Goal: Task Accomplishment & Management: Complete application form

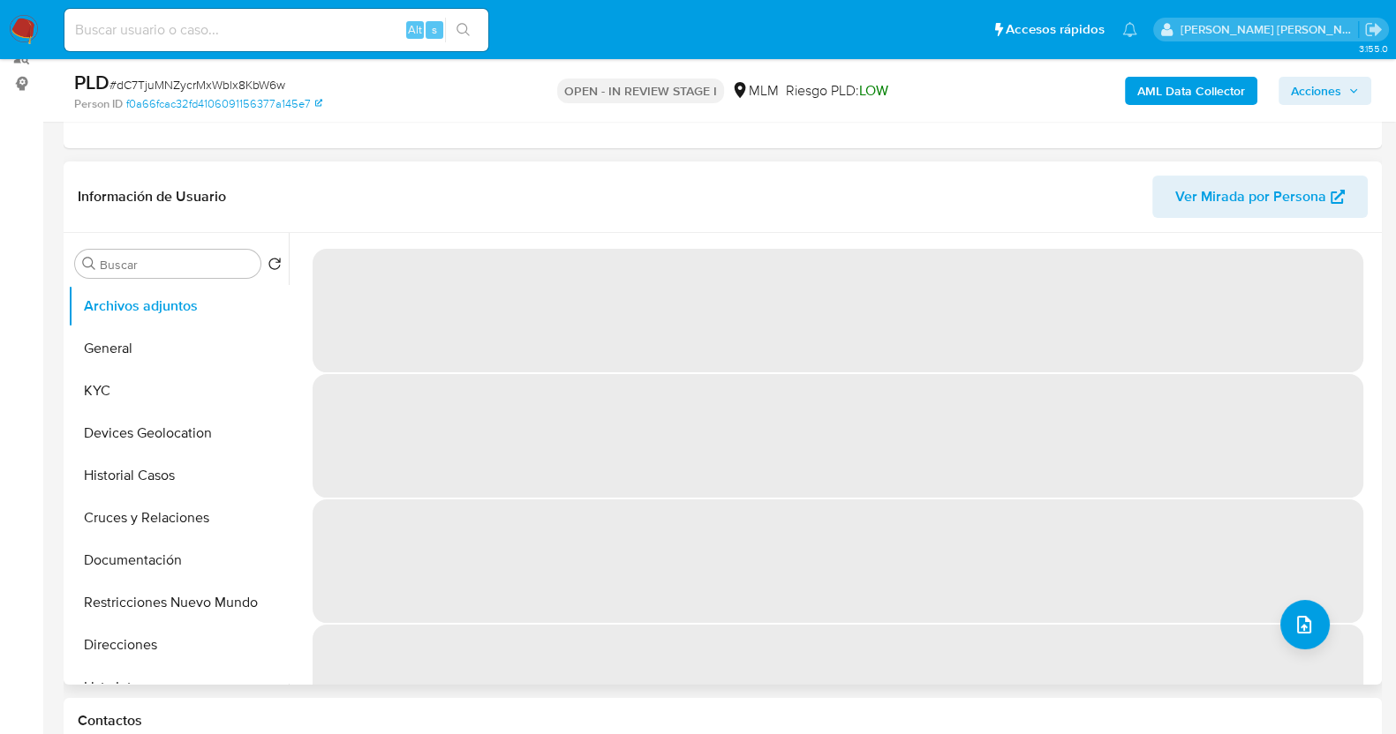
scroll to position [220, 0]
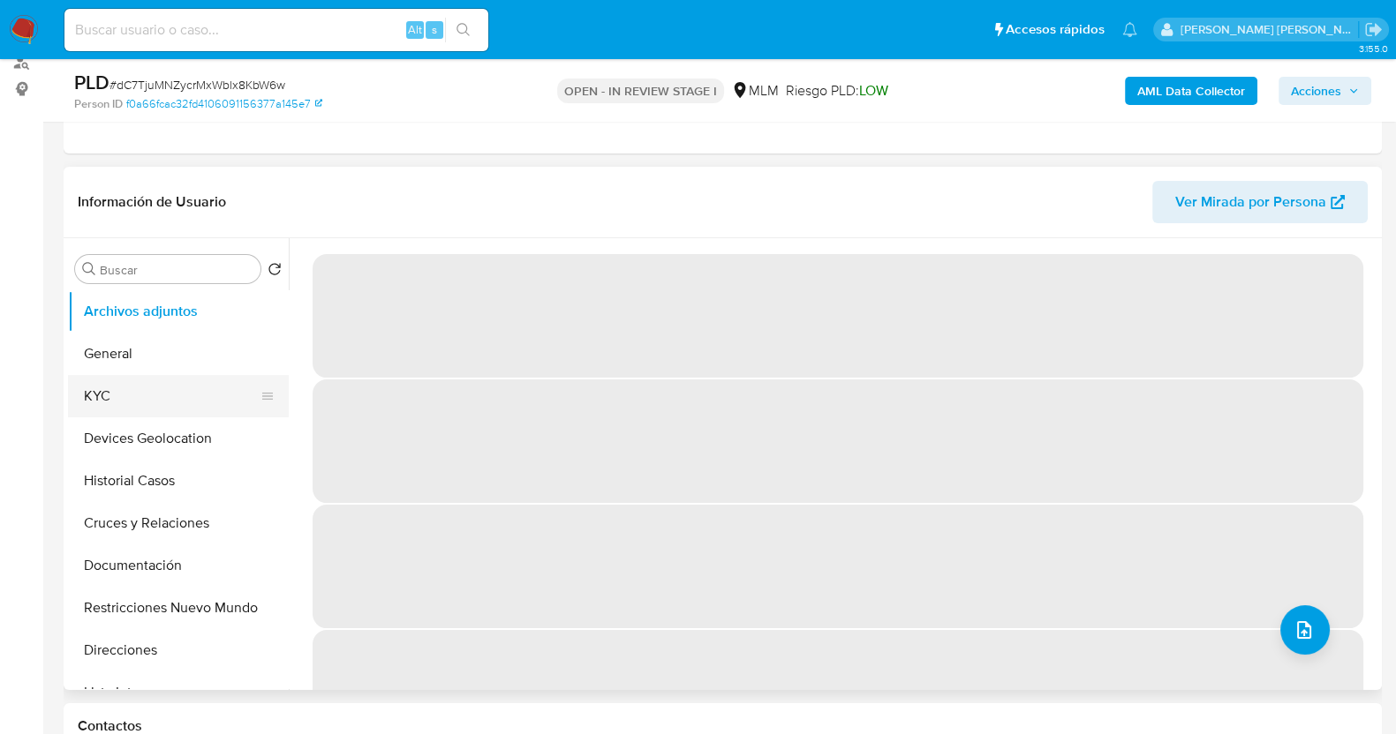
click at [173, 390] on button "KYC" at bounding box center [171, 396] width 207 height 42
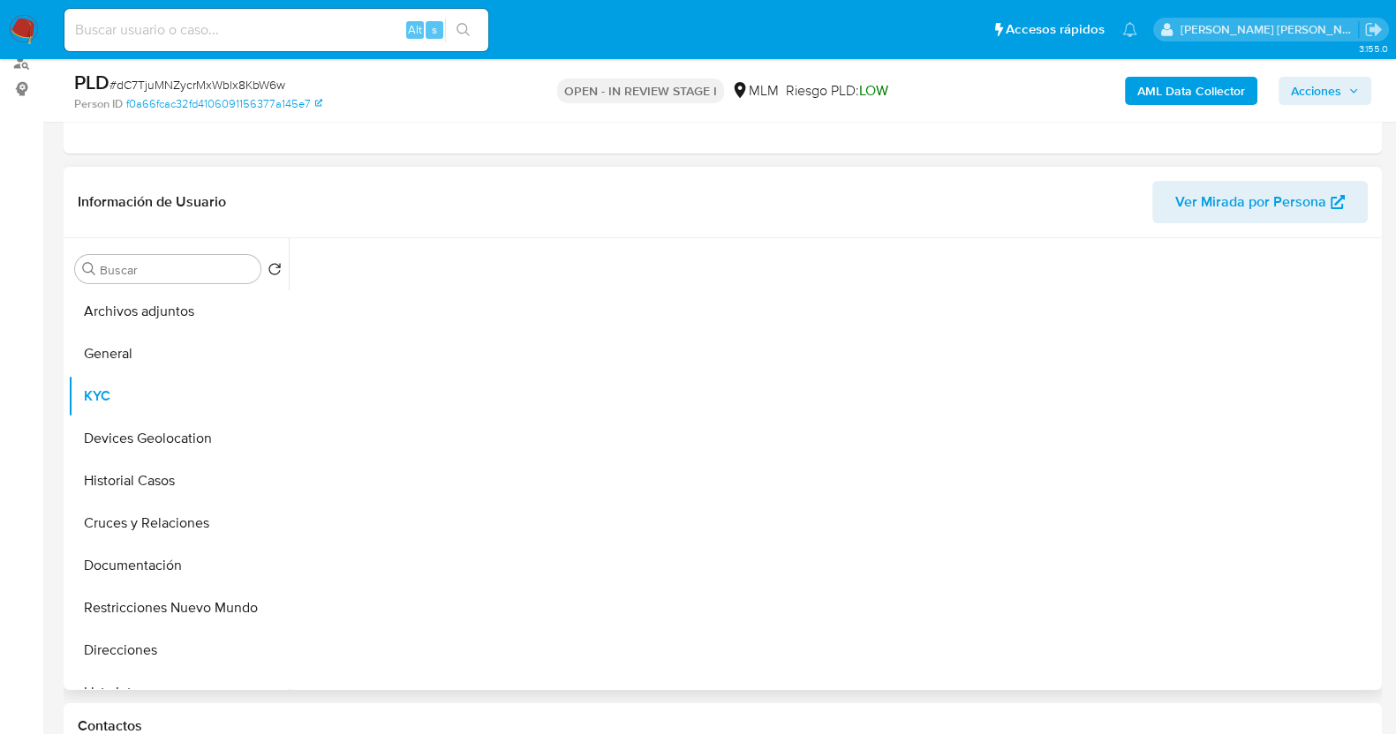
select select "10"
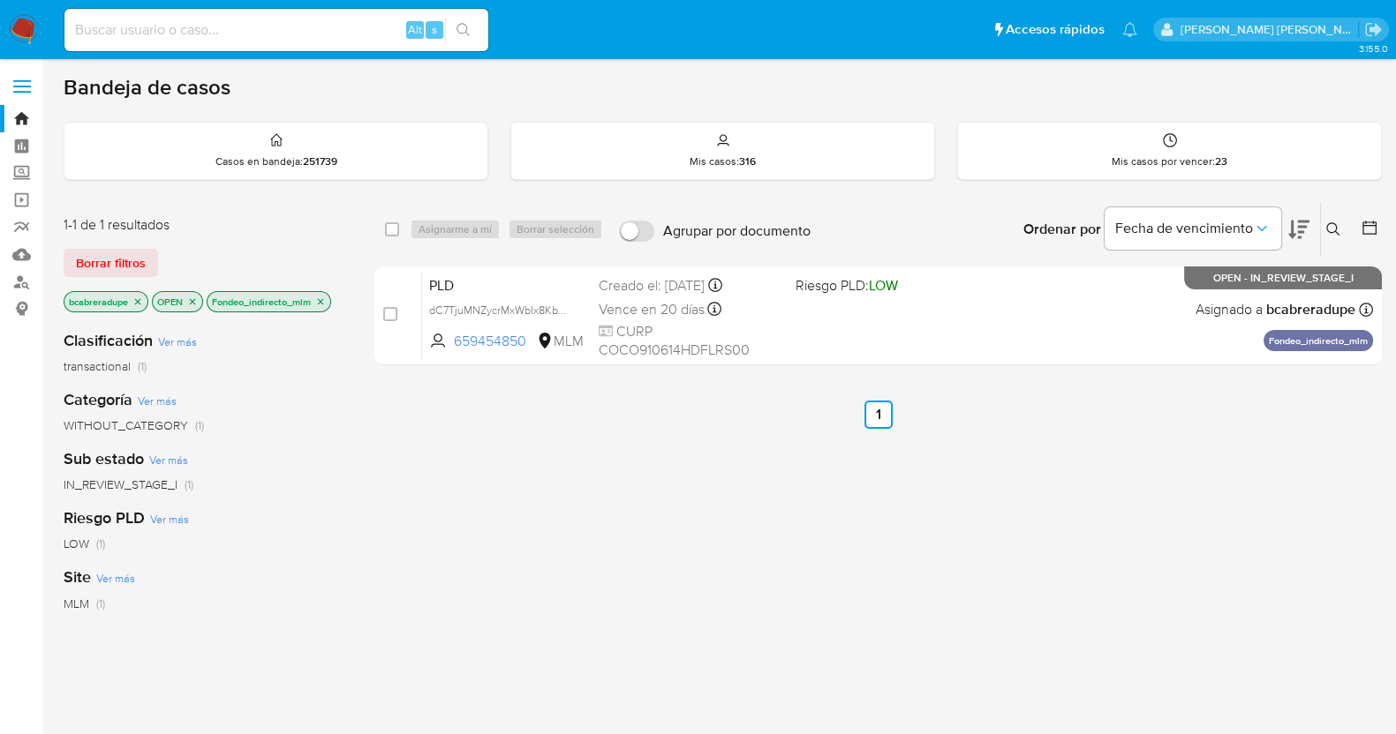
click at [324, 300] on icon "close-filter" at bounding box center [321, 301] width 6 height 6
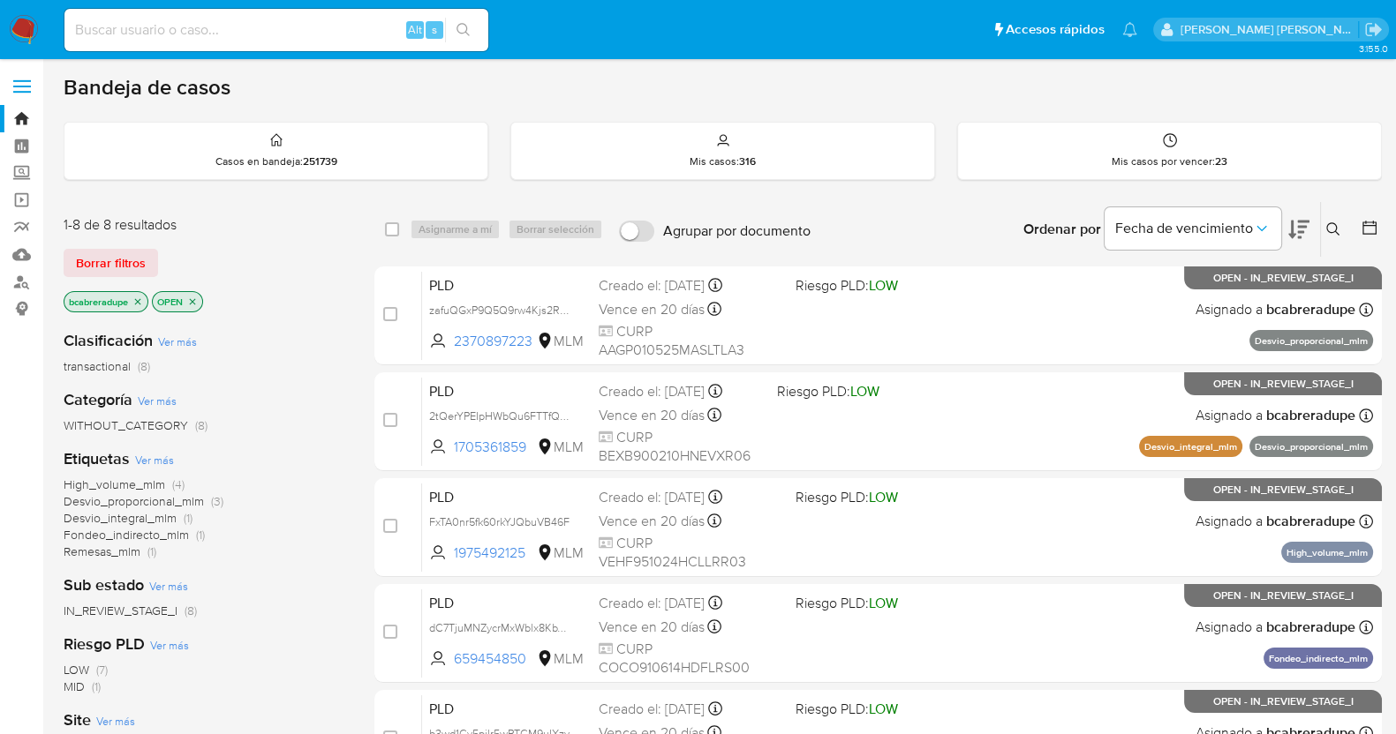
click at [103, 553] on span "Remesas_mlm" at bounding box center [102, 552] width 77 height 18
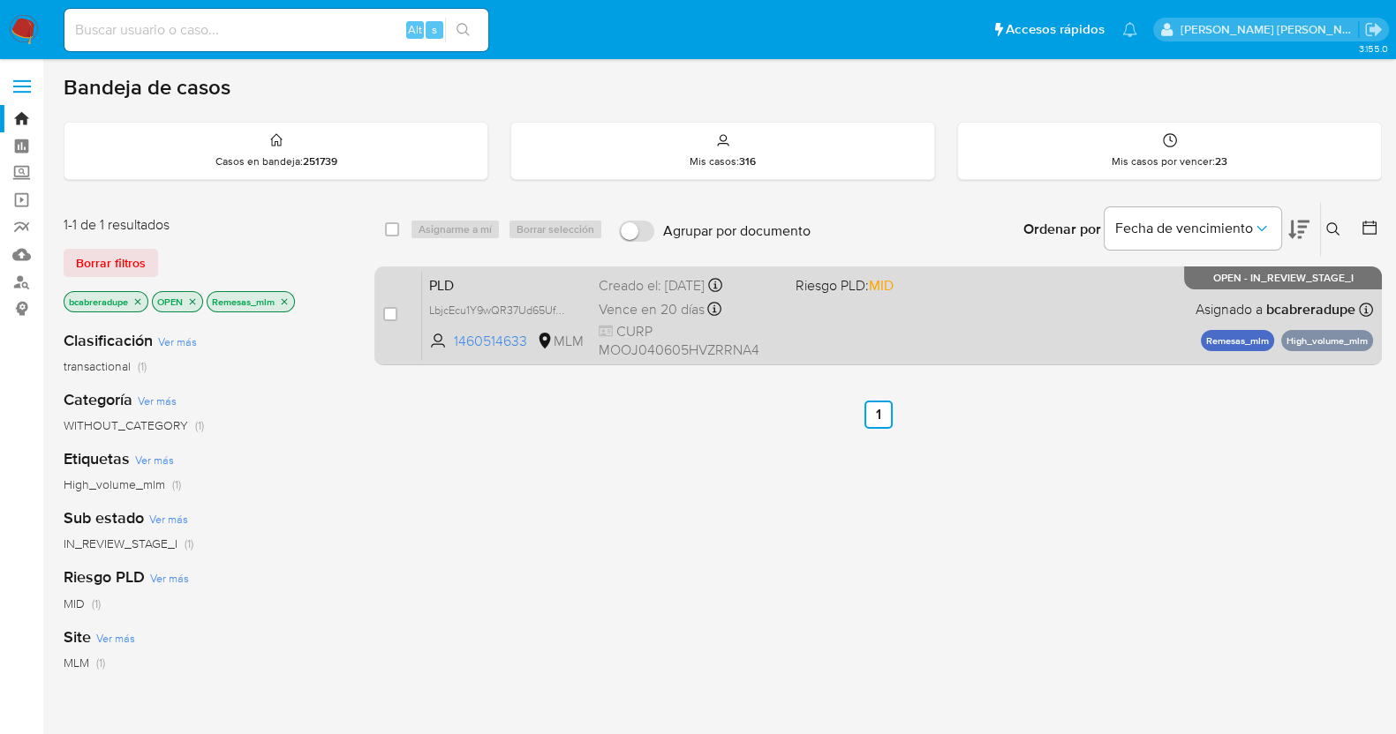
click at [621, 287] on div "Creado el: 12/07/2025 Creado el: 12/07/2025 02:04:47" at bounding box center [690, 285] width 183 height 19
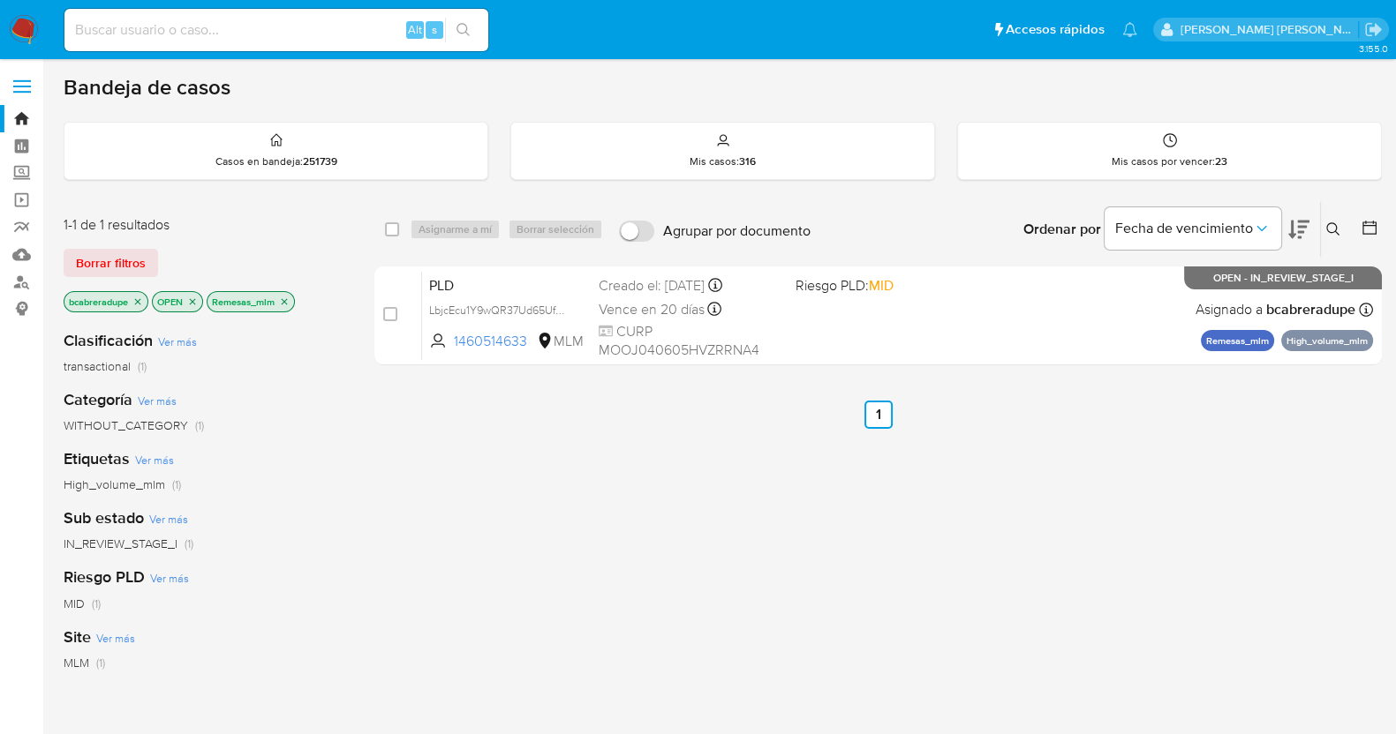
click at [290, 307] on p "Remesas_mlm" at bounding box center [250, 301] width 87 height 19
click at [289, 298] on icon "close-filter" at bounding box center [284, 302] width 11 height 11
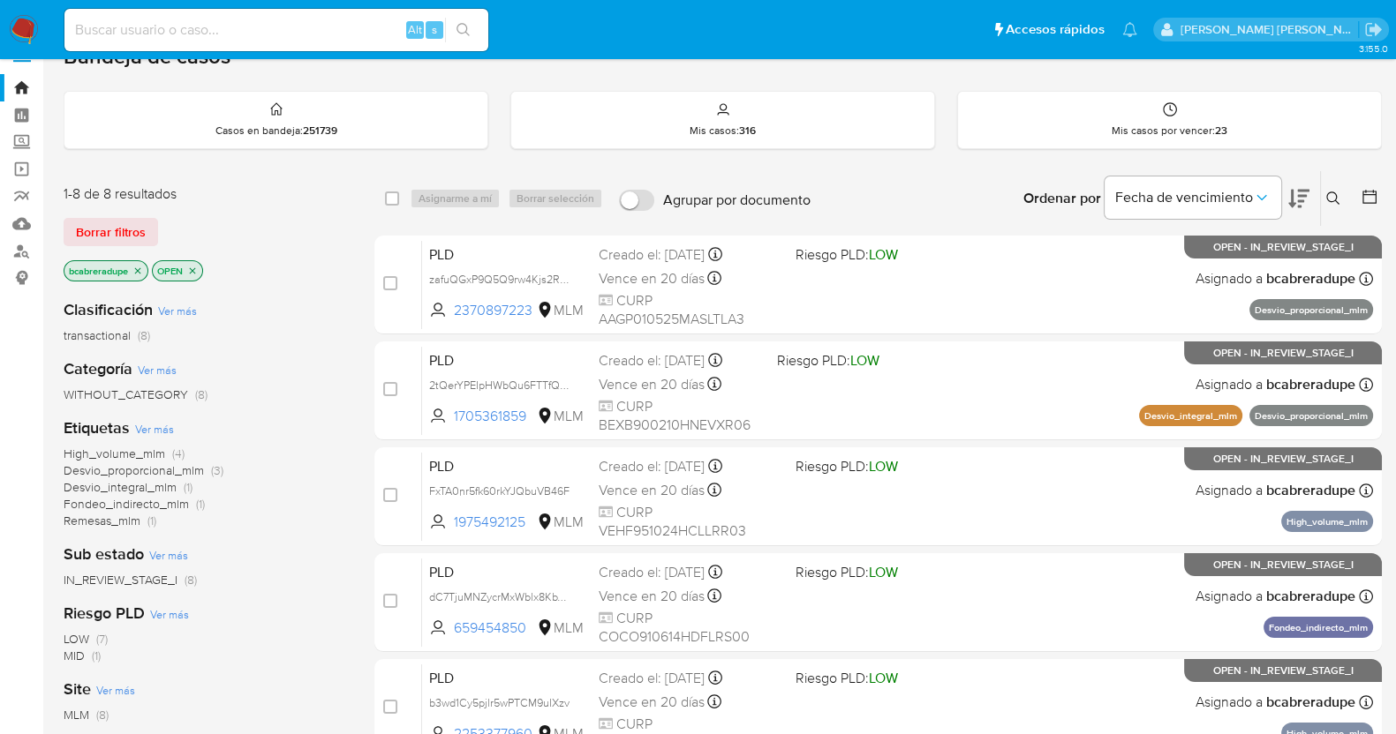
scroll to position [109, 0]
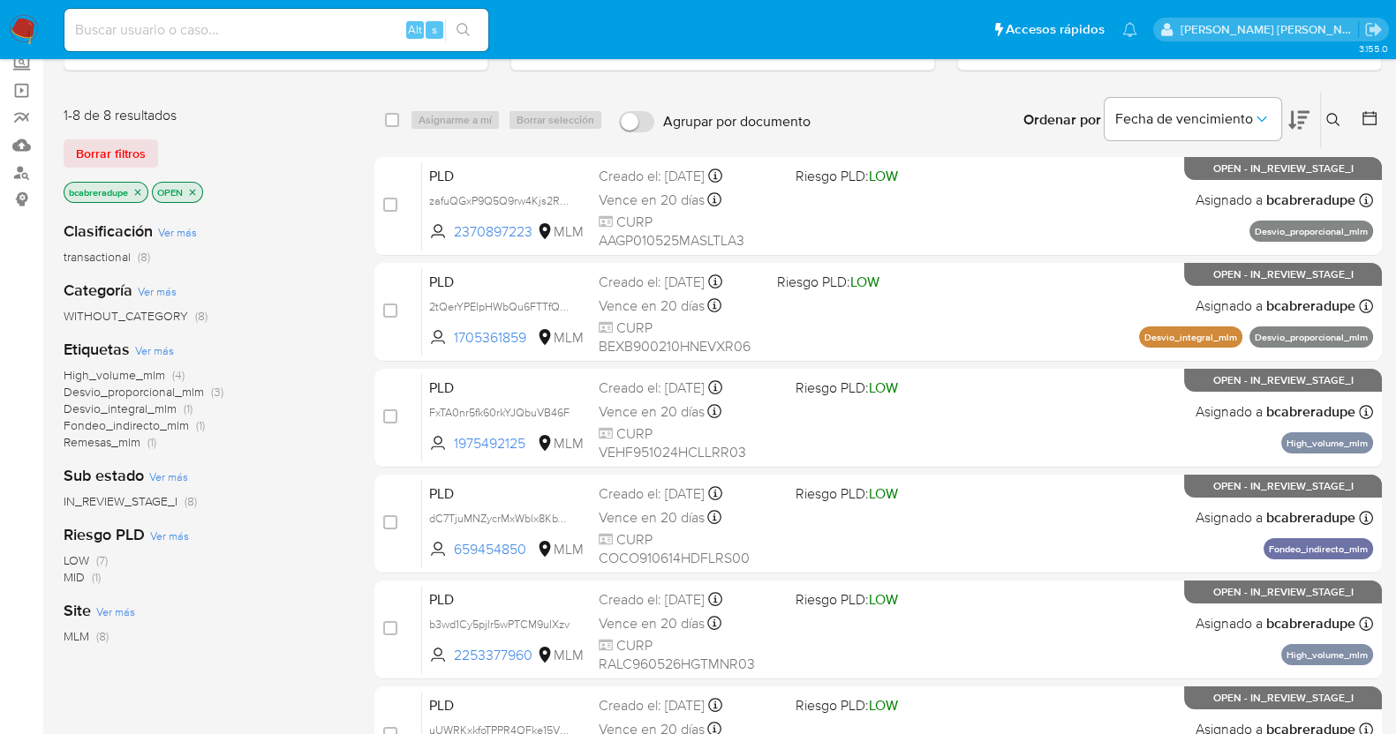
click at [129, 390] on span "Desvio_proporcional_mlm" at bounding box center [134, 392] width 140 height 18
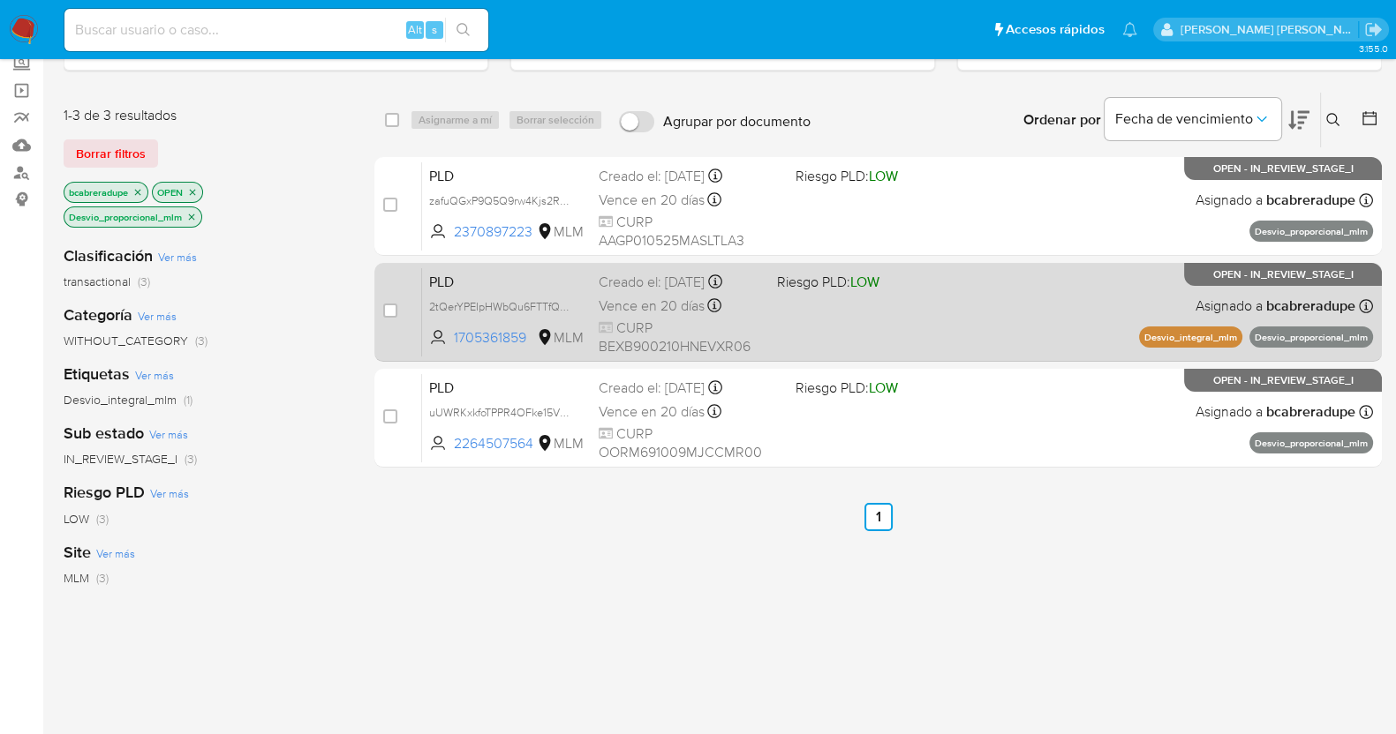
click at [675, 297] on span "Vence en 20 días" at bounding box center [652, 306] width 106 height 19
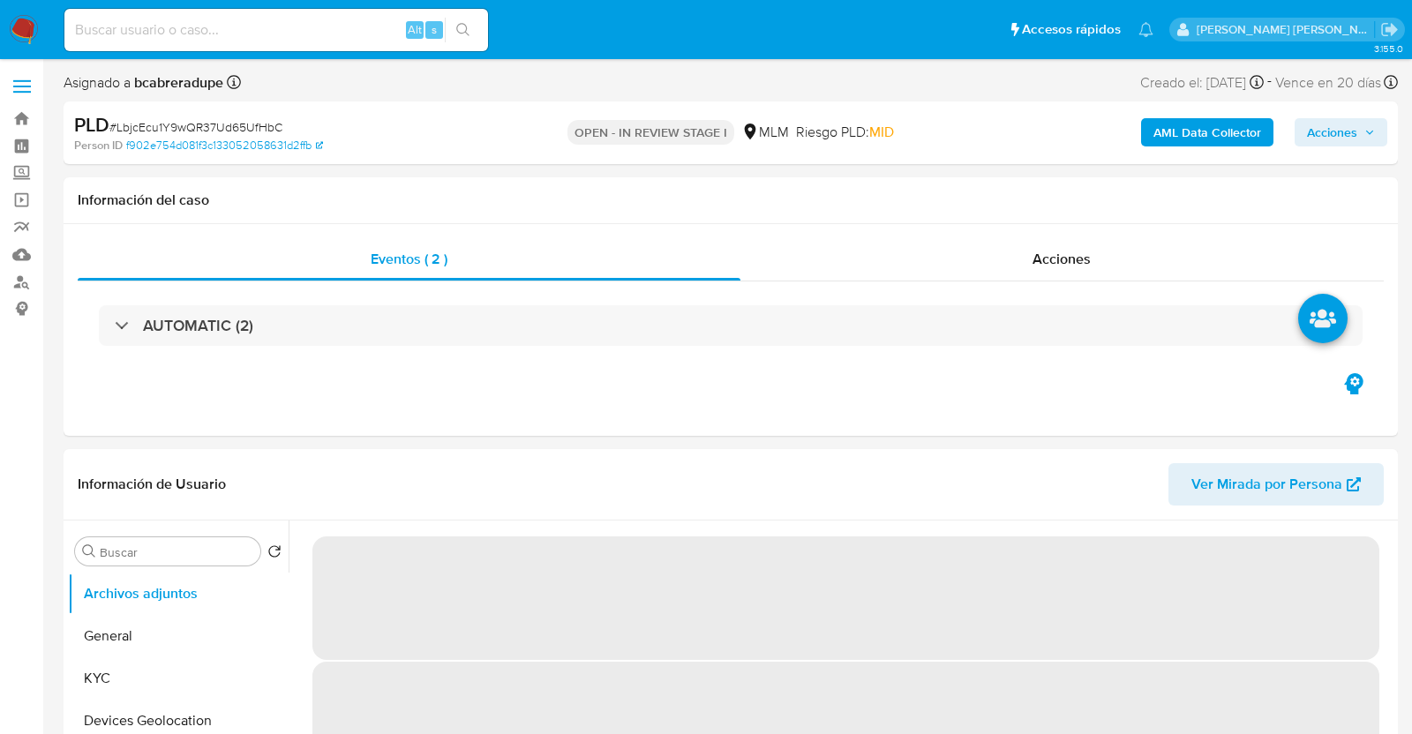
select select "10"
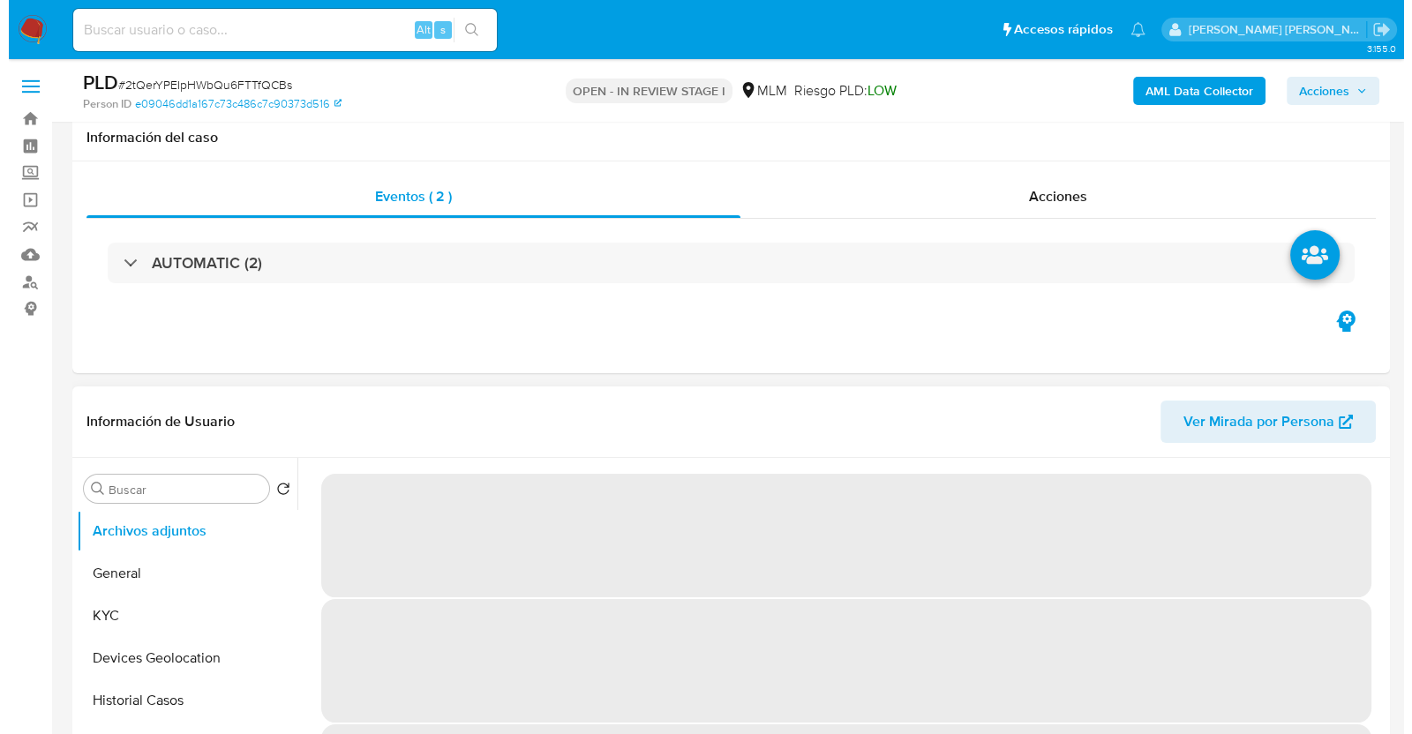
scroll to position [331, 0]
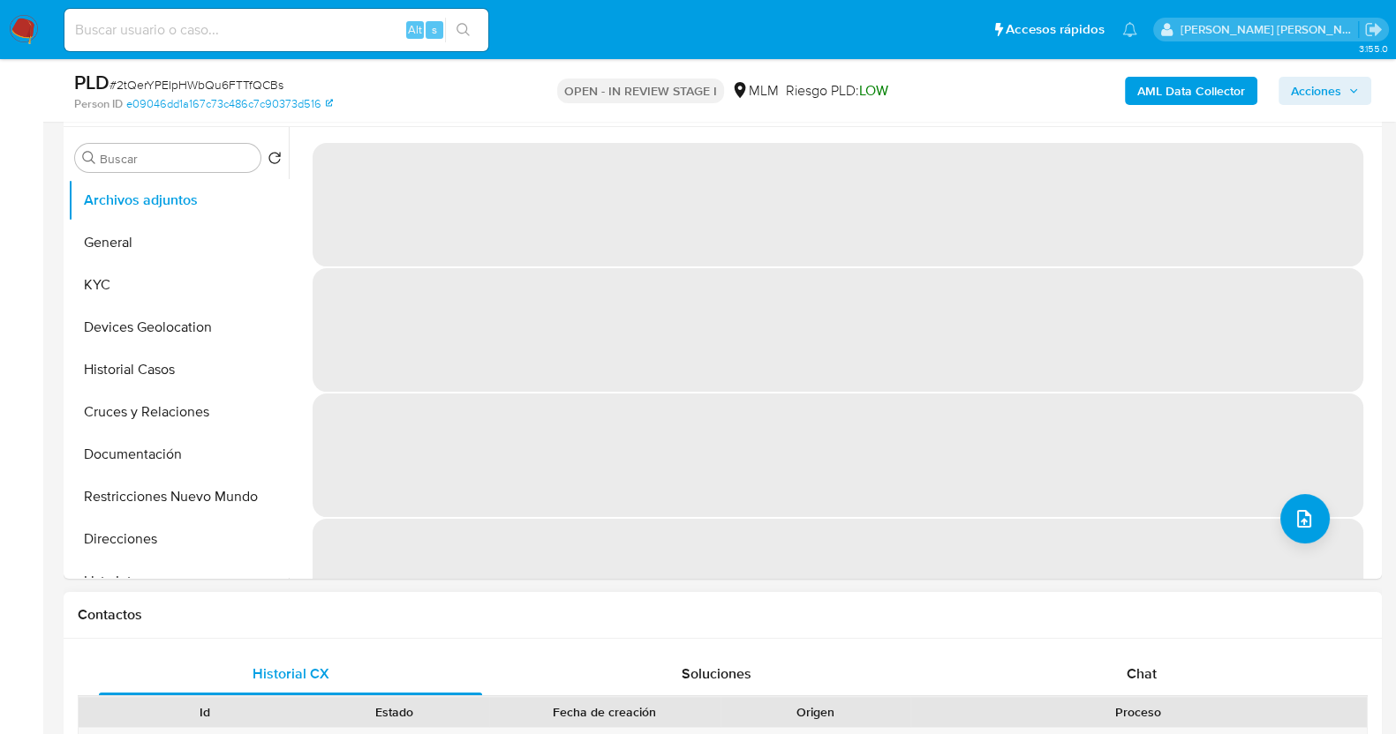
select select "10"
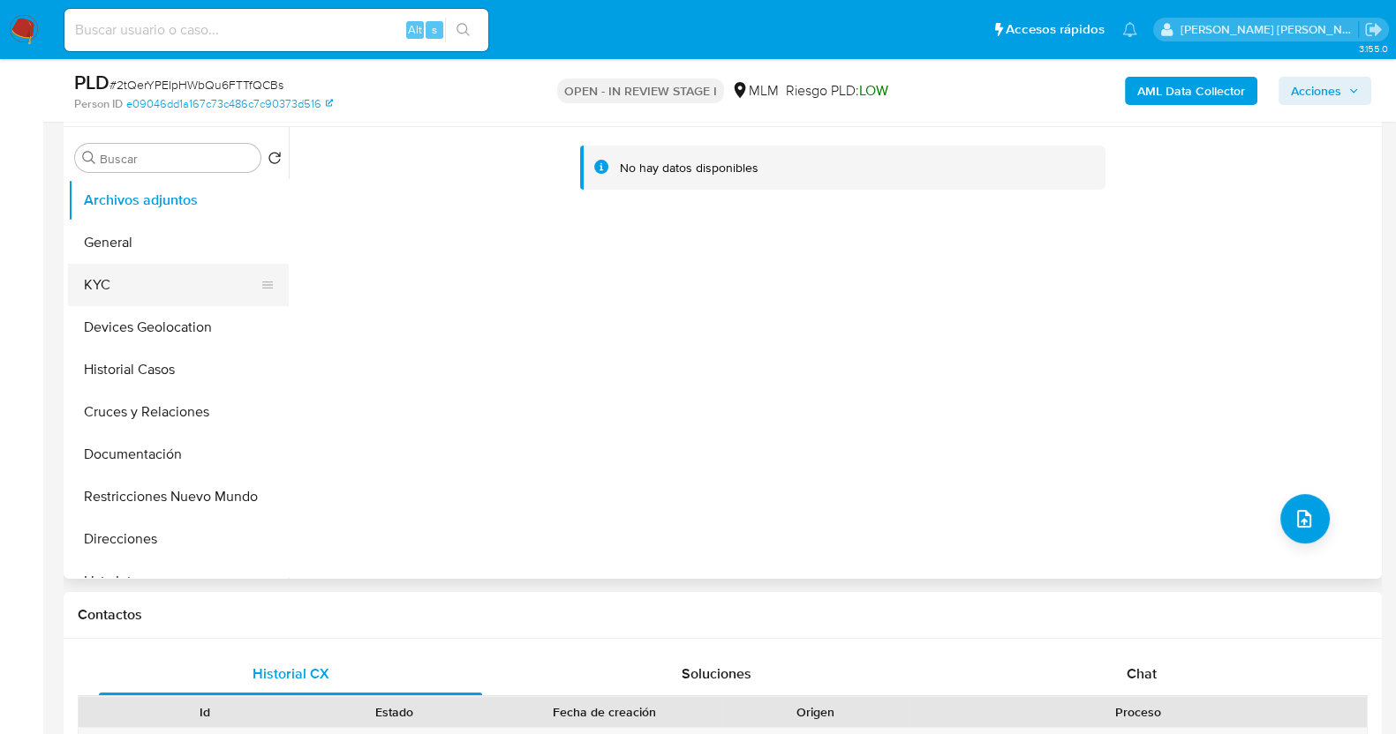
click at [137, 287] on button "KYC" at bounding box center [171, 285] width 207 height 42
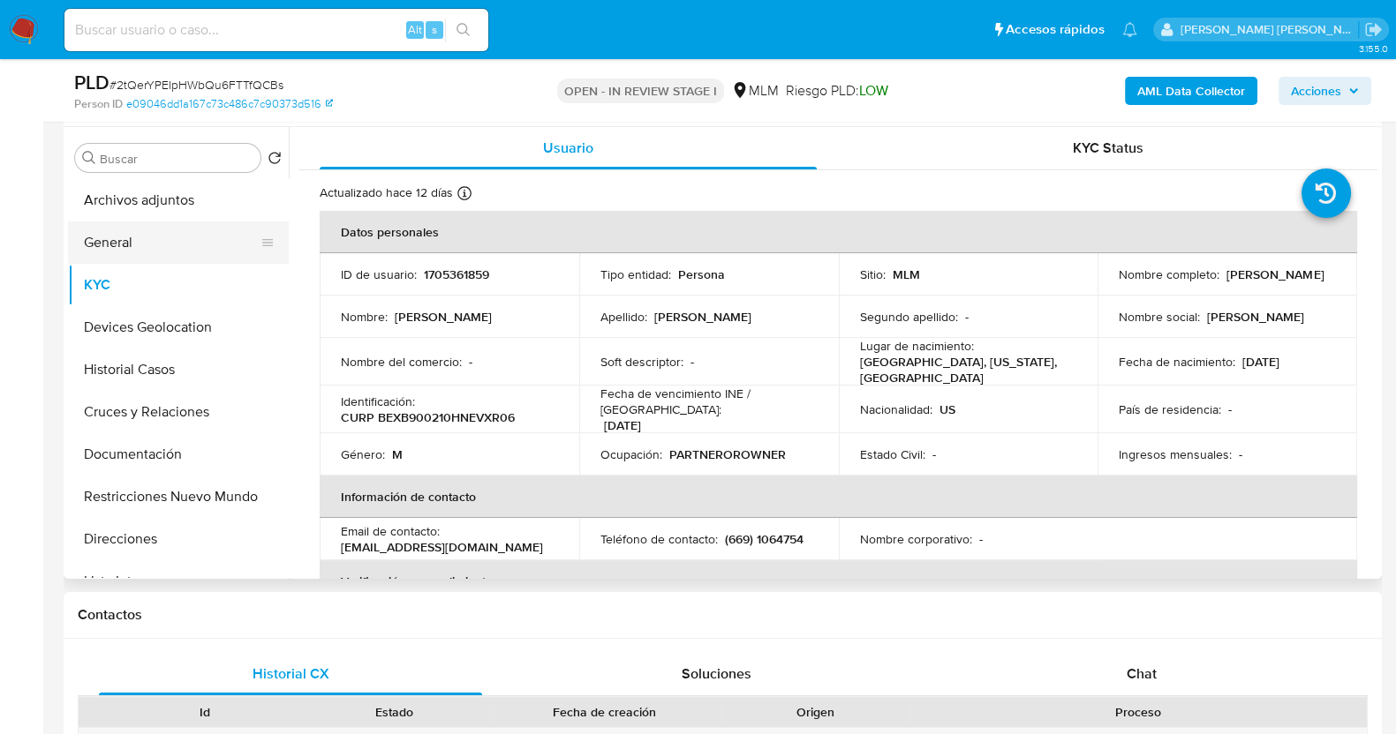
click at [153, 248] on button "General" at bounding box center [171, 243] width 207 height 42
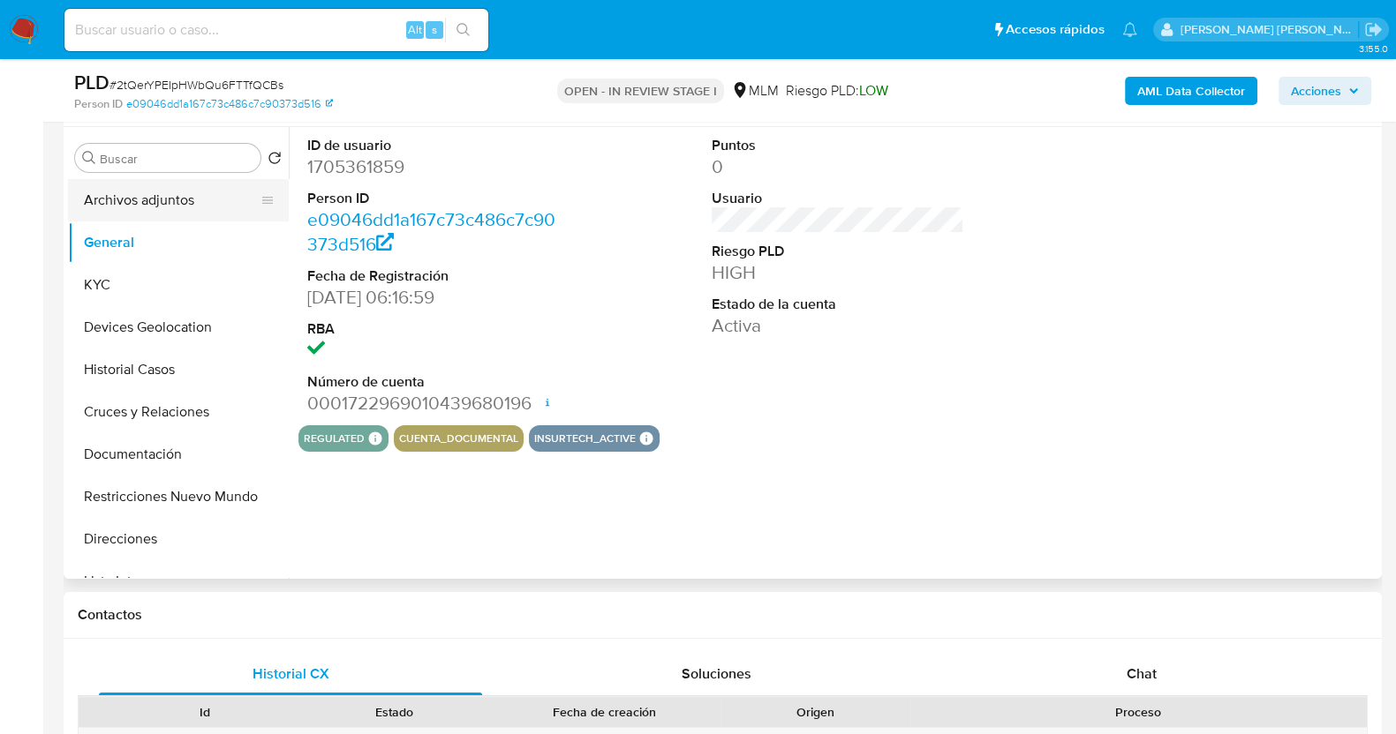
drag, startPoint x: 136, startPoint y: 195, endPoint x: 169, endPoint y: 205, distance: 34.9
click at [136, 195] on button "Archivos adjuntos" at bounding box center [171, 200] width 207 height 42
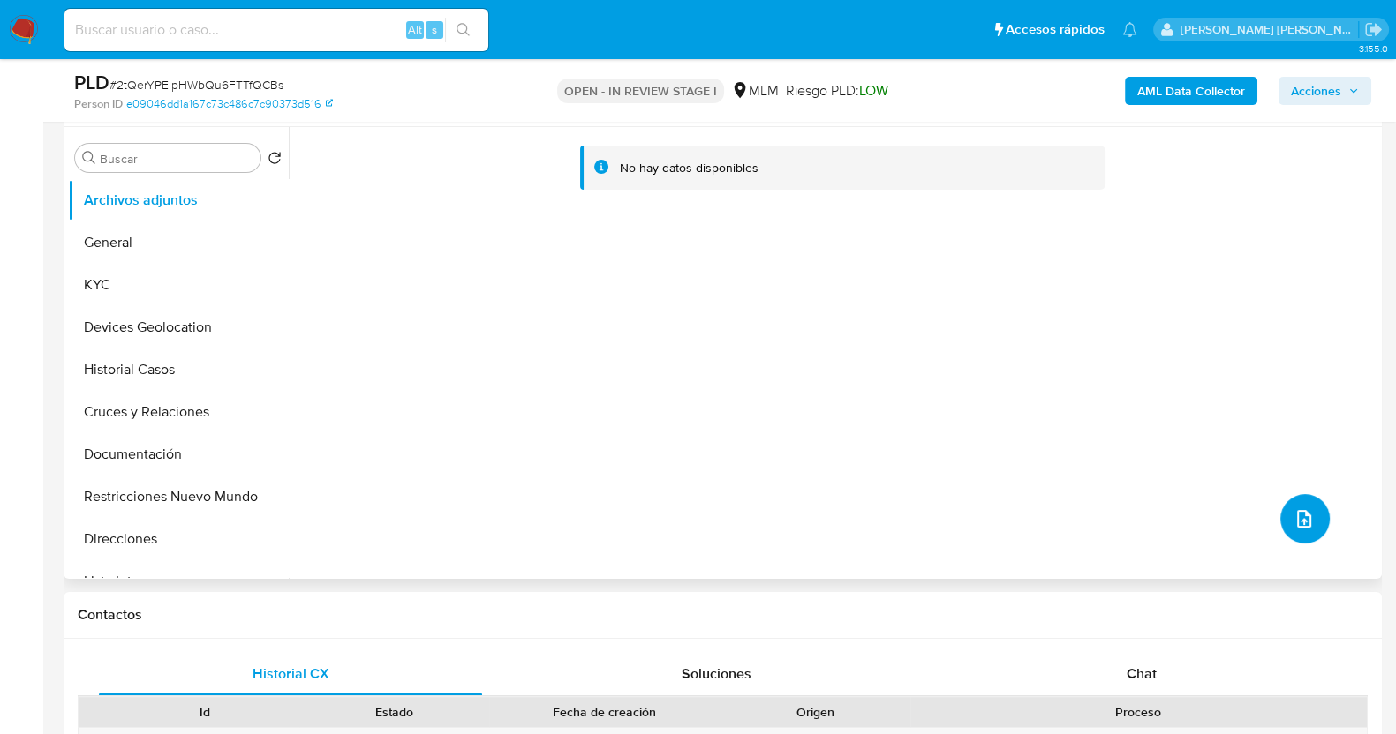
click at [1302, 522] on icon "upload-file" at bounding box center [1303, 518] width 21 height 21
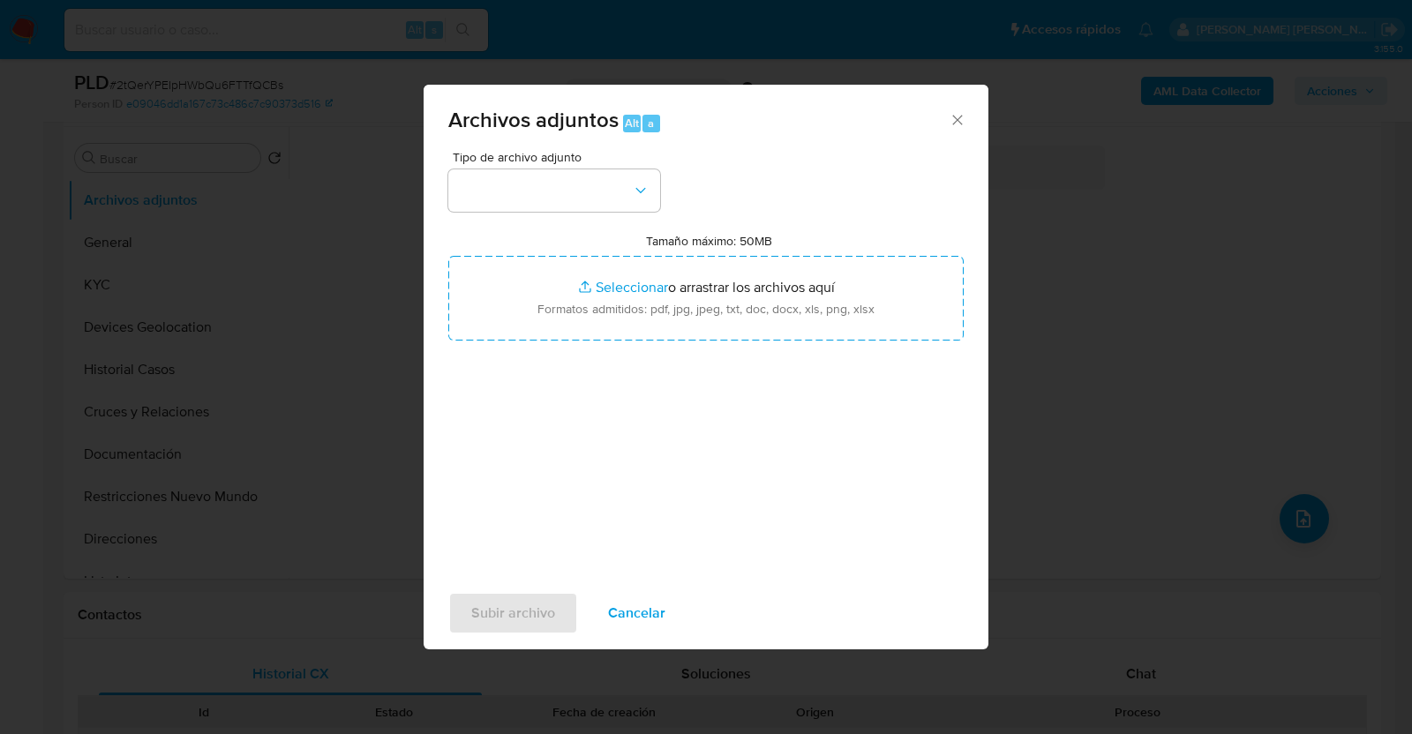
click at [949, 122] on icon "Cerrar" at bounding box center [958, 120] width 18 height 18
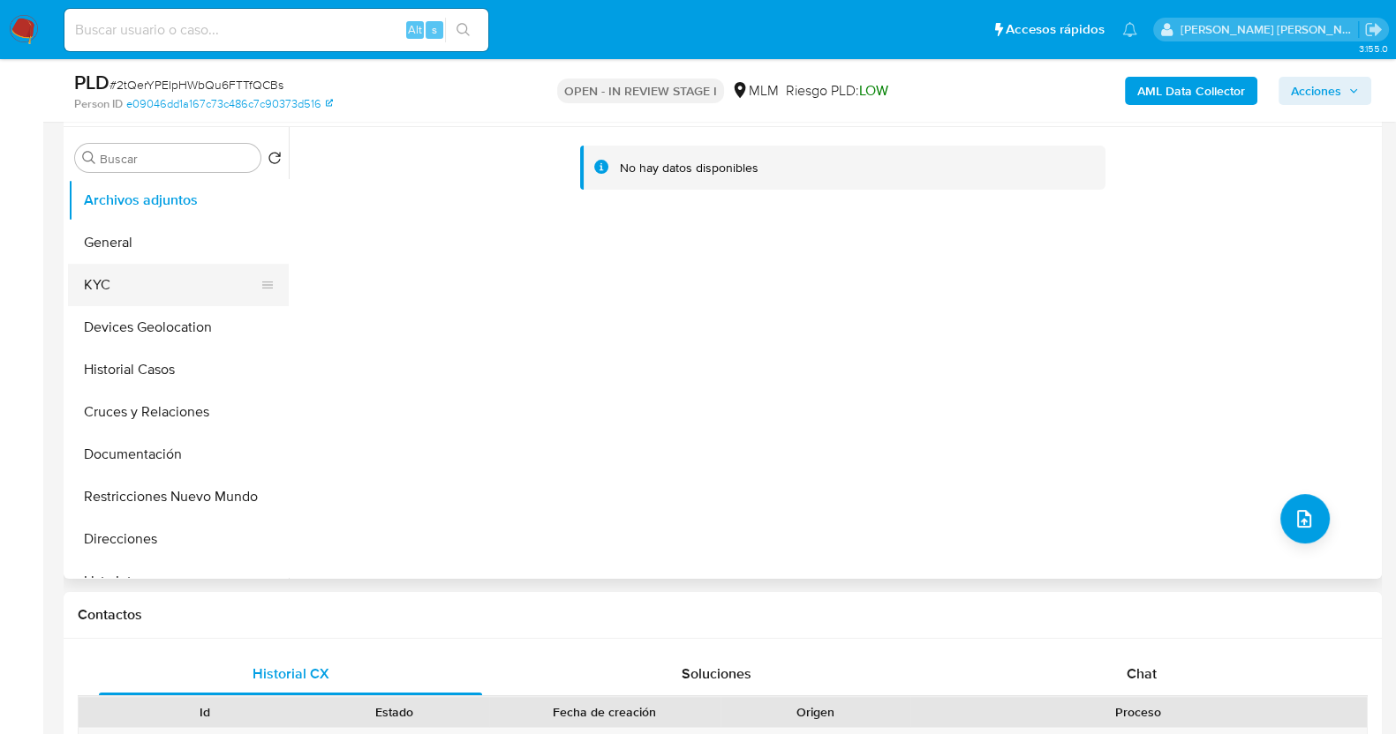
click at [106, 283] on button "KYC" at bounding box center [171, 285] width 207 height 42
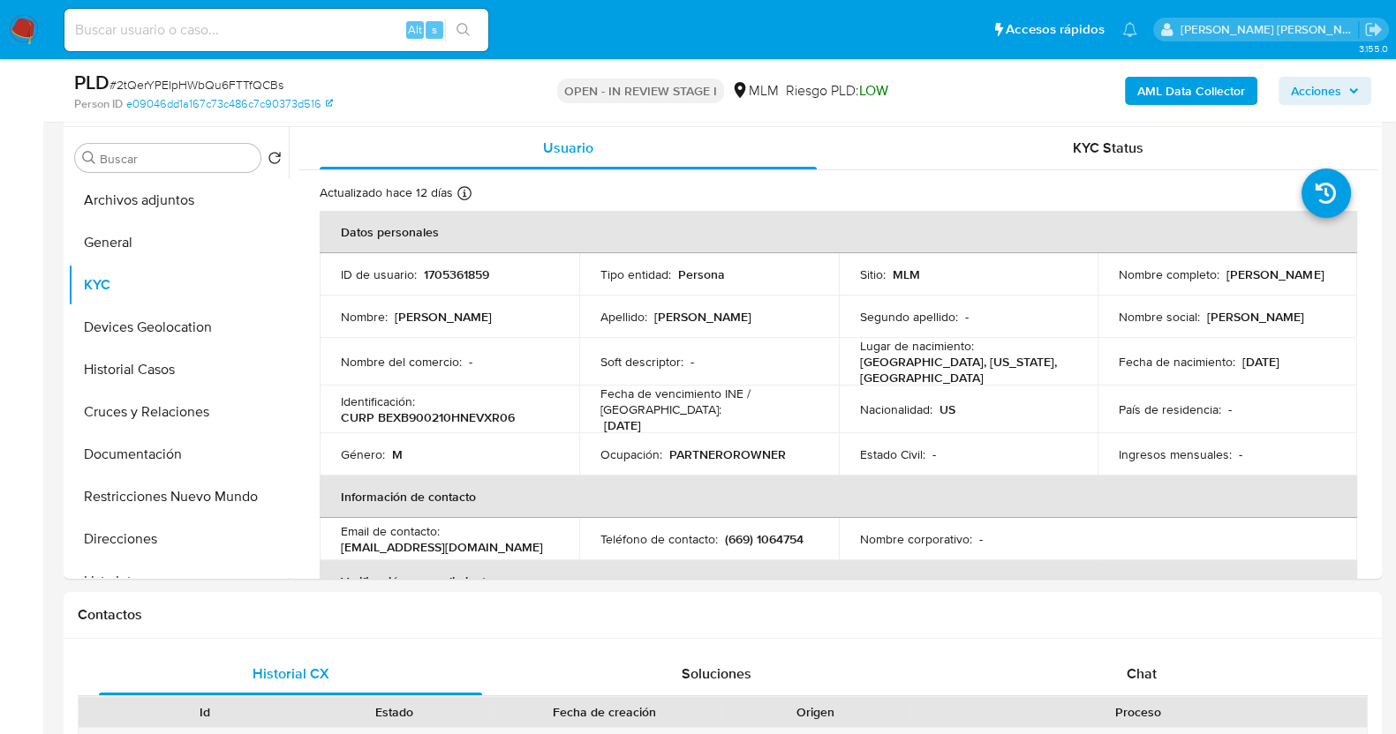
click at [243, 75] on div "PLD # 2tQerYPEIpHWbQu6FTTfQCBs" at bounding box center [286, 83] width 425 height 26
click at [243, 78] on span "# 2tQerYPEIpHWbQu6FTTfQCBs" at bounding box center [196, 85] width 174 height 18
copy span "2tQerYPEIpHWbQu6FTTfQCBs"
click at [168, 204] on button "Archivos adjuntos" at bounding box center [171, 200] width 207 height 42
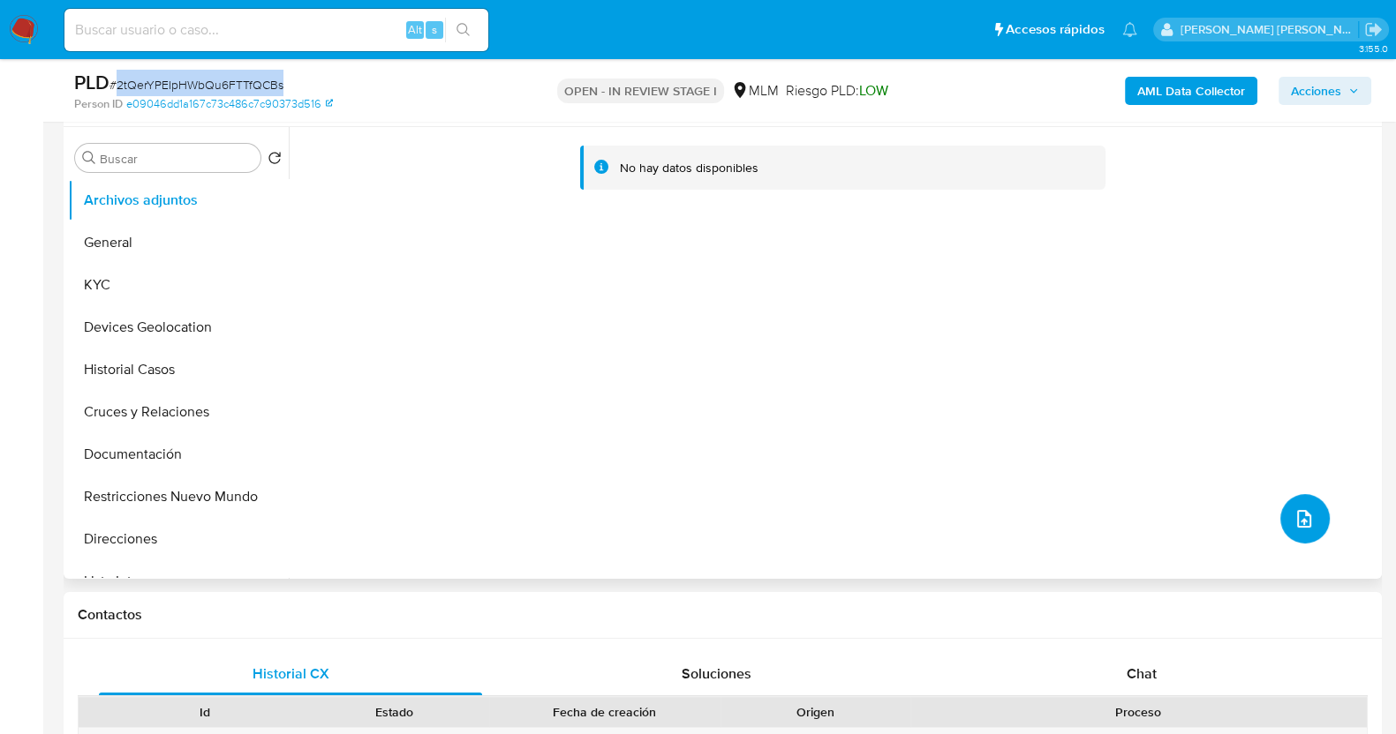
click at [1311, 516] on button "upload-file" at bounding box center [1304, 518] width 49 height 49
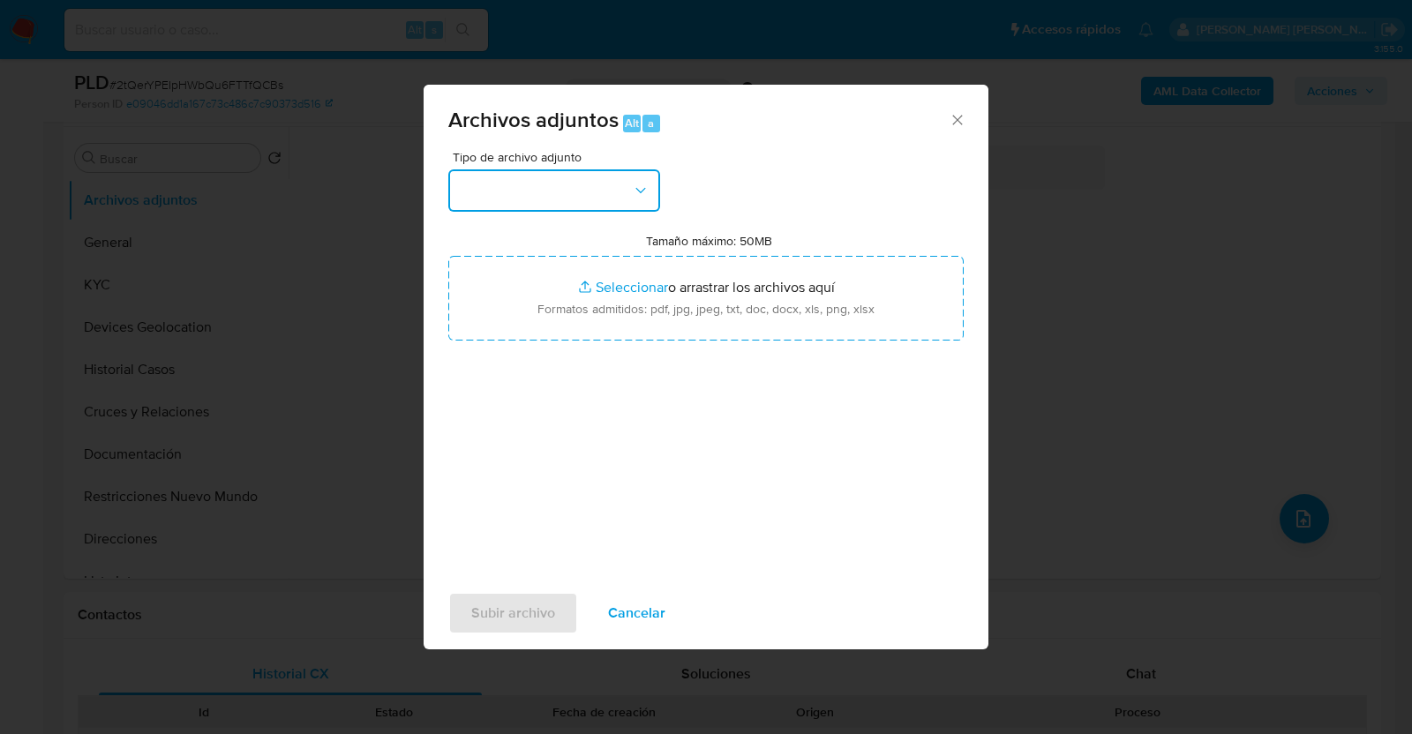
click at [640, 190] on icon "button" at bounding box center [641, 191] width 18 height 18
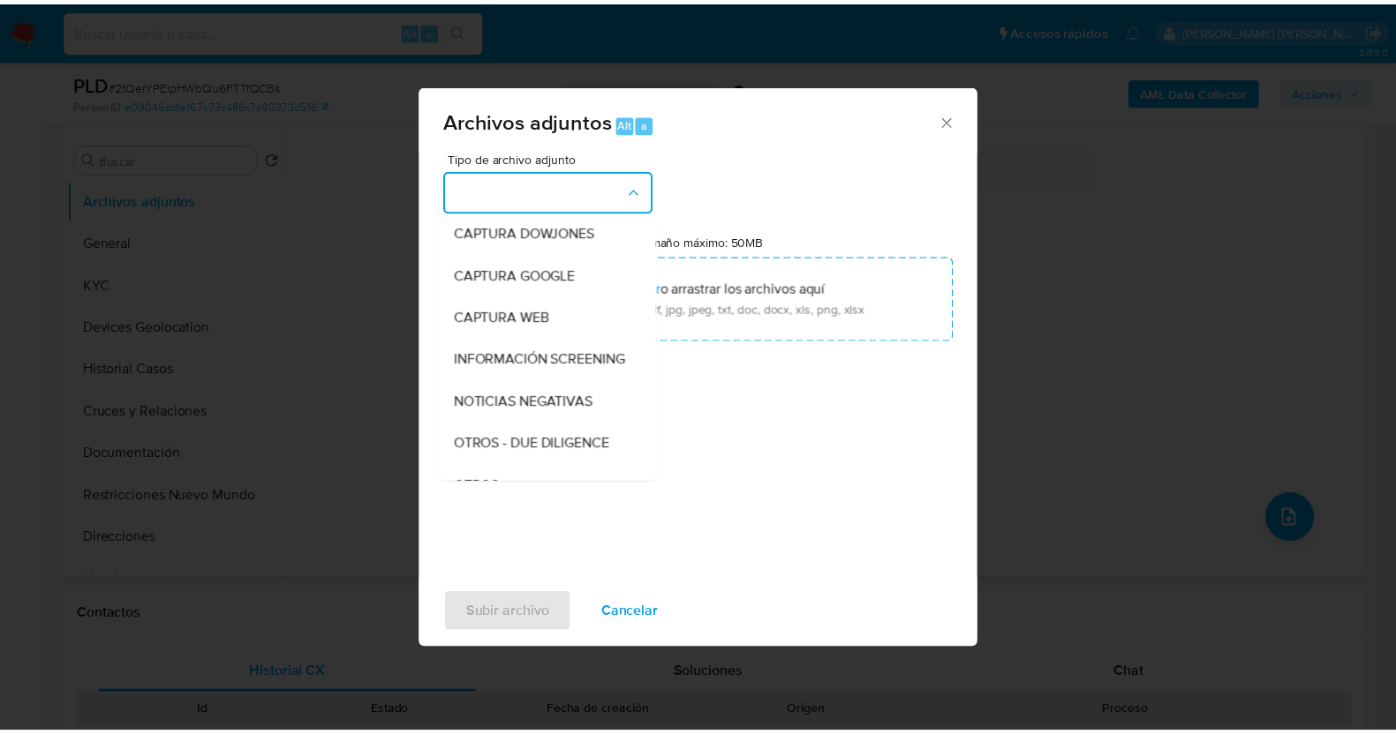
scroll to position [92, 0]
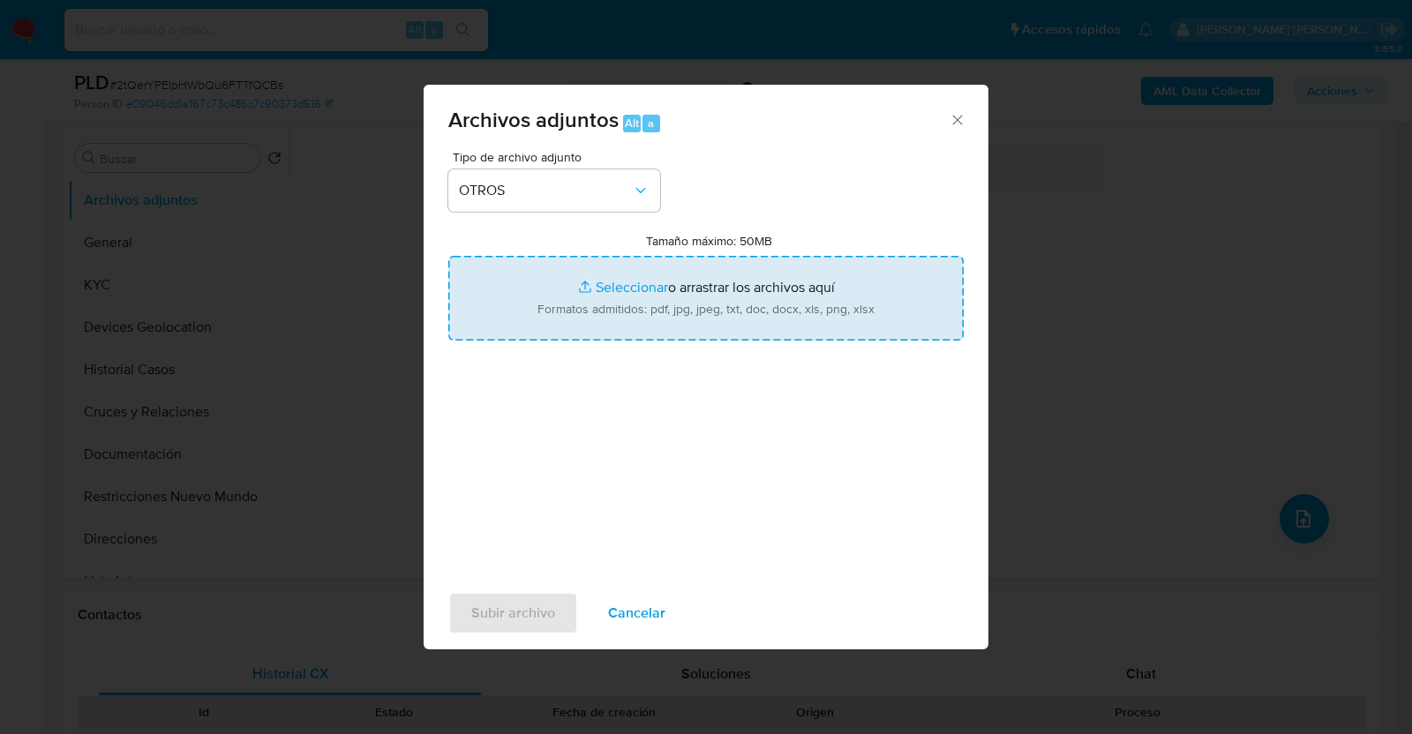
type input "C:\fakepath\1705361859_BRANDON ANTHONY_JUL2025.pdf"
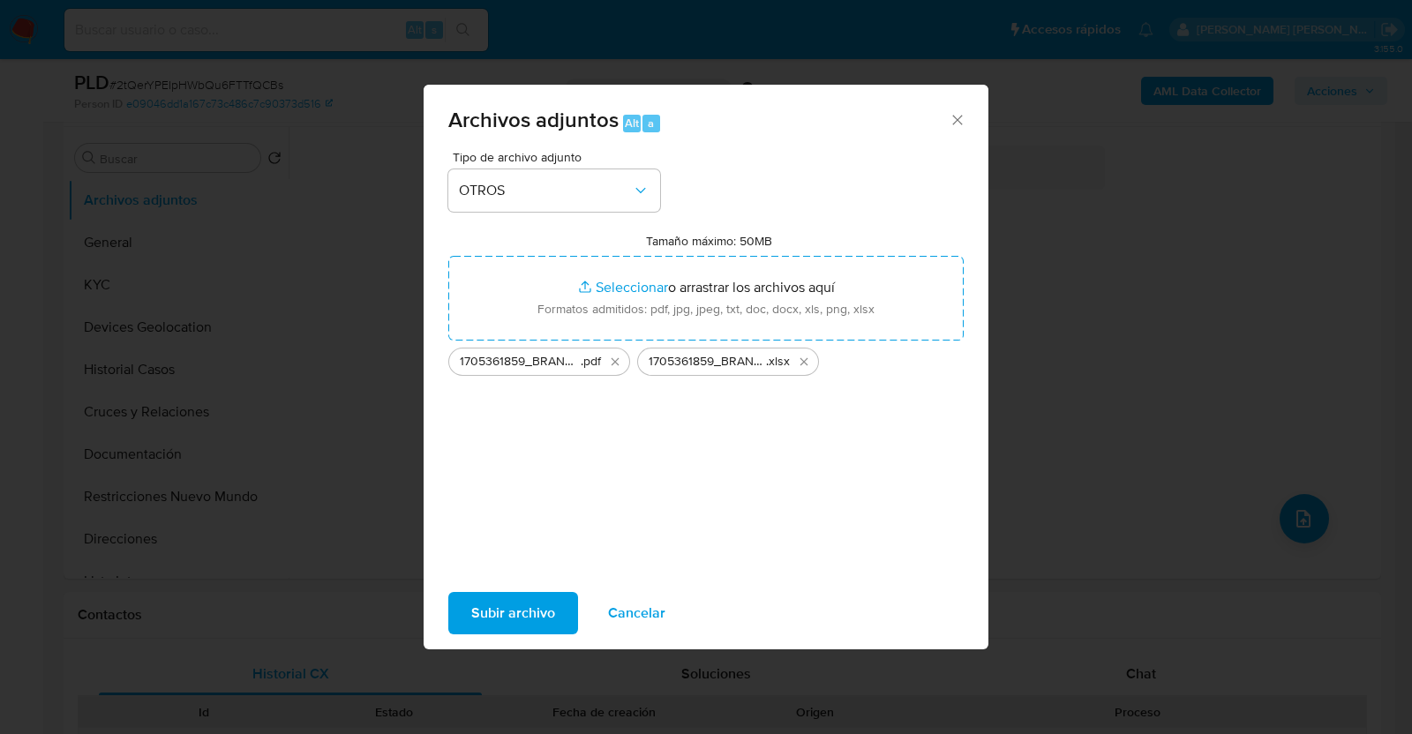
click at [532, 614] on span "Subir archivo" at bounding box center [513, 613] width 84 height 39
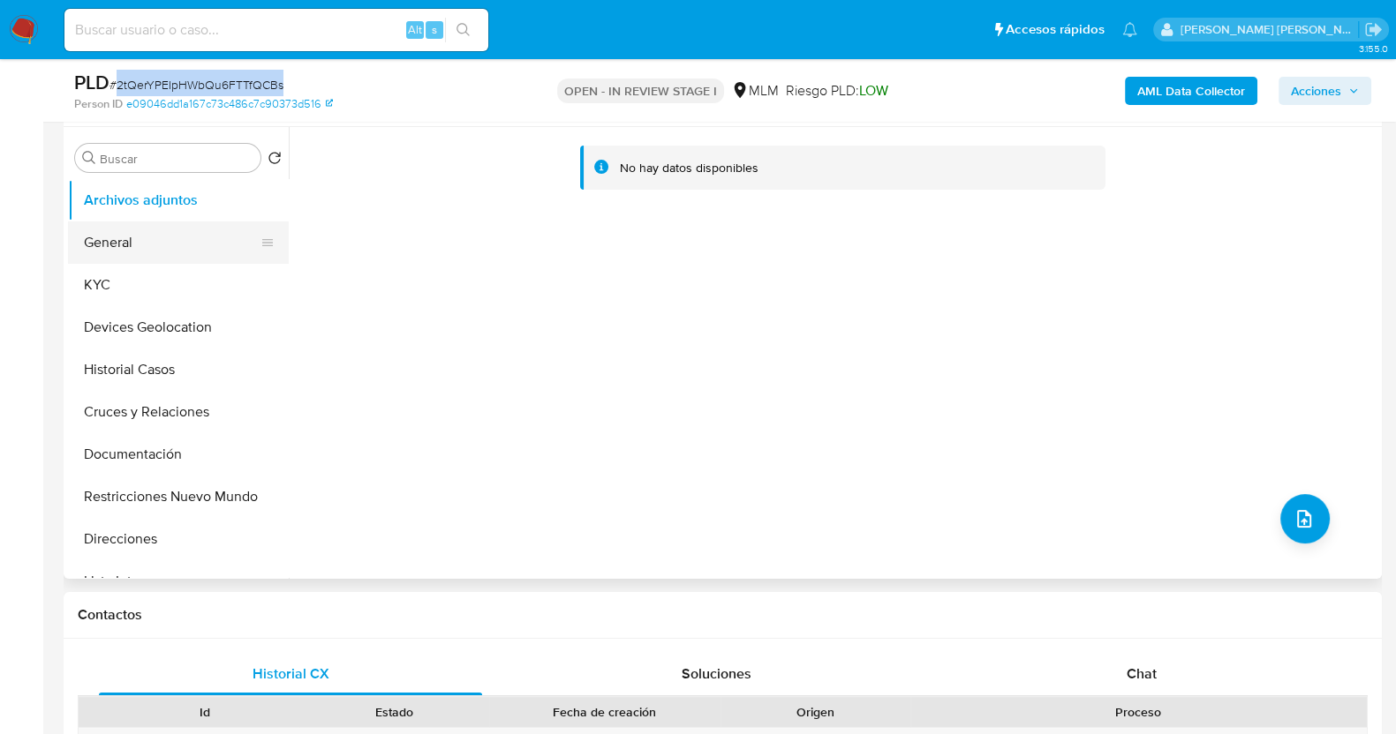
click at [165, 242] on button "General" at bounding box center [171, 243] width 207 height 42
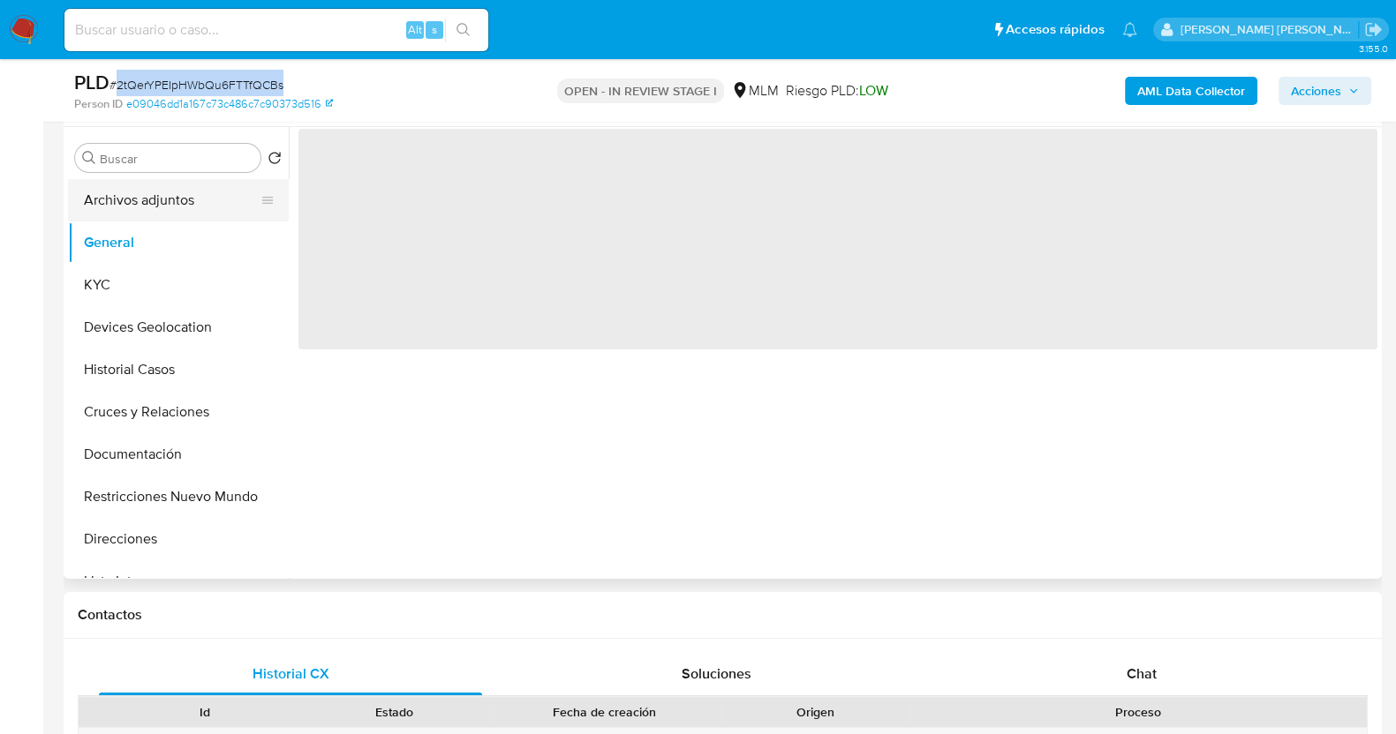
click at [177, 200] on button "Archivos adjuntos" at bounding box center [171, 200] width 207 height 42
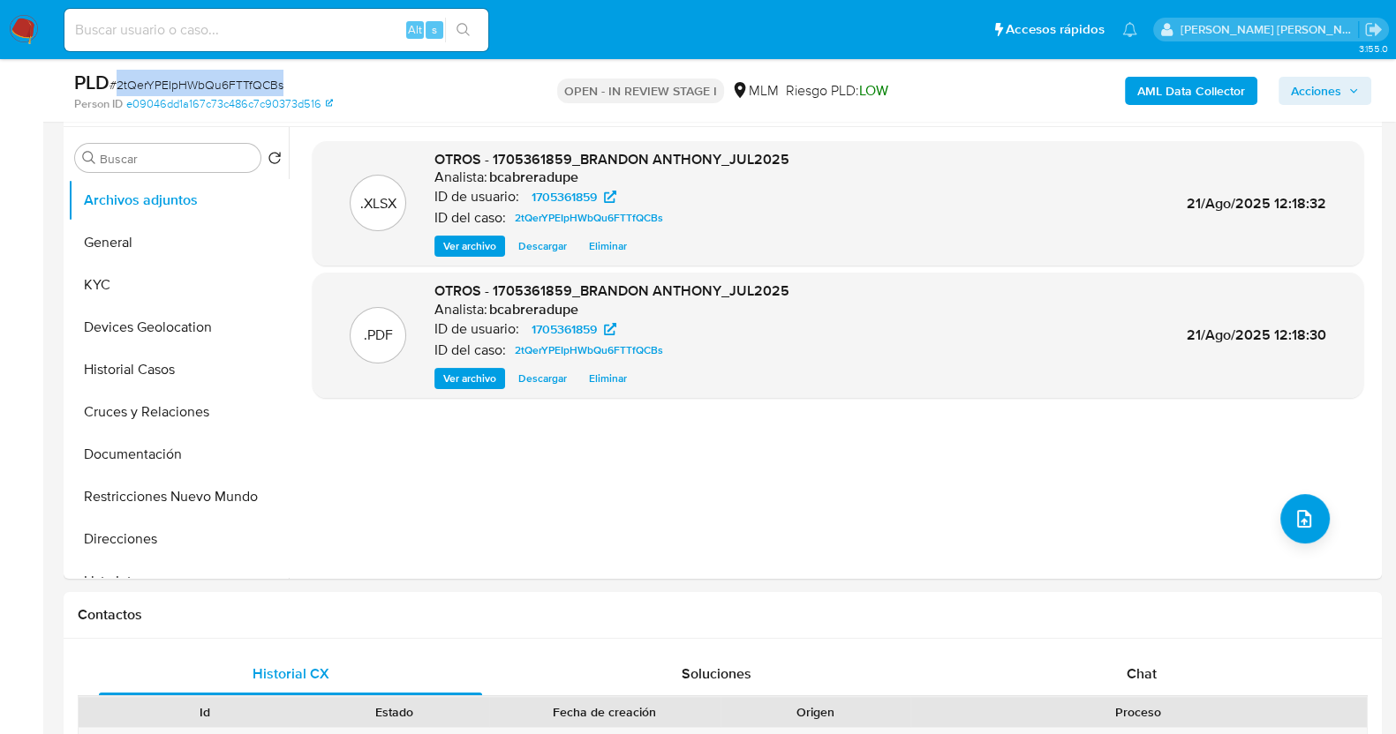
click at [1330, 87] on span "Acciones" at bounding box center [1316, 91] width 50 height 28
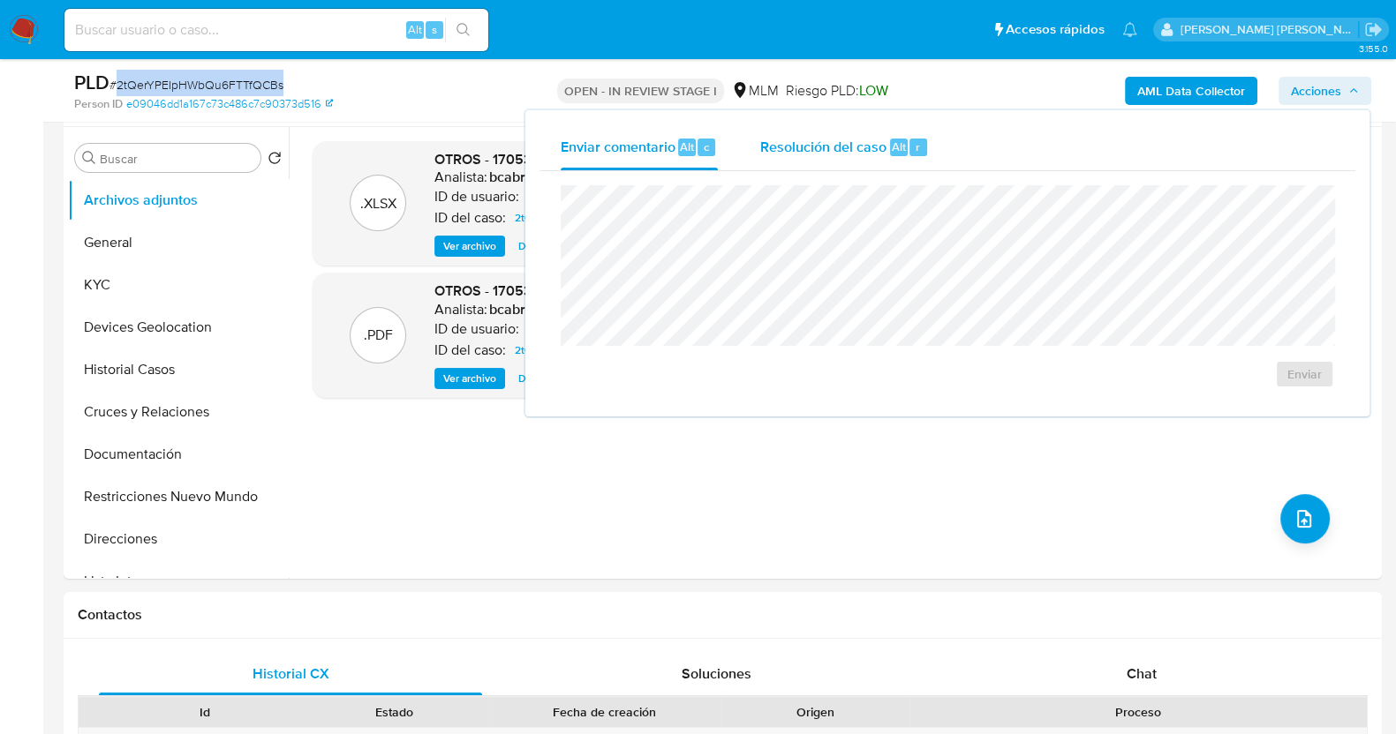
click at [873, 153] on span "Resolución del caso" at bounding box center [823, 146] width 126 height 20
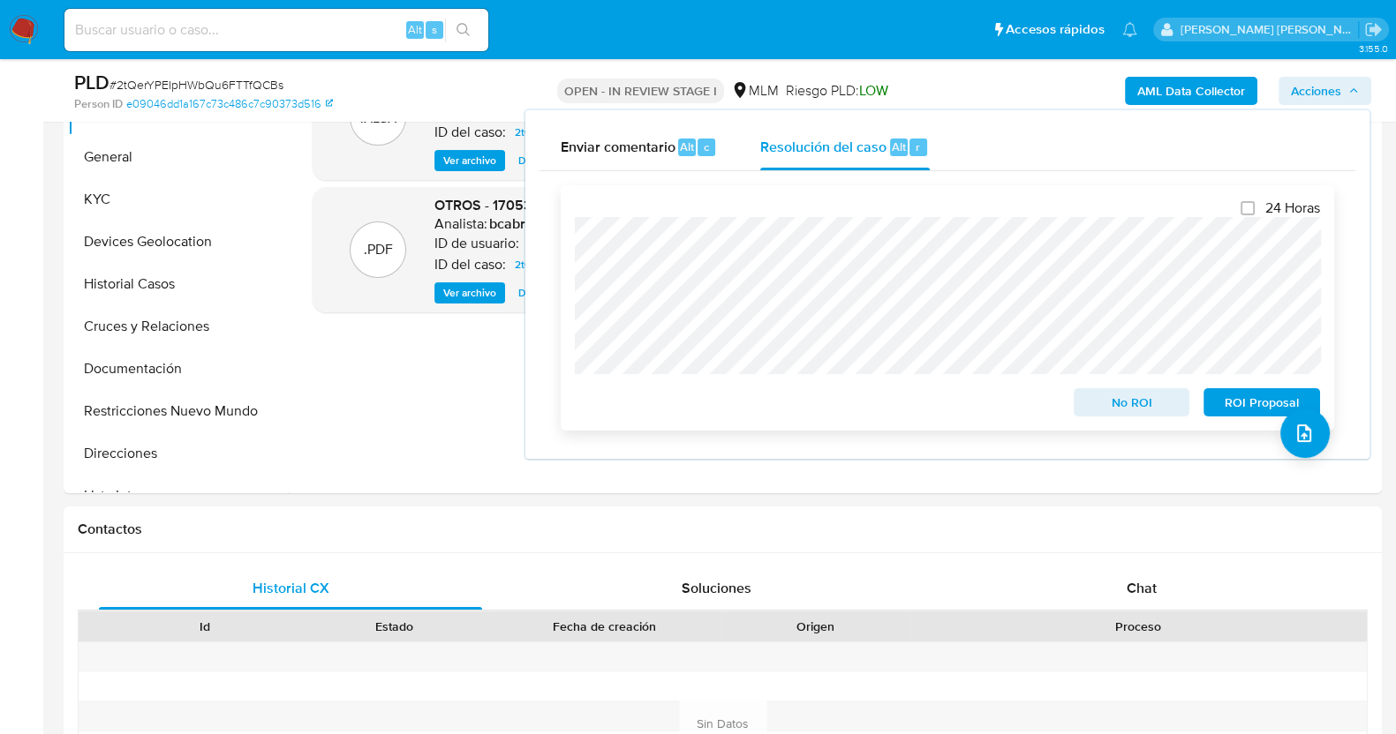
scroll to position [440, 0]
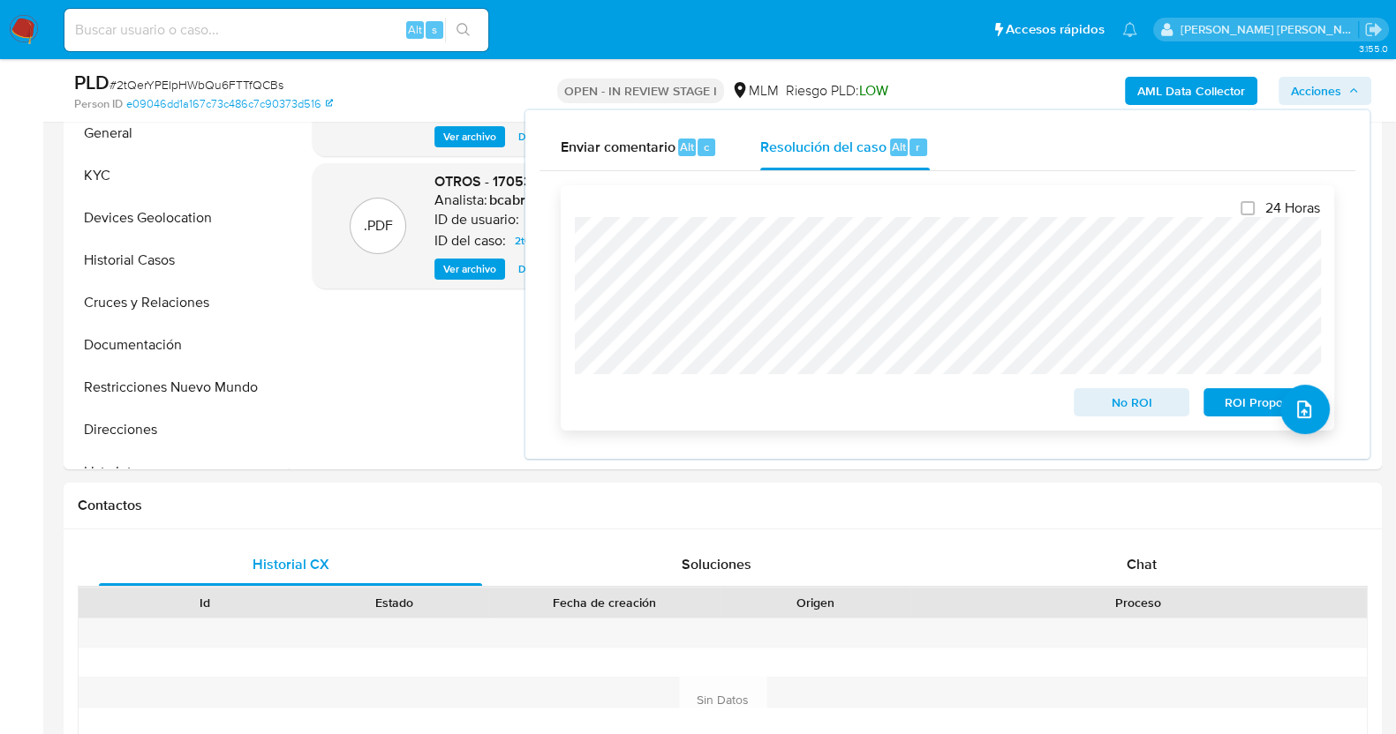
click at [1102, 406] on span "No ROI" at bounding box center [1132, 402] width 92 height 25
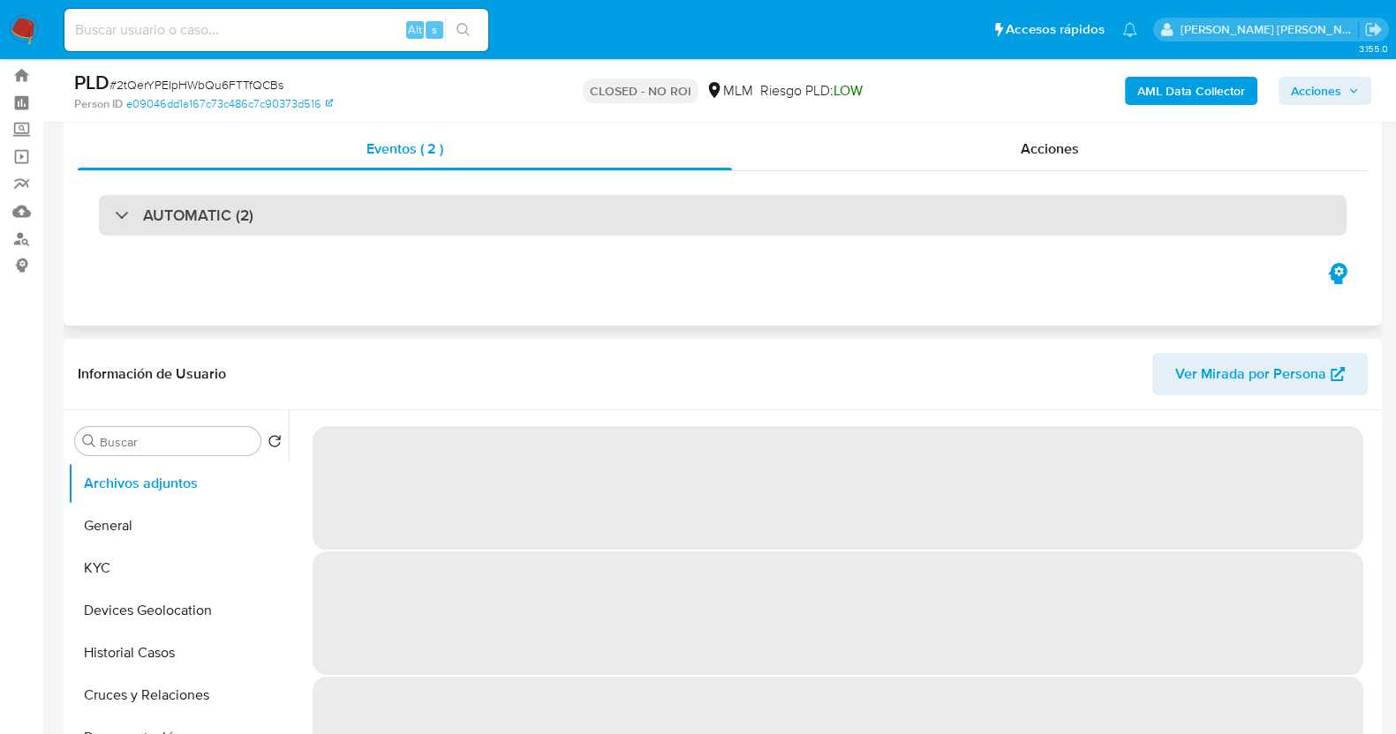
scroll to position [109, 0]
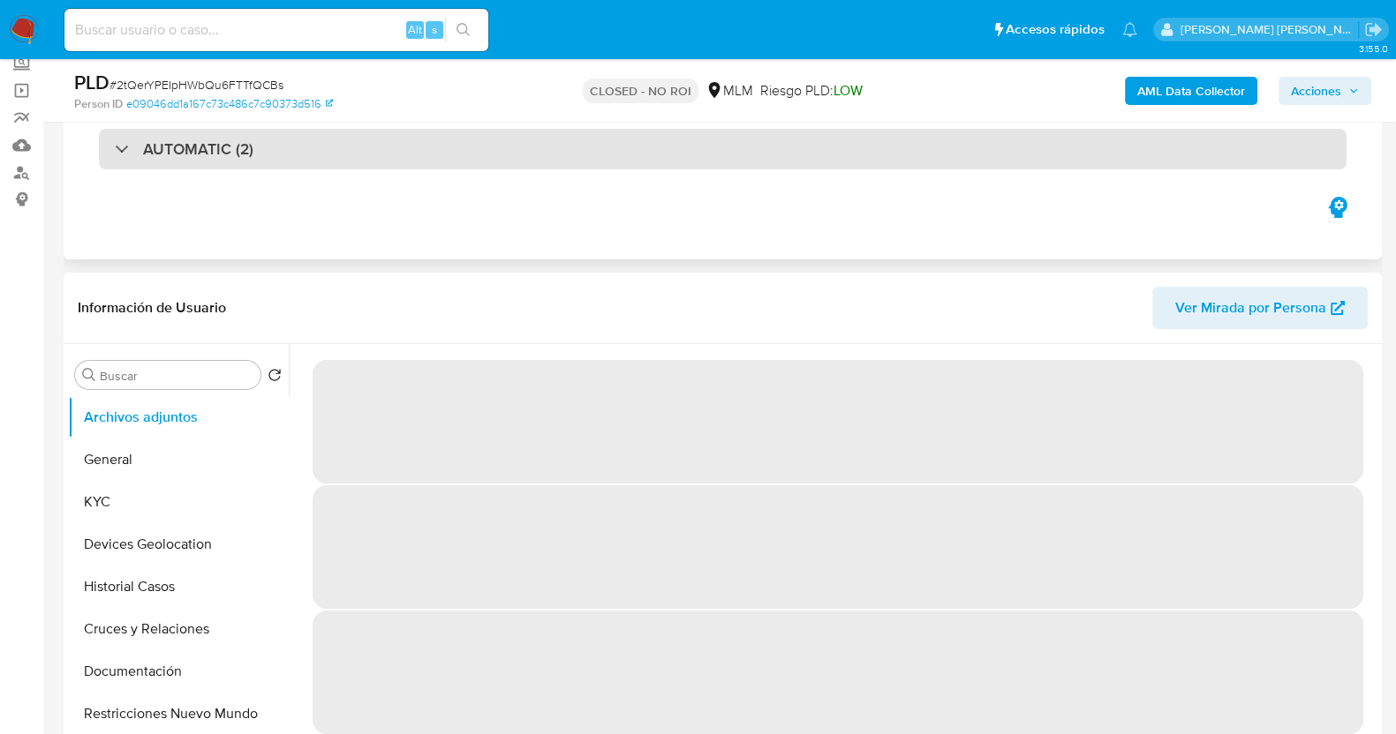
select select "10"
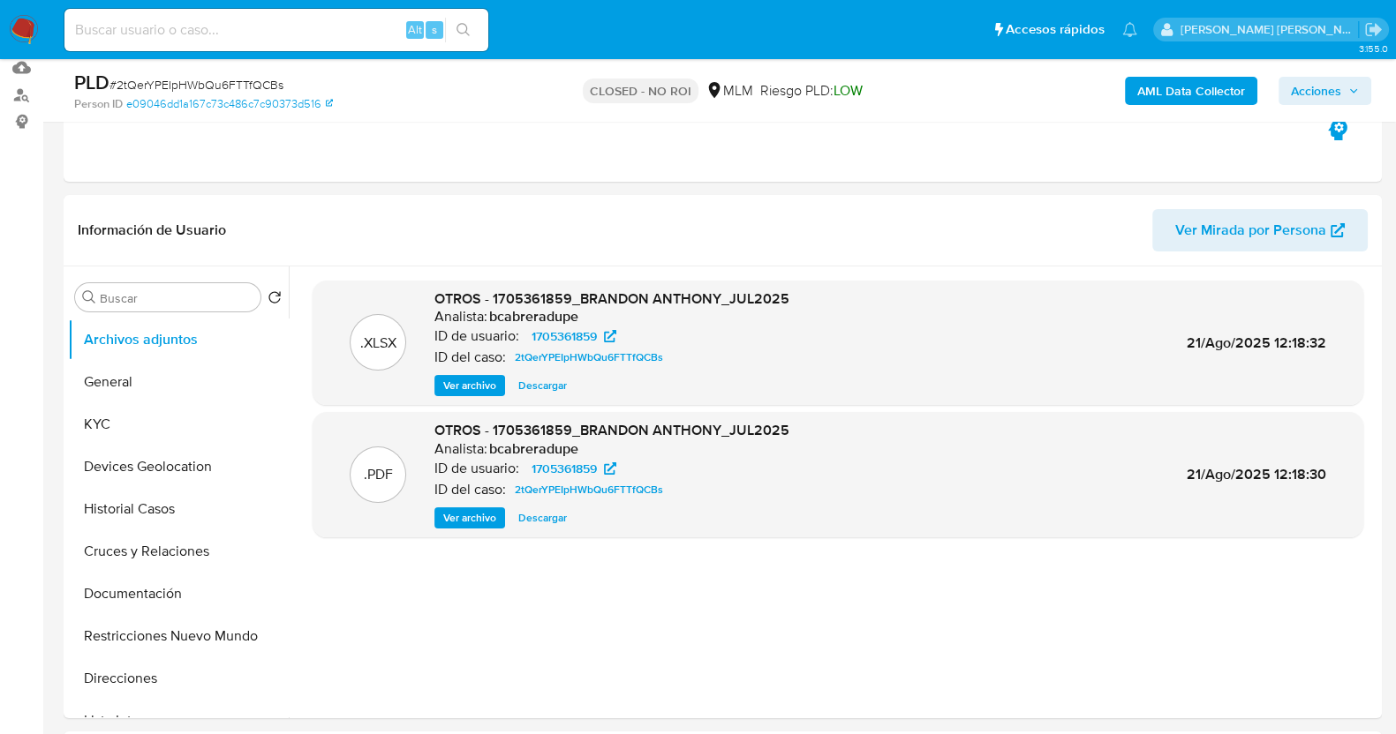
scroll to position [220, 0]
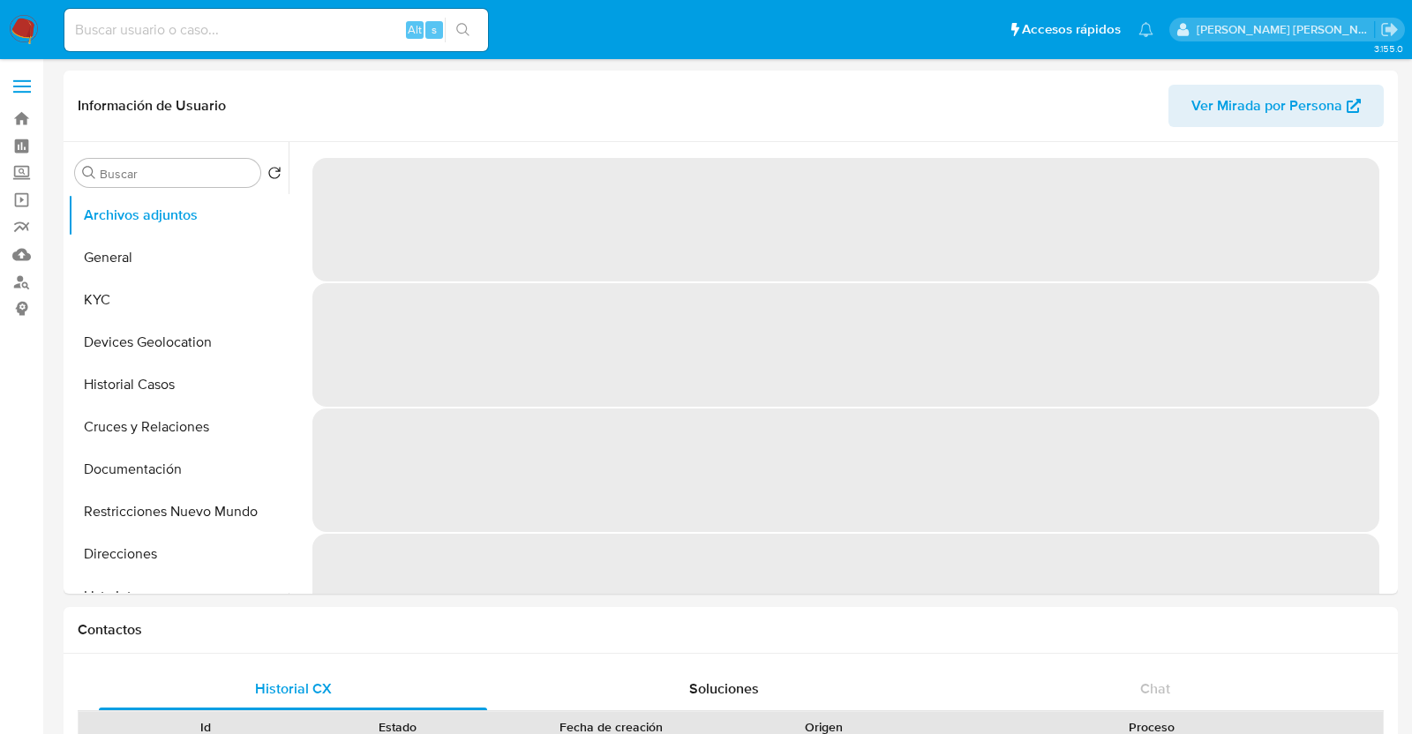
select select "10"
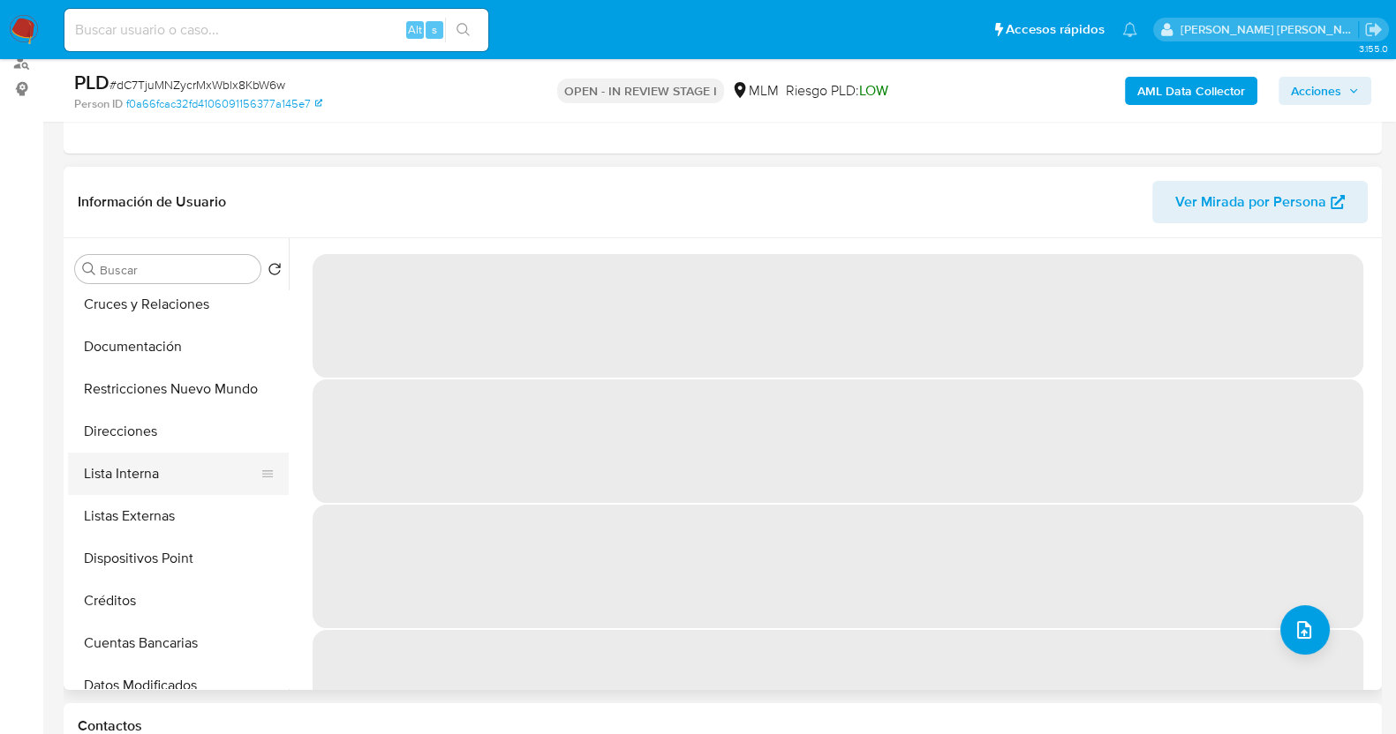
scroll to position [220, 0]
click at [141, 595] on button "Créditos" at bounding box center [171, 600] width 207 height 42
select select "10"
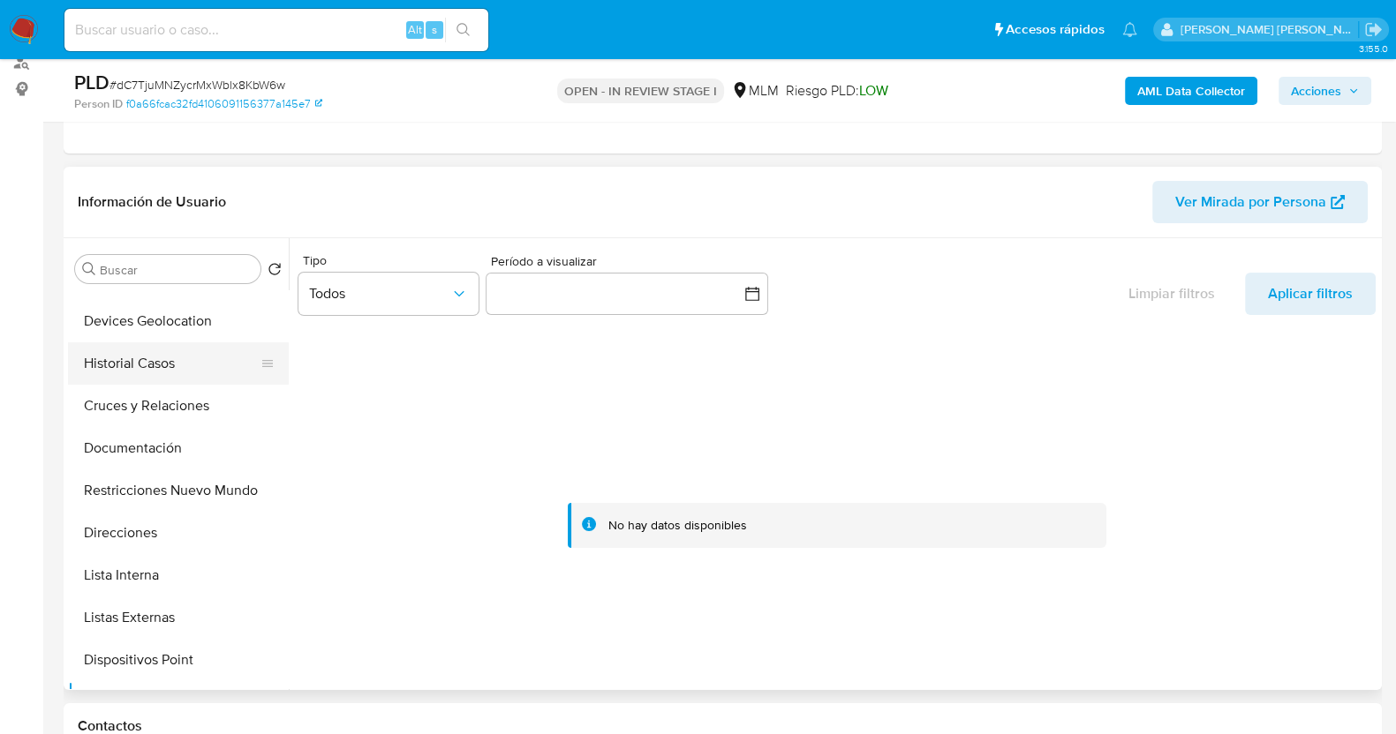
scroll to position [0, 0]
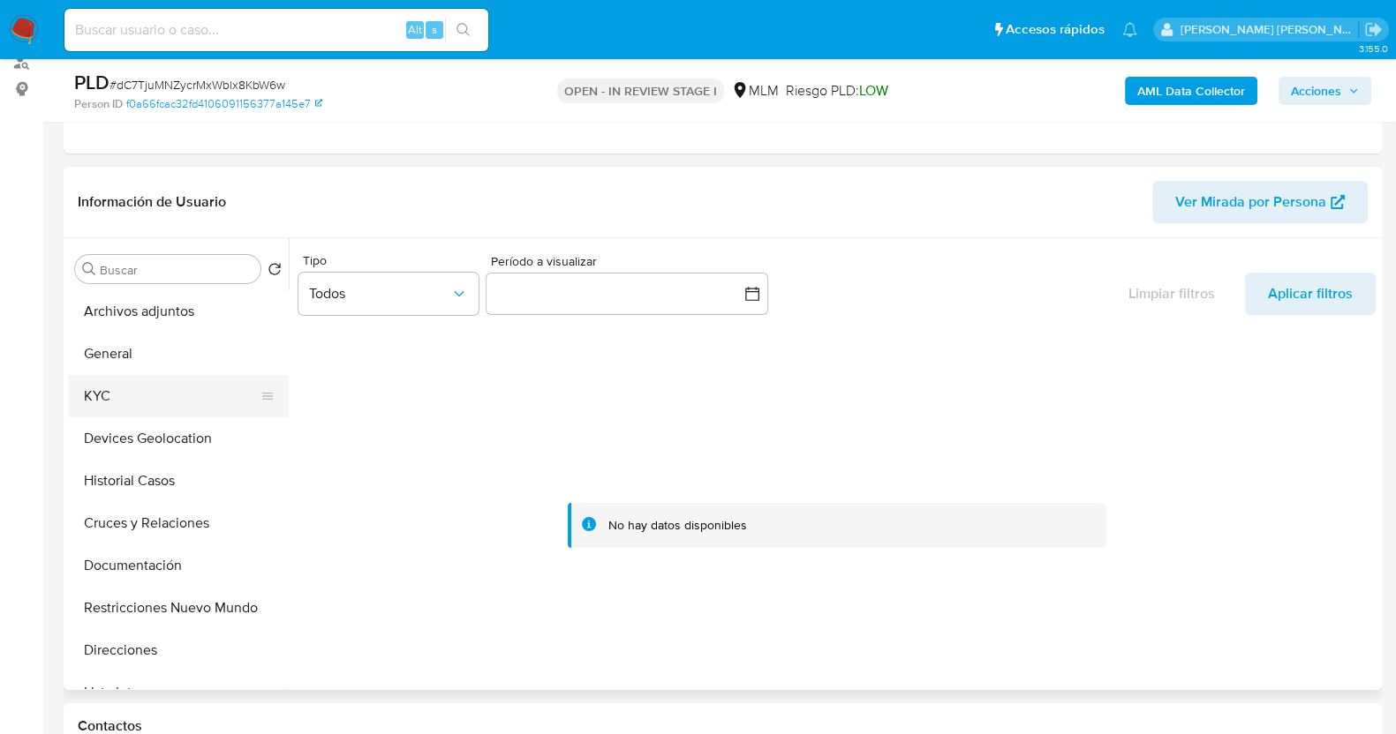
click at [147, 396] on button "KYC" at bounding box center [171, 396] width 207 height 42
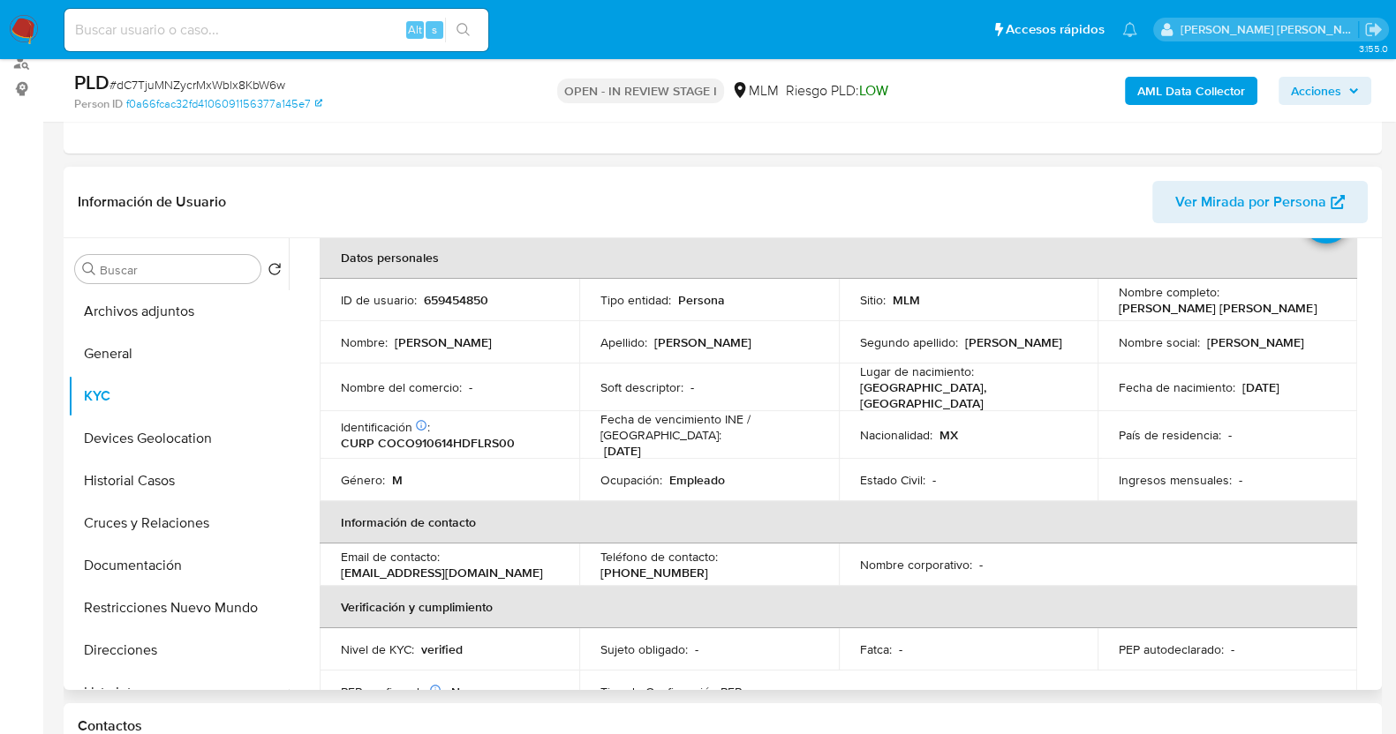
scroll to position [109, 0]
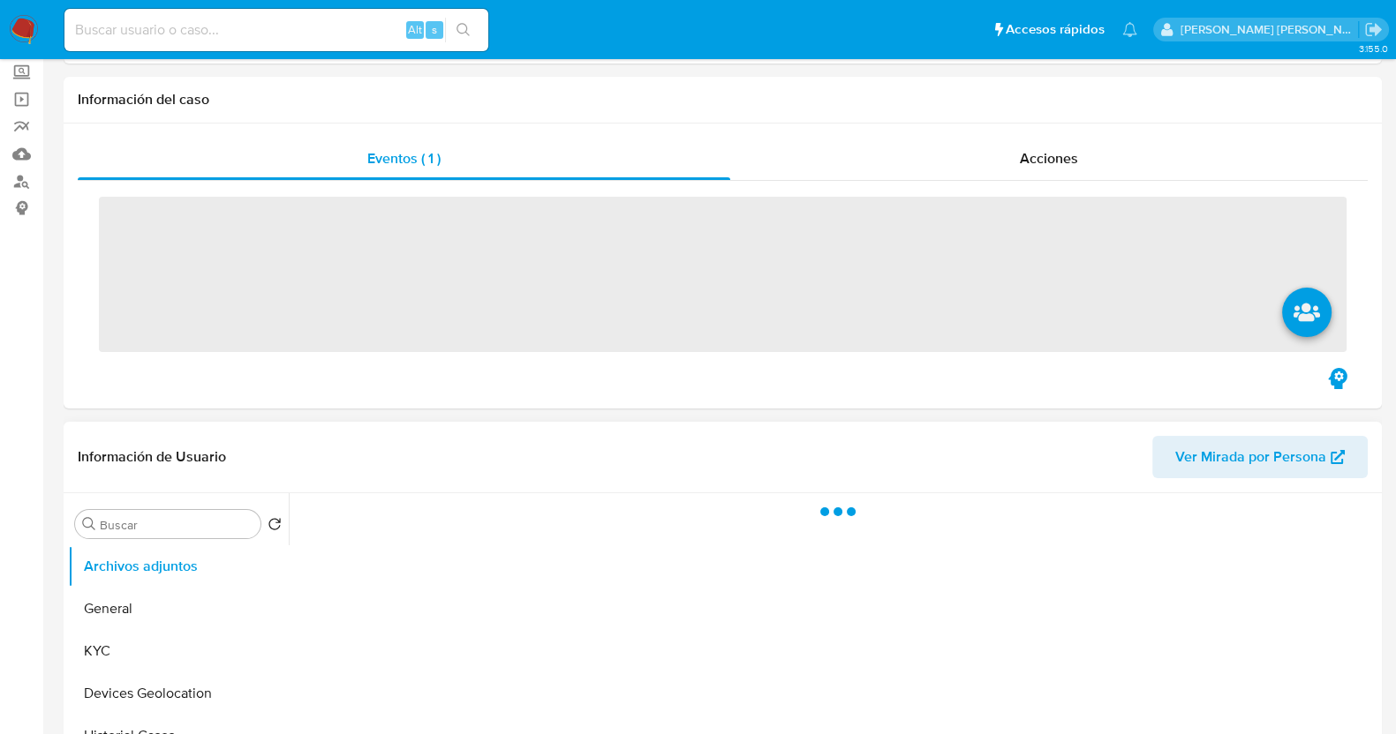
scroll to position [109, 0]
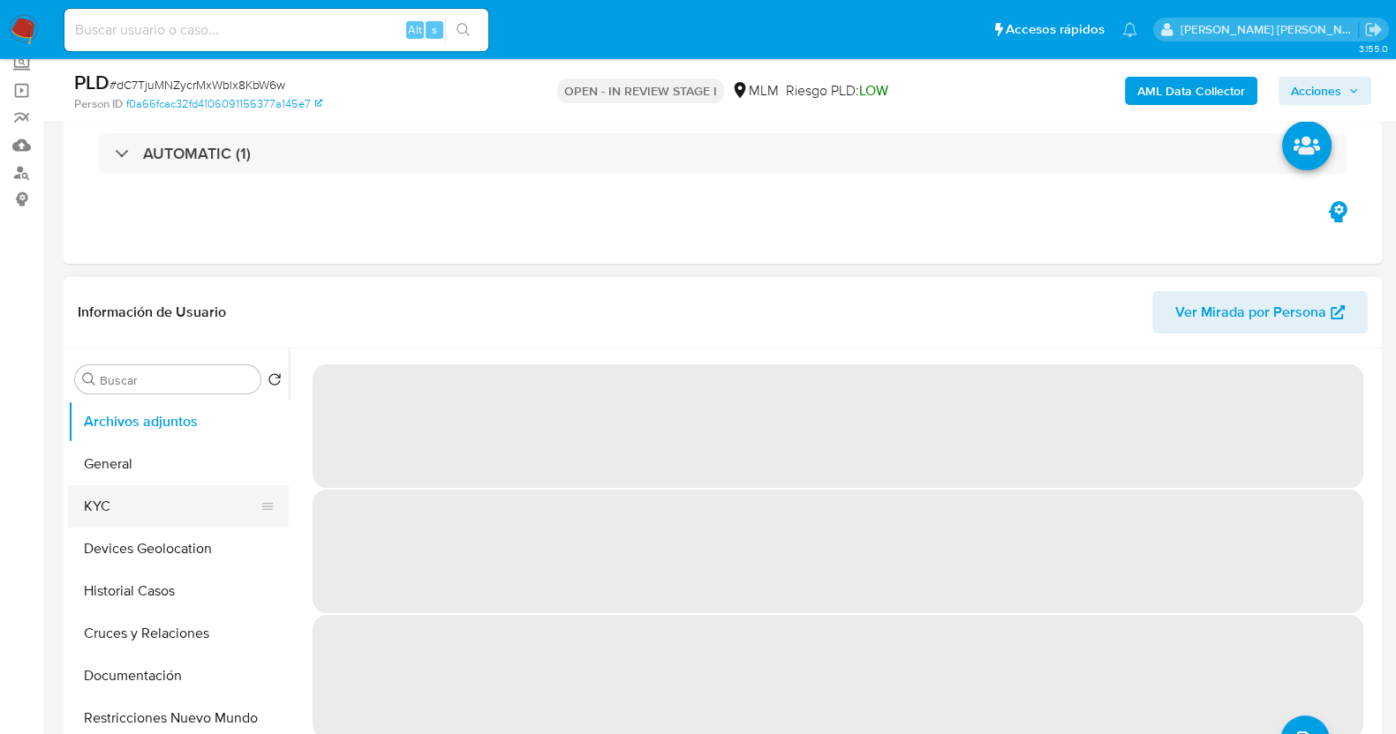
click at [132, 511] on button "KYC" at bounding box center [171, 507] width 207 height 42
select select "10"
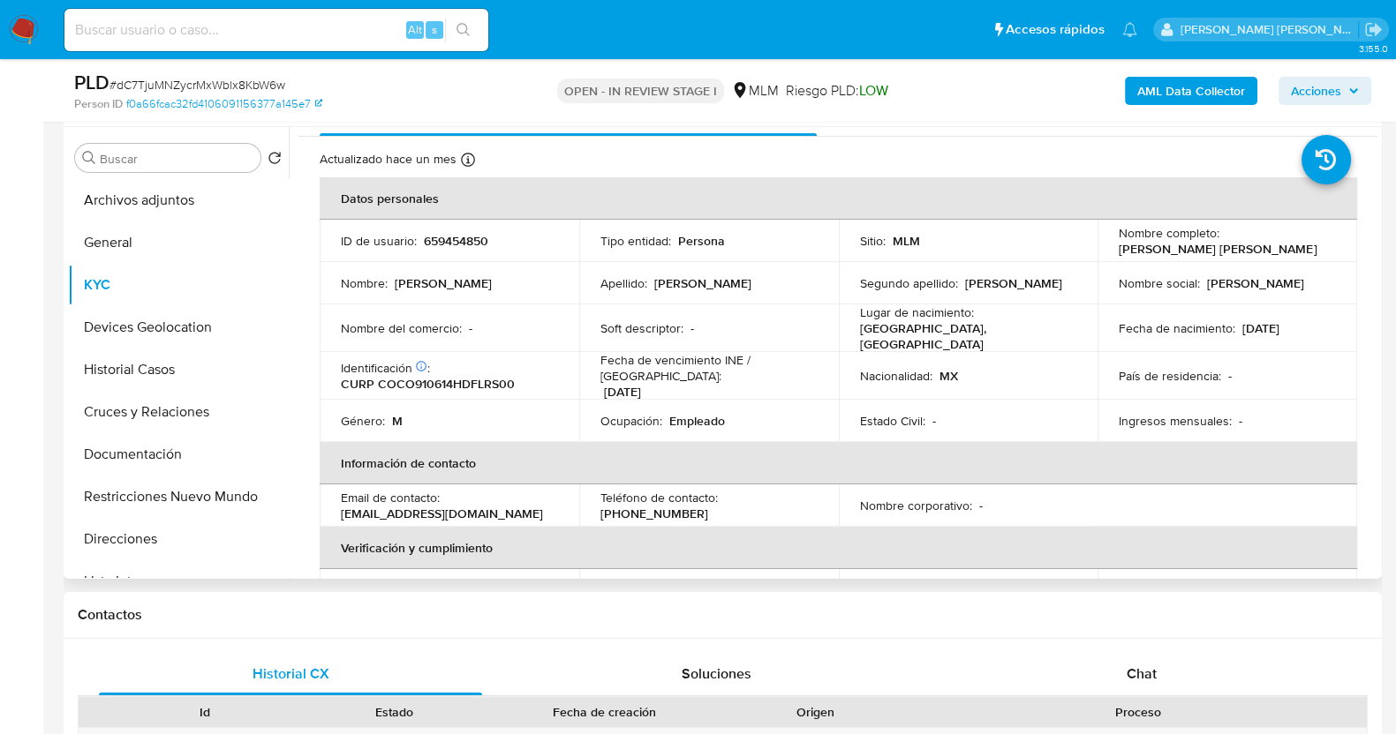
scroll to position [0, 0]
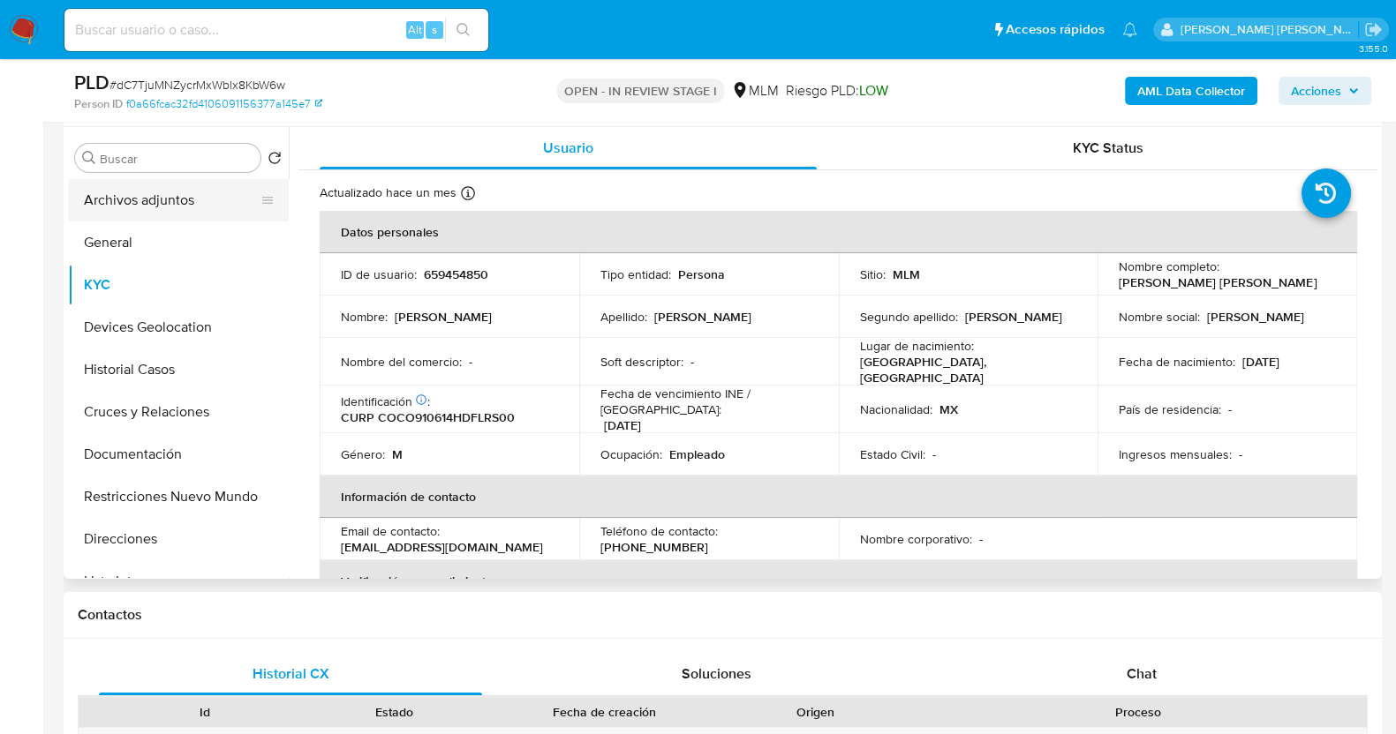
click at [147, 209] on button "Archivos adjuntos" at bounding box center [171, 200] width 207 height 42
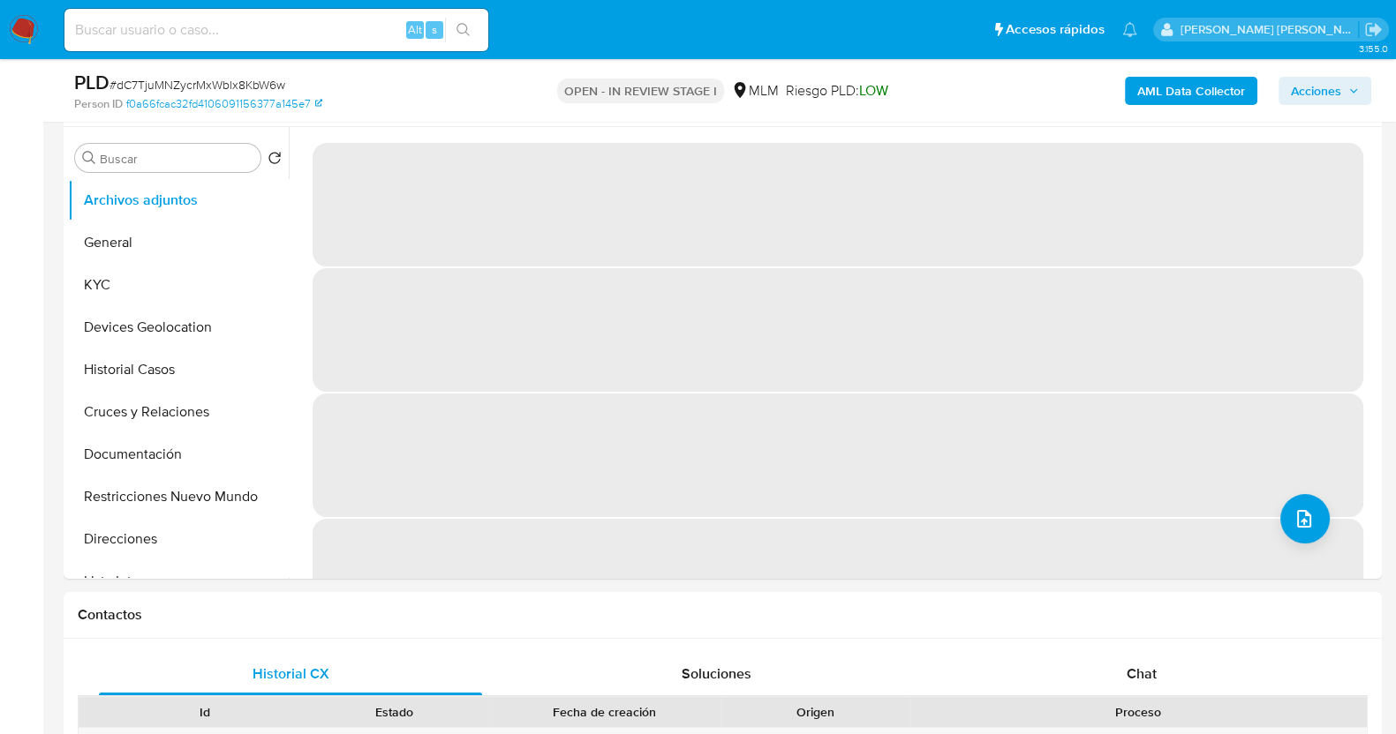
click at [222, 87] on span "# dC7TjuMNZycrMxWblx8KbW6w" at bounding box center [197, 85] width 176 height 18
copy span "dC7TjuMNZycrMxWblx8KbW6w"
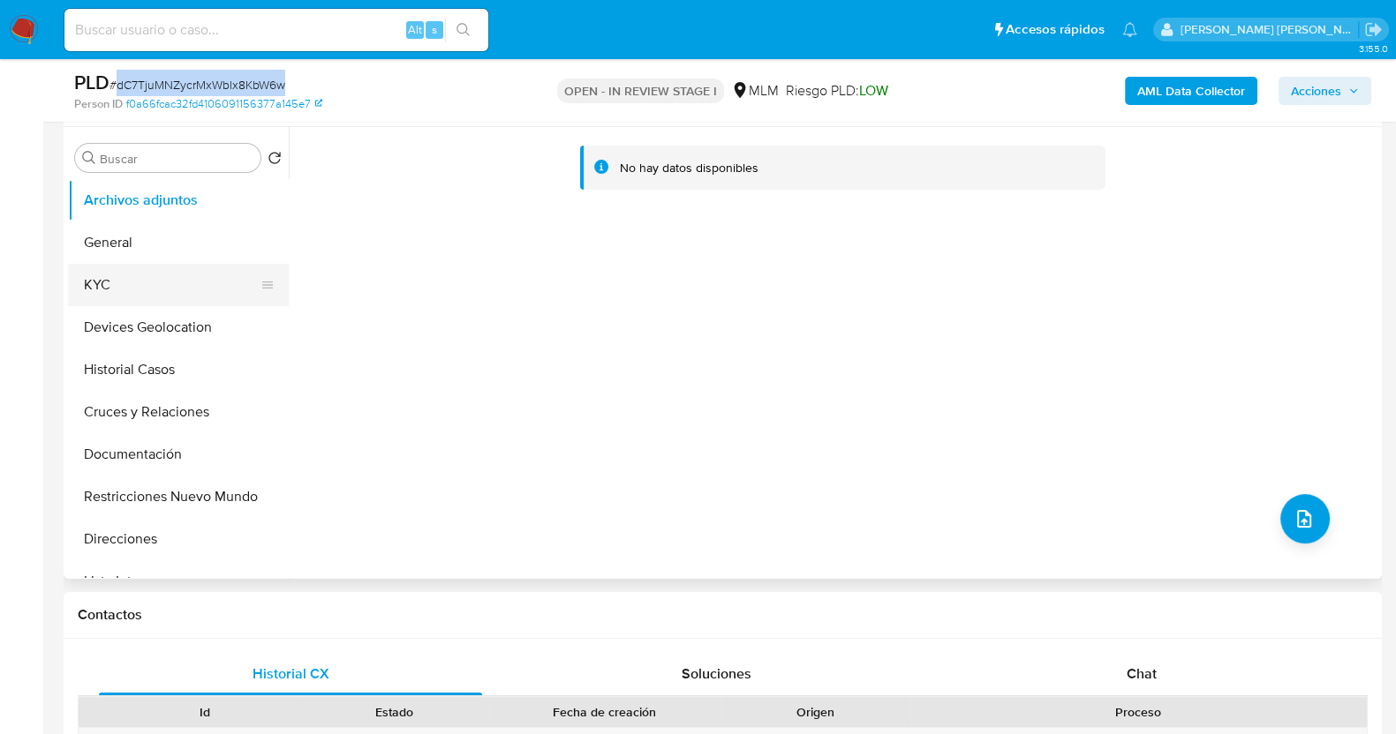
click at [121, 270] on button "KYC" at bounding box center [171, 285] width 207 height 42
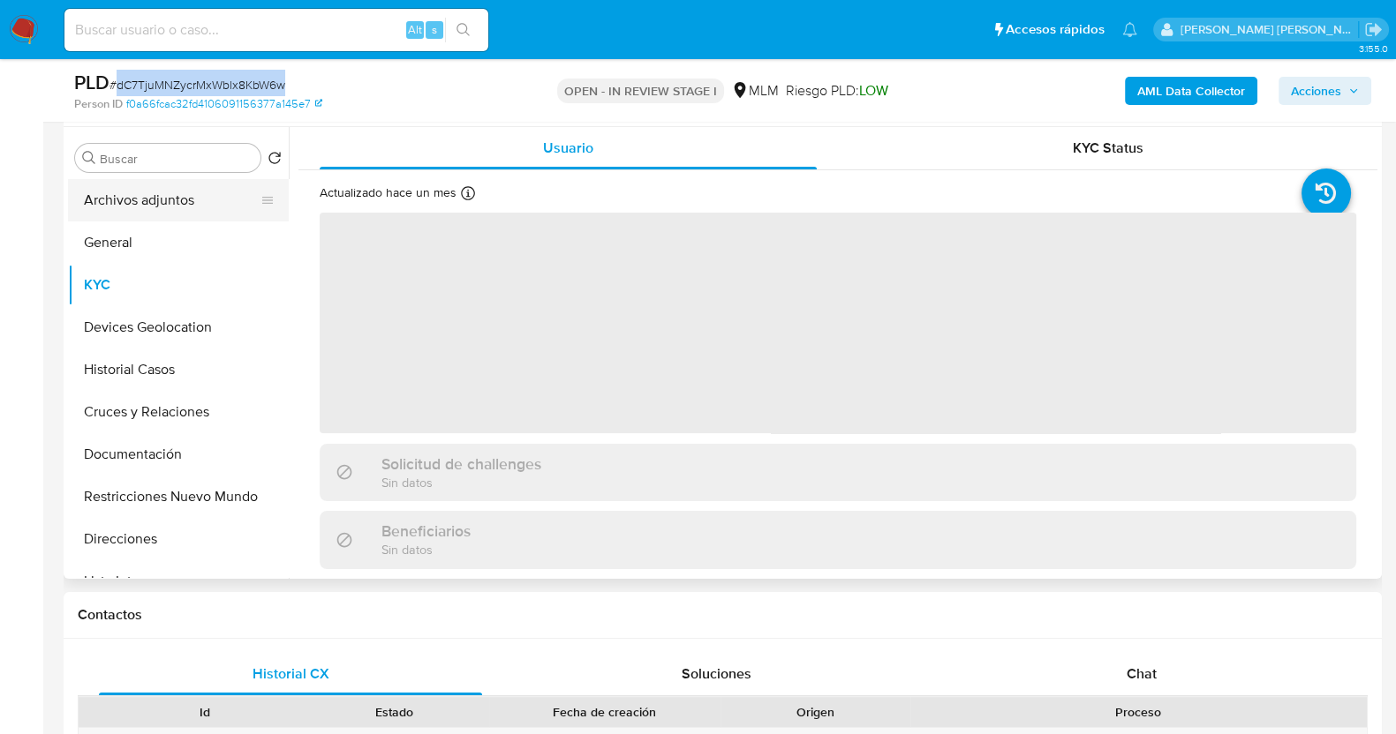
click at [147, 208] on button "Archivos adjuntos" at bounding box center [171, 200] width 207 height 42
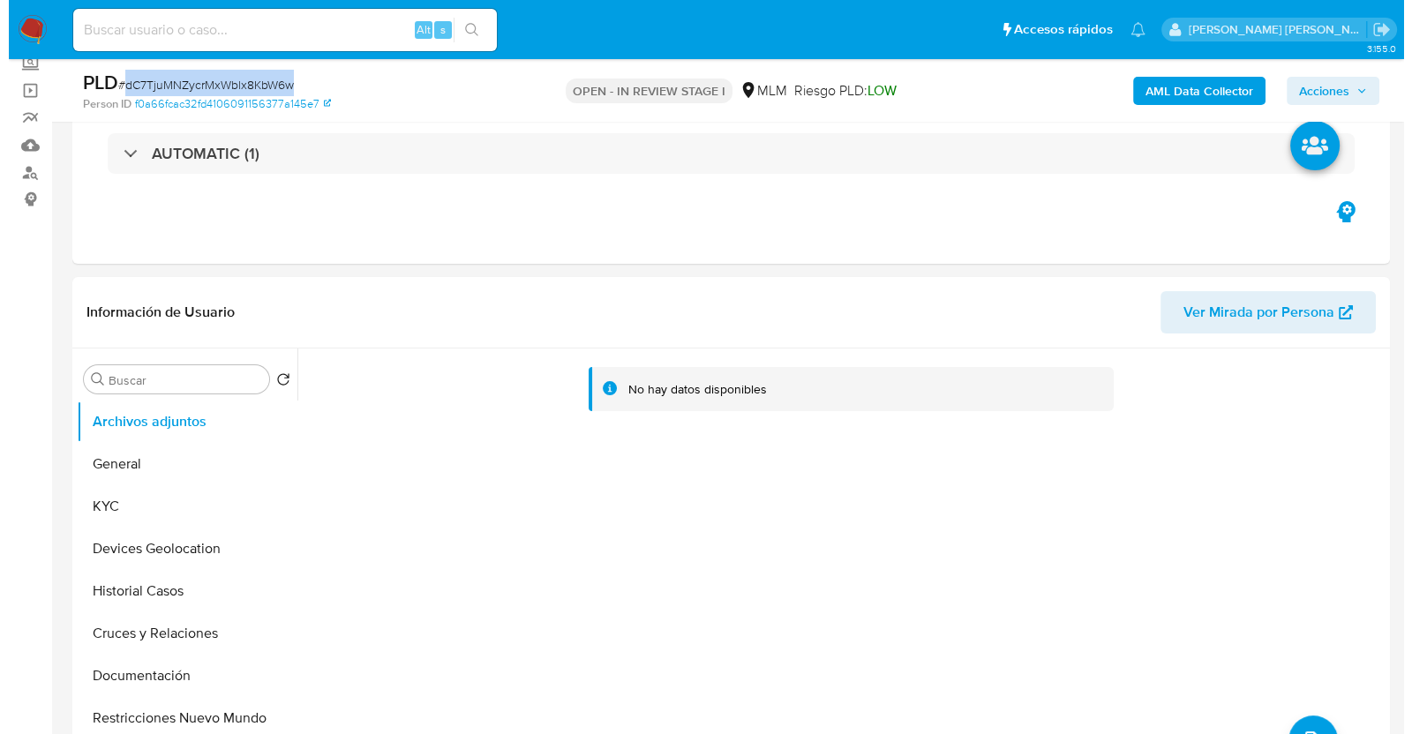
scroll to position [220, 0]
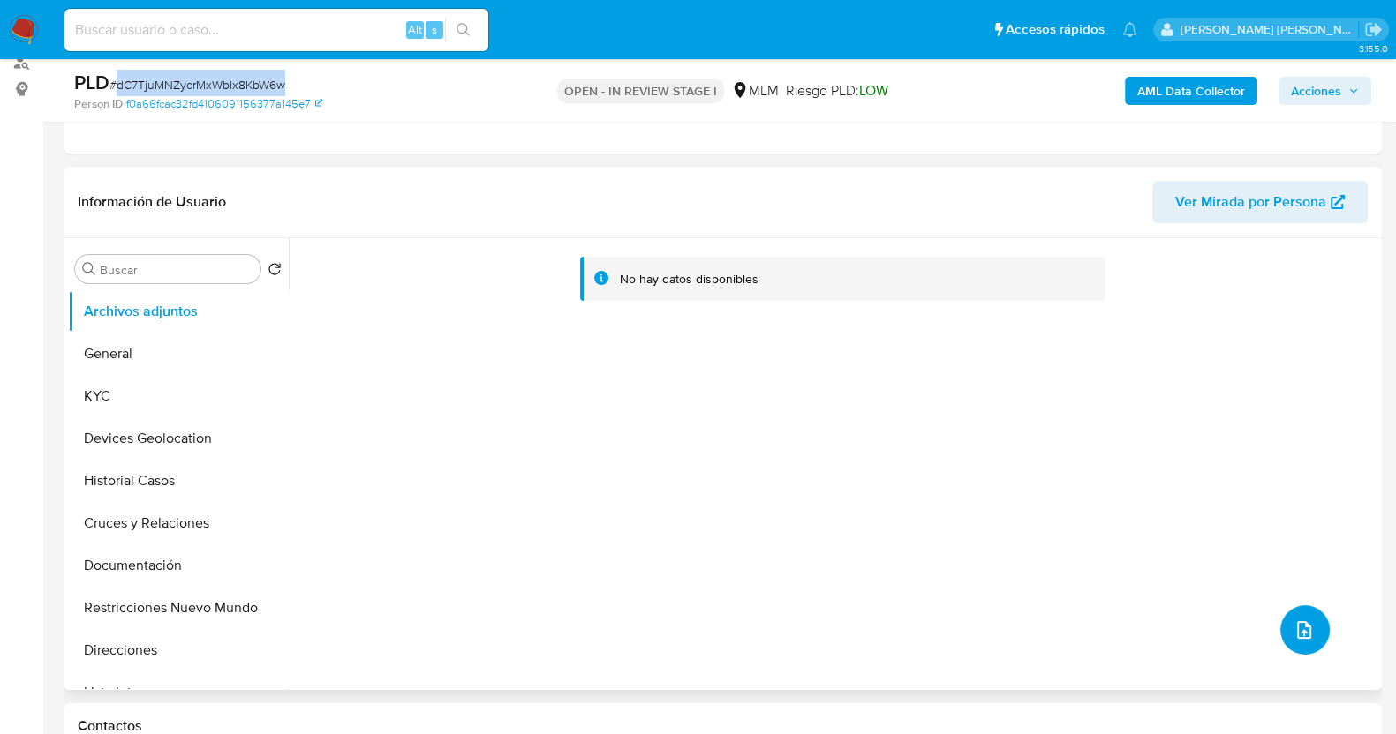
click at [1294, 620] on icon "upload-file" at bounding box center [1303, 630] width 21 height 21
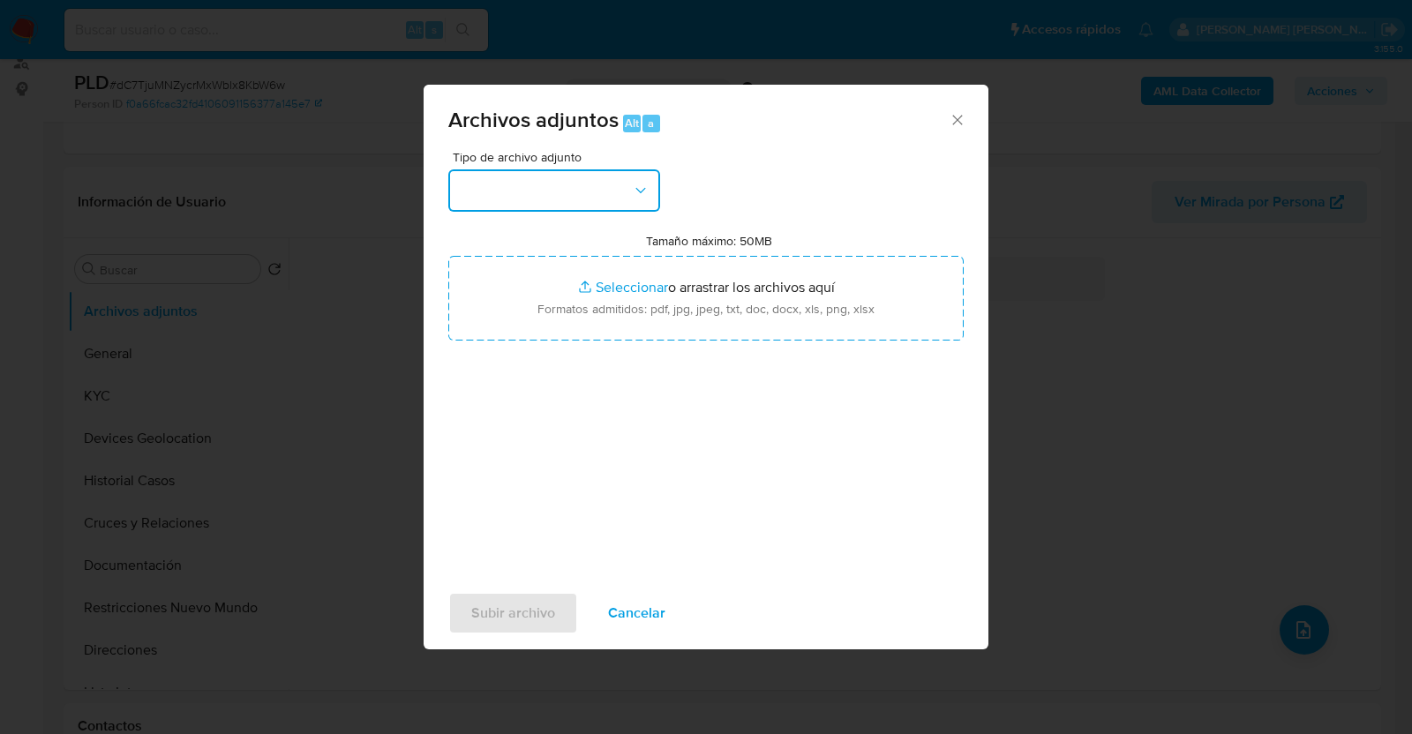
click at [631, 193] on button "button" at bounding box center [554, 190] width 212 height 42
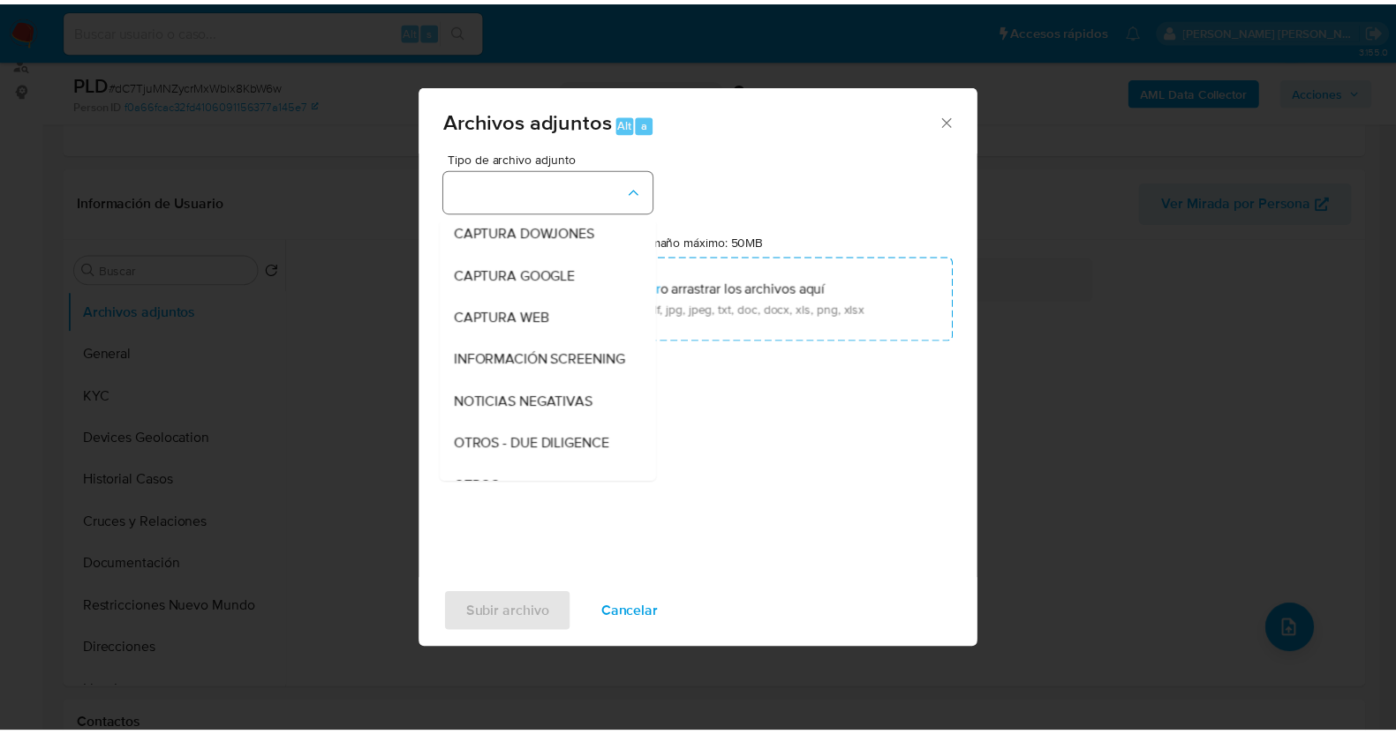
scroll to position [92, 0]
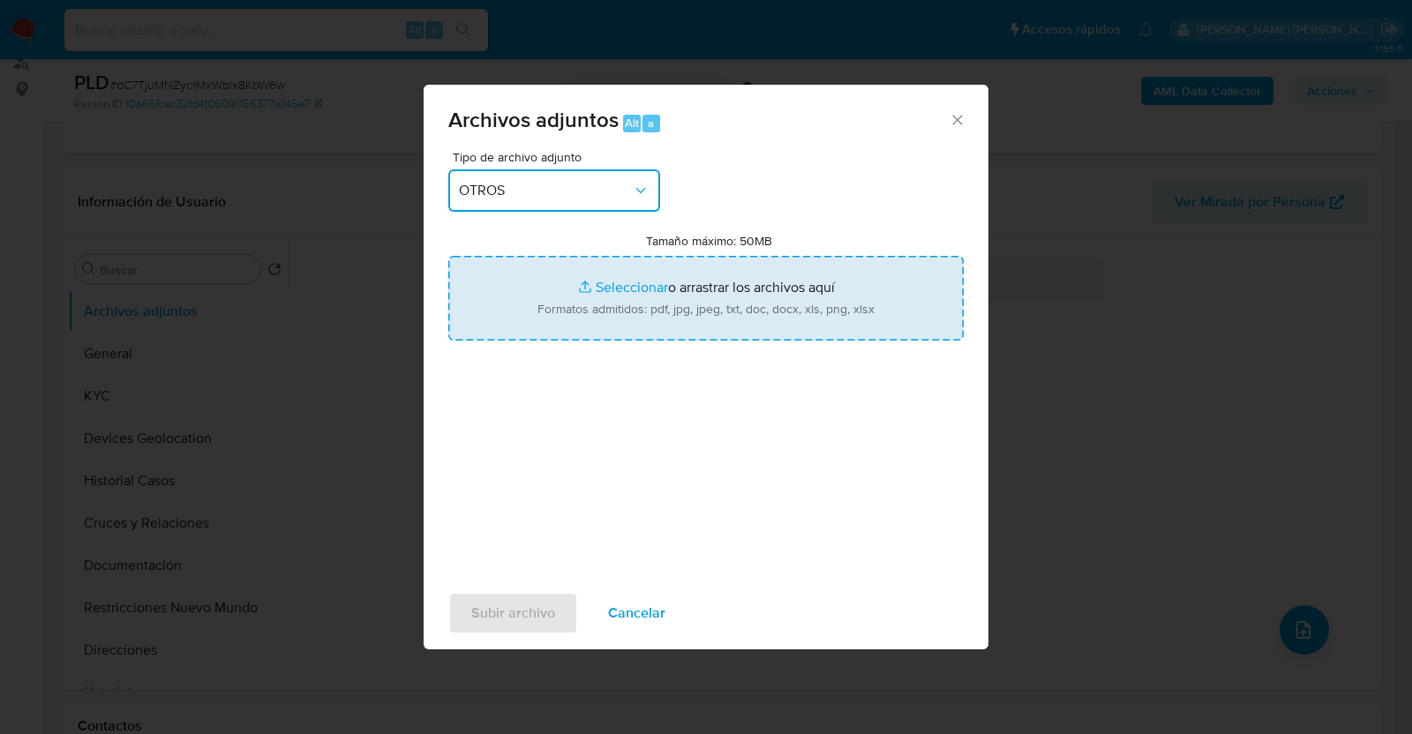
type input "C:\fakepath\659454850_OSMAR COLMENERO_JUL2025.pdf"
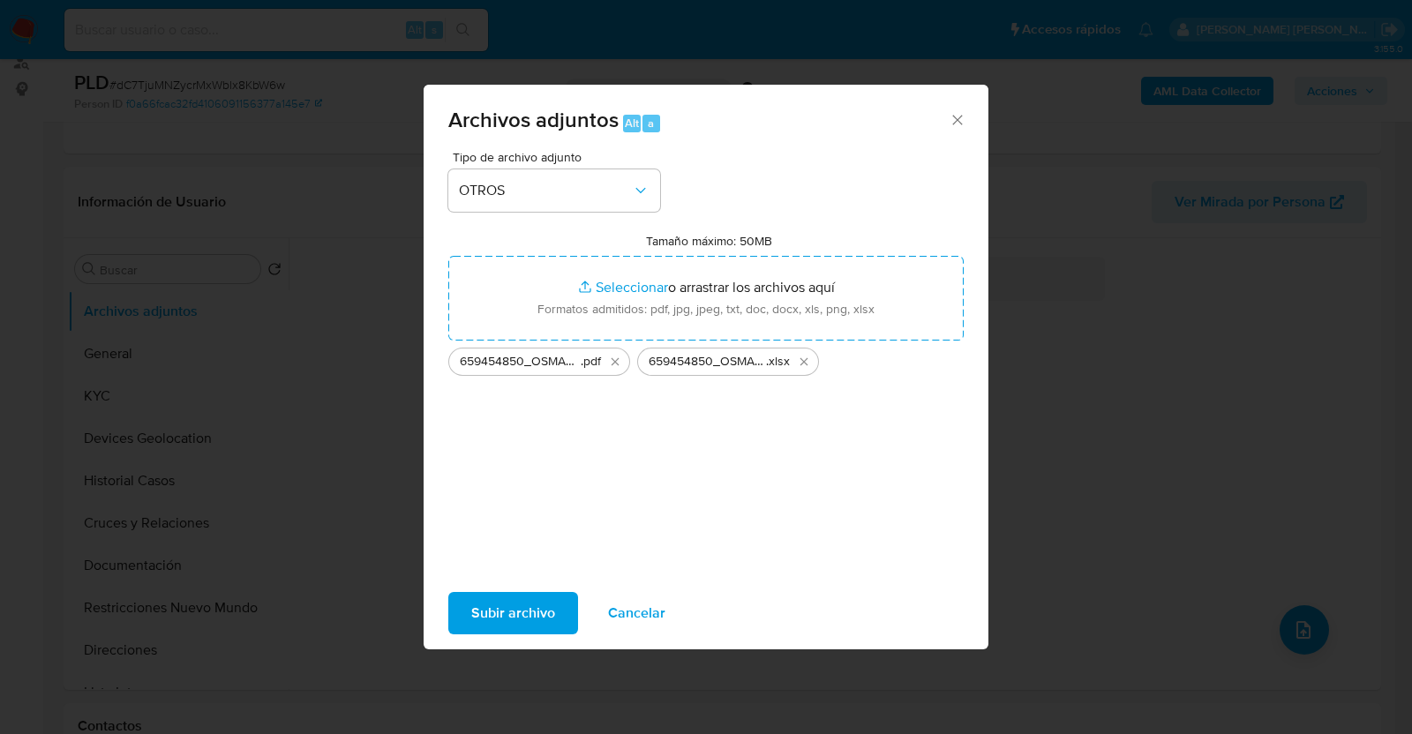
click at [533, 604] on span "Subir archivo" at bounding box center [513, 613] width 84 height 39
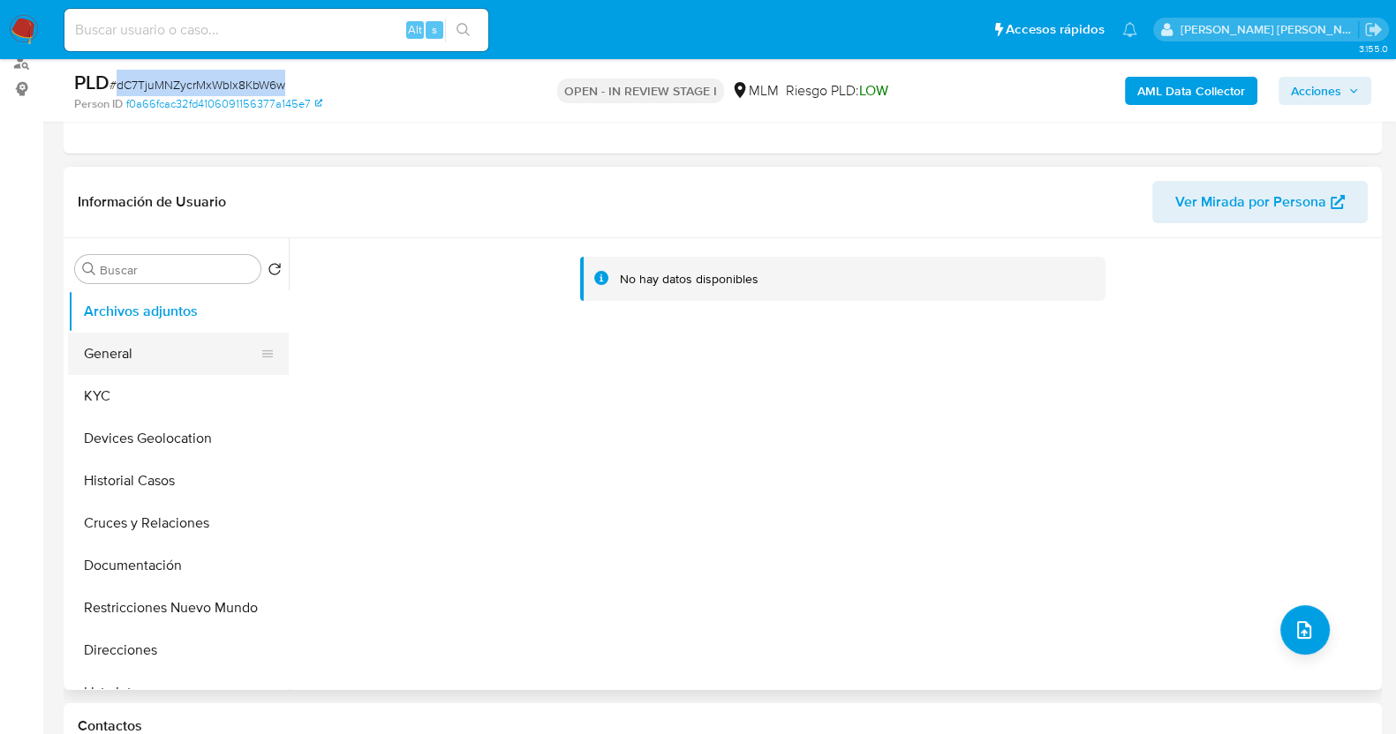
click at [150, 350] on button "General" at bounding box center [171, 354] width 207 height 42
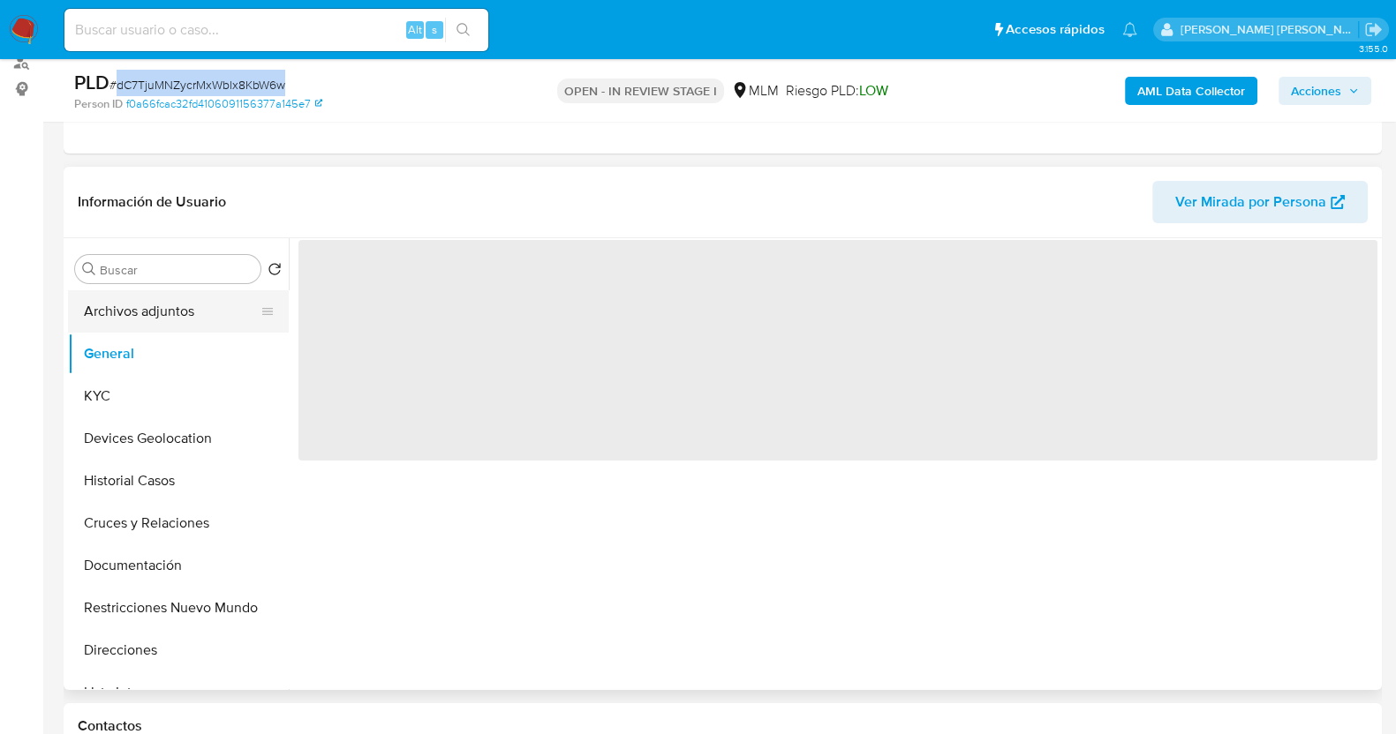
click at [160, 311] on button "Archivos adjuntos" at bounding box center [171, 311] width 207 height 42
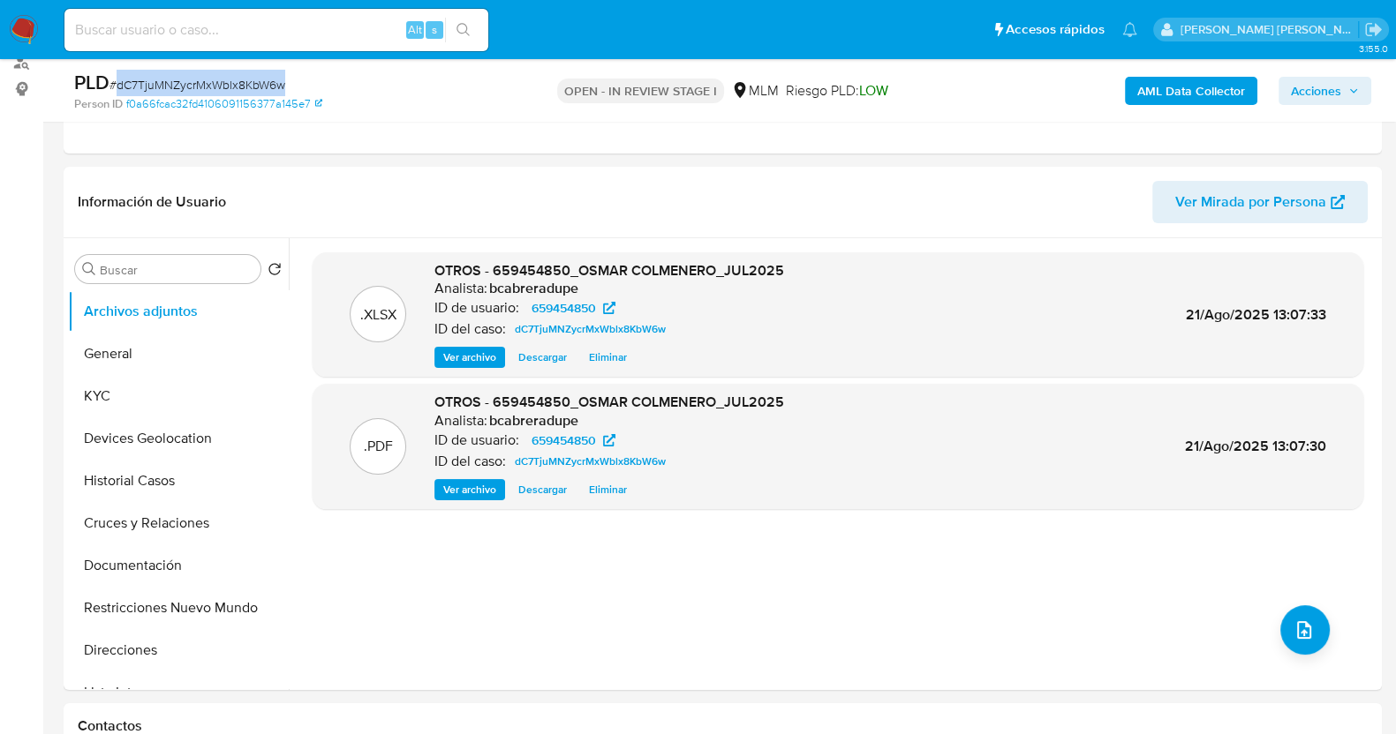
click at [1325, 90] on span "Acciones" at bounding box center [1316, 91] width 50 height 28
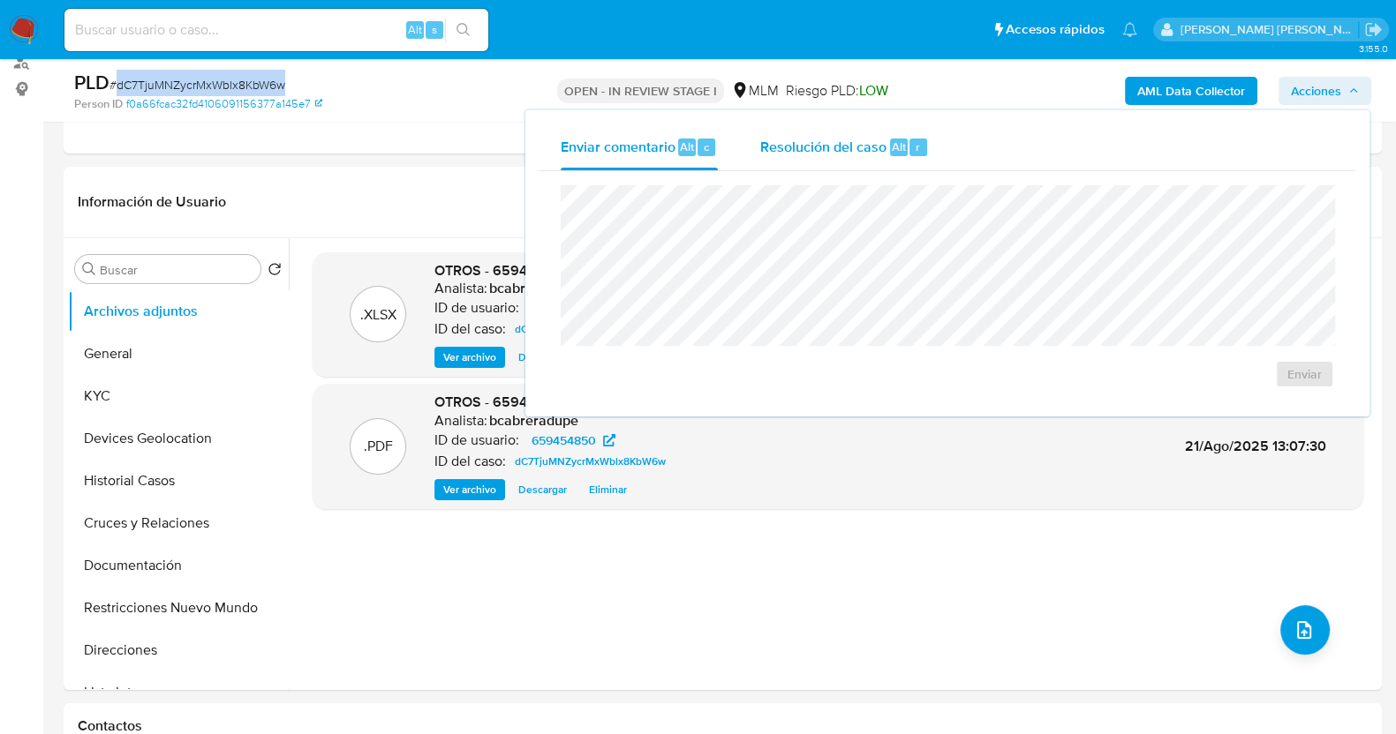
click at [777, 146] on span "Resolución del caso" at bounding box center [823, 146] width 126 height 20
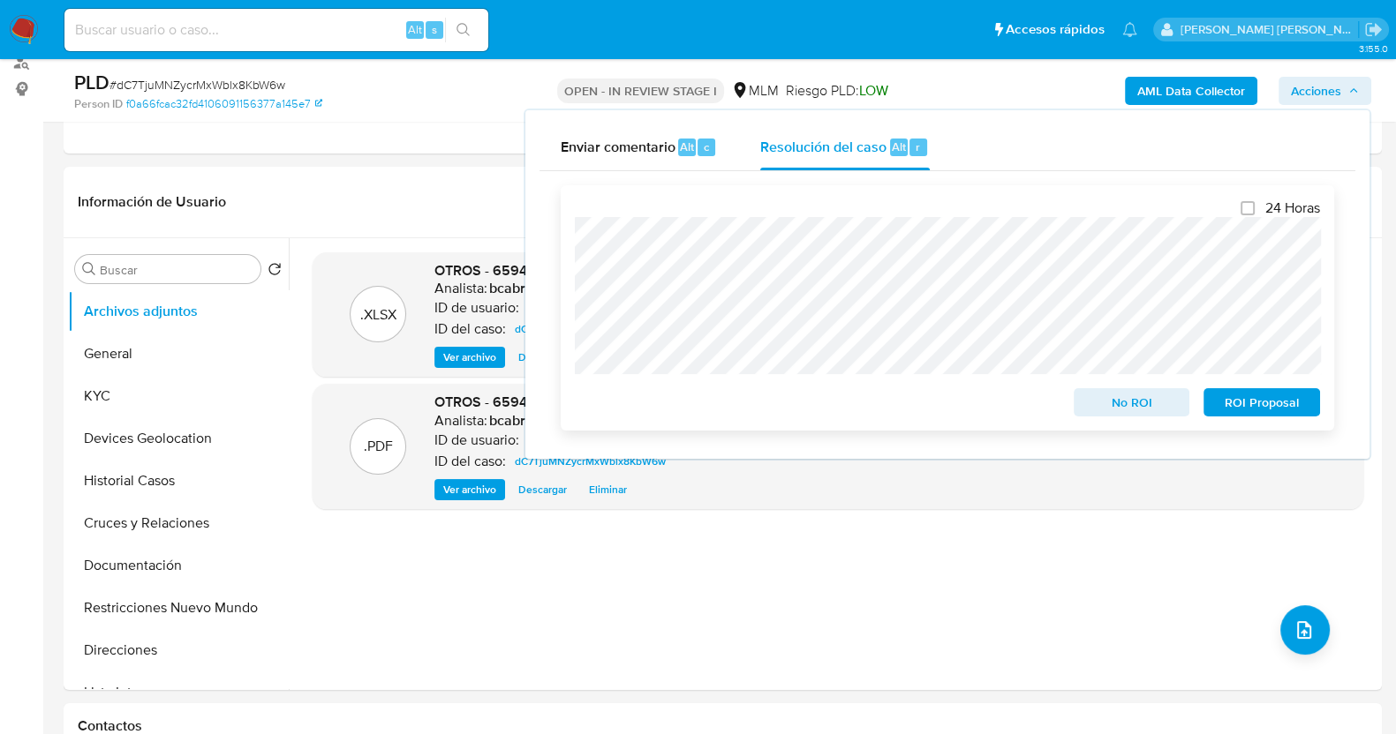
scroll to position [331, 0]
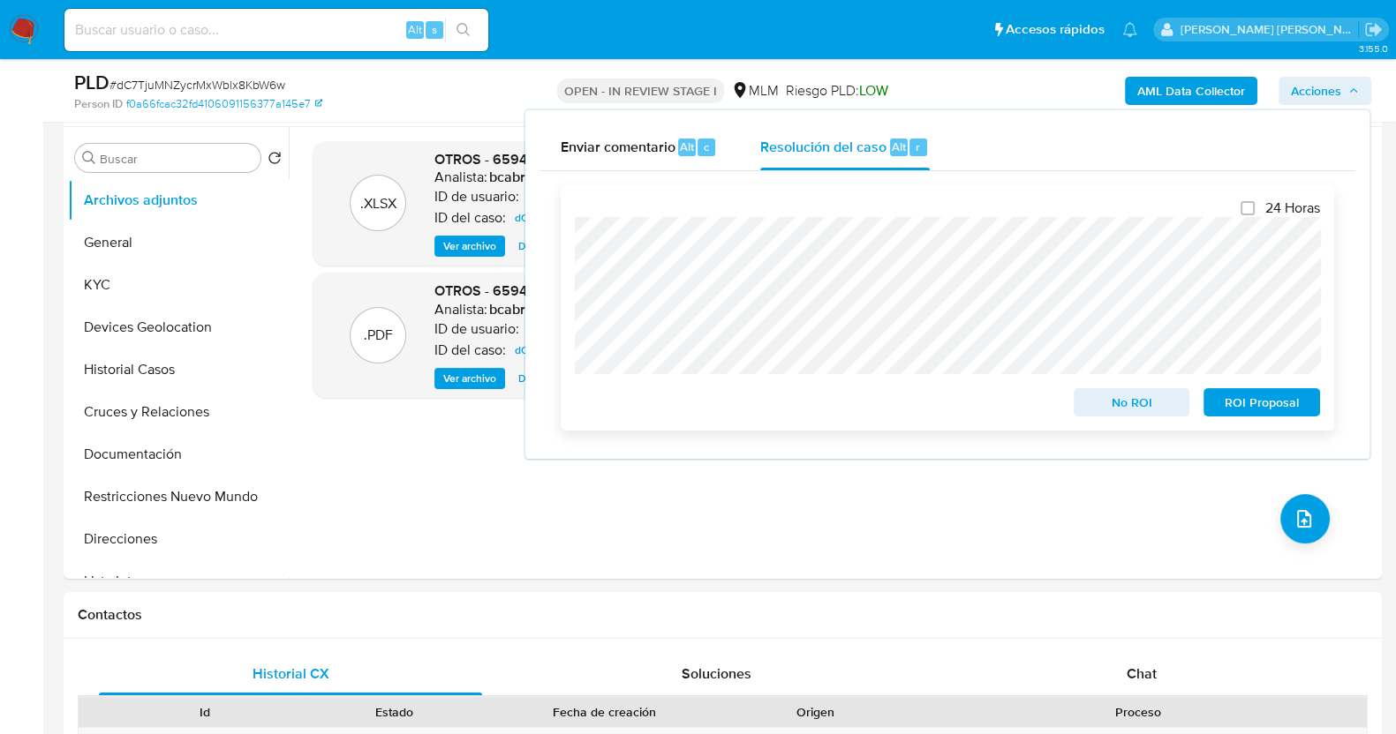
click at [1121, 402] on span "No ROI" at bounding box center [1132, 402] width 92 height 25
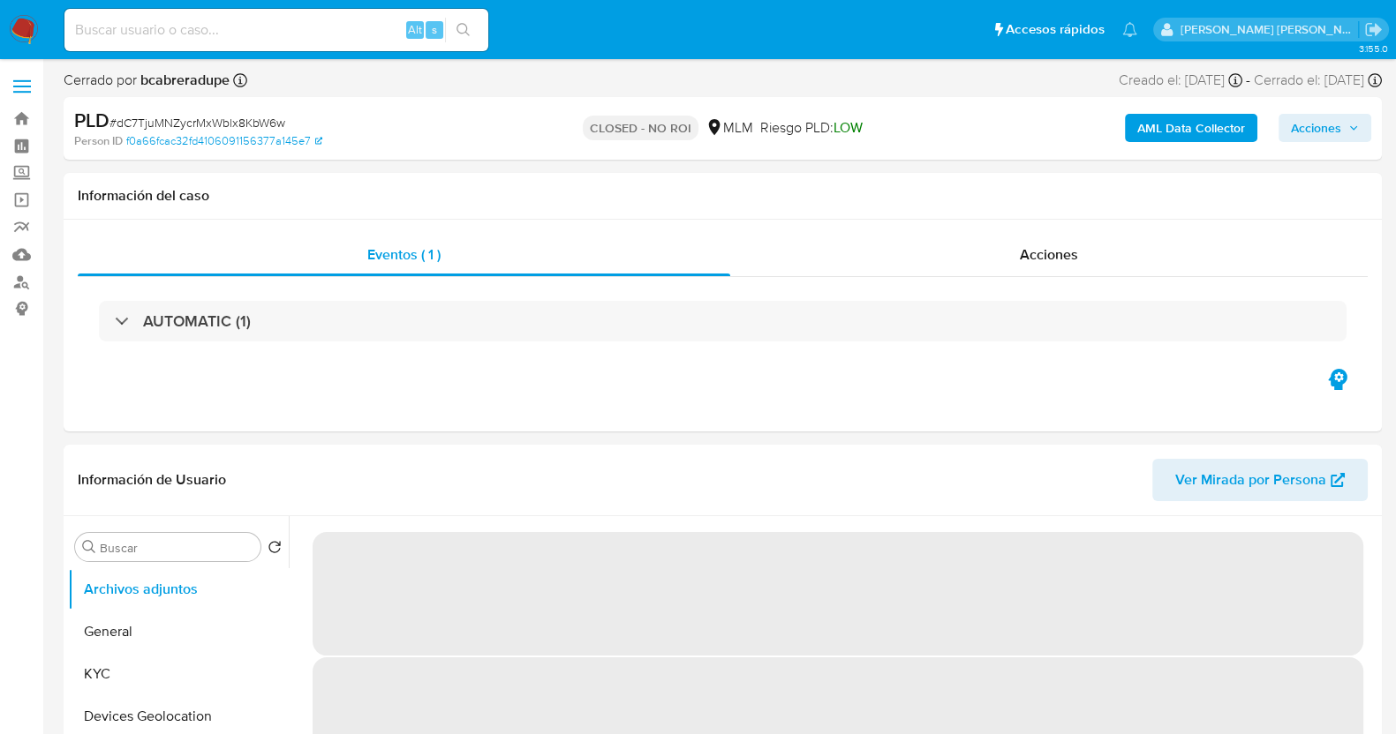
select select "10"
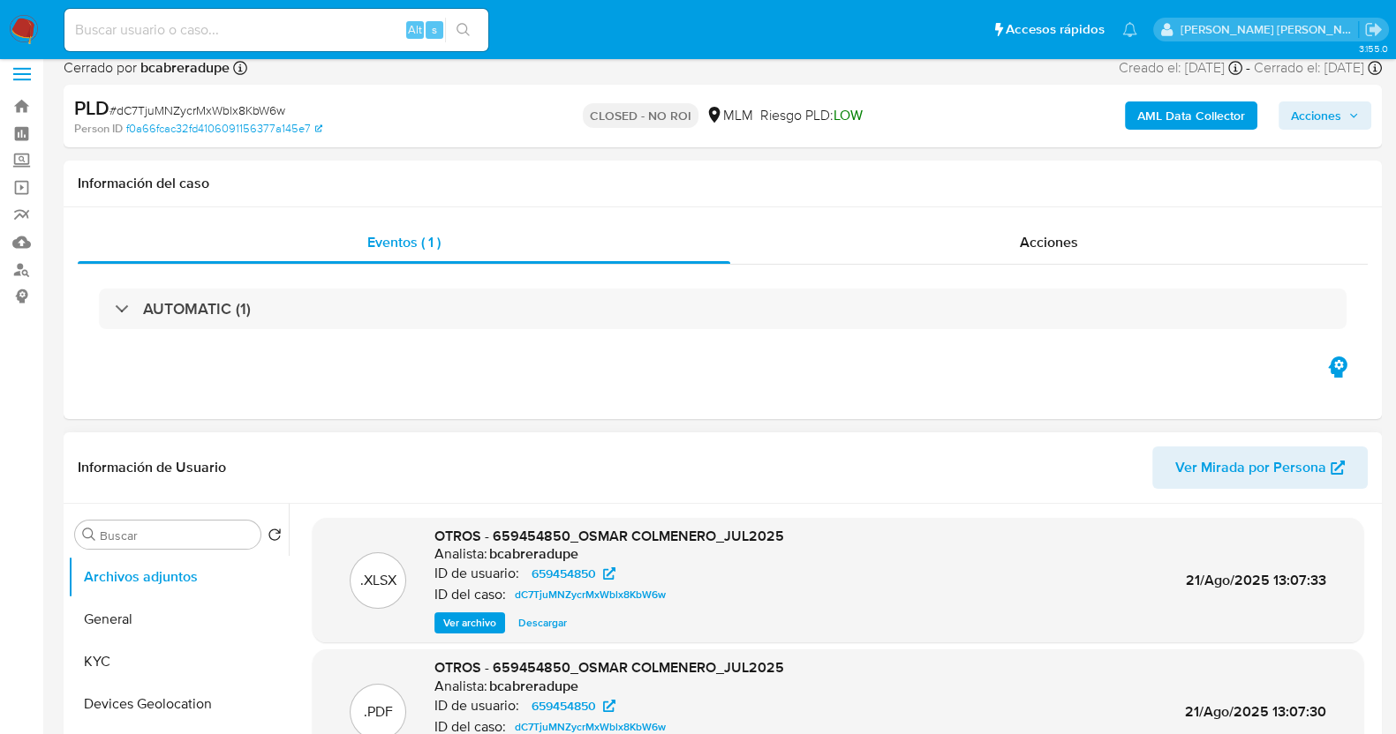
scroll to position [109, 0]
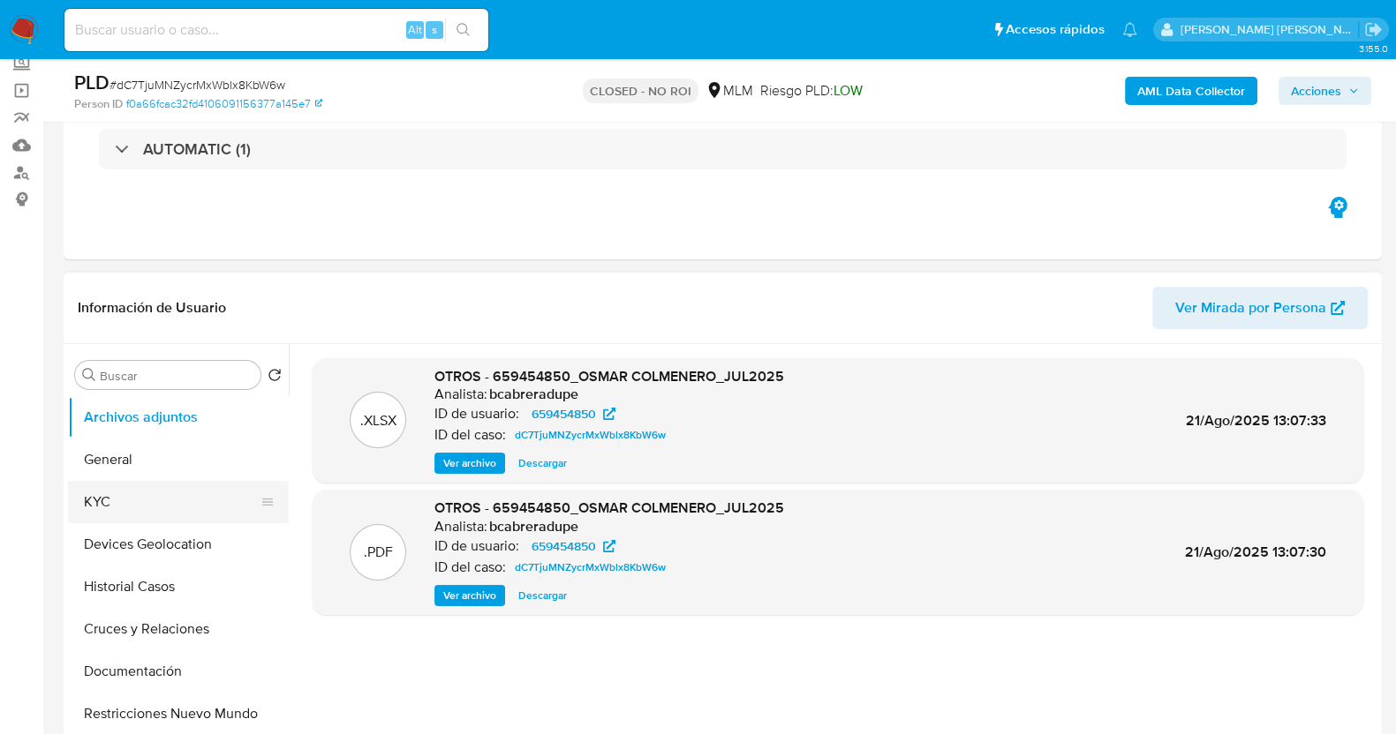
click at [139, 505] on button "KYC" at bounding box center [171, 502] width 207 height 42
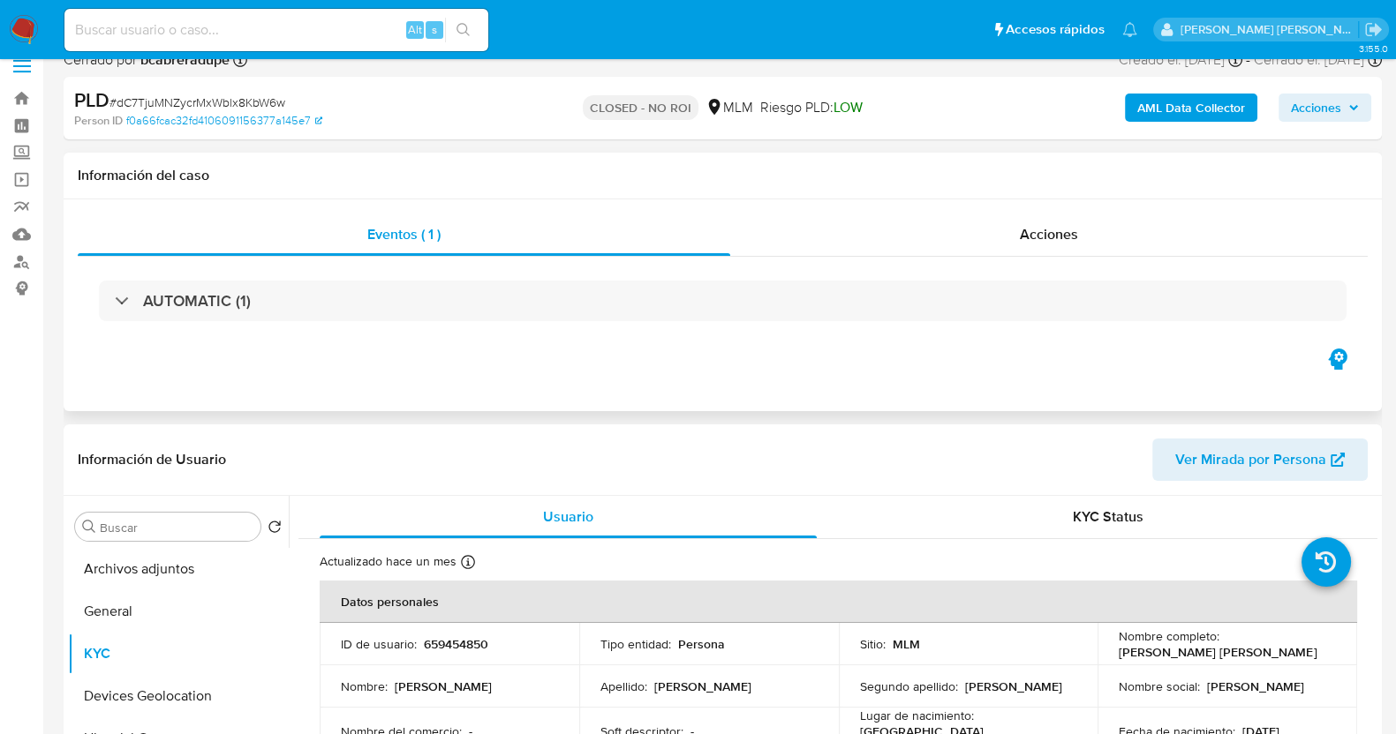
scroll to position [0, 0]
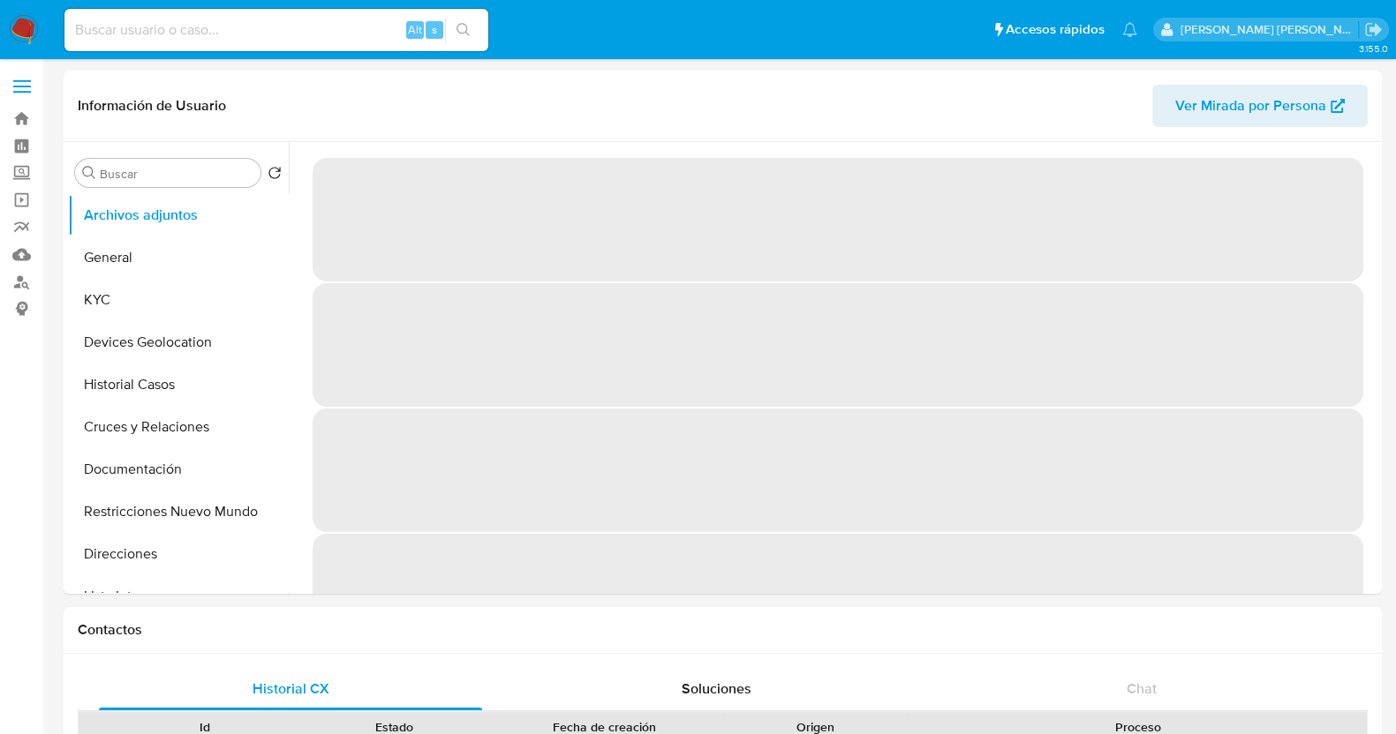
select select "10"
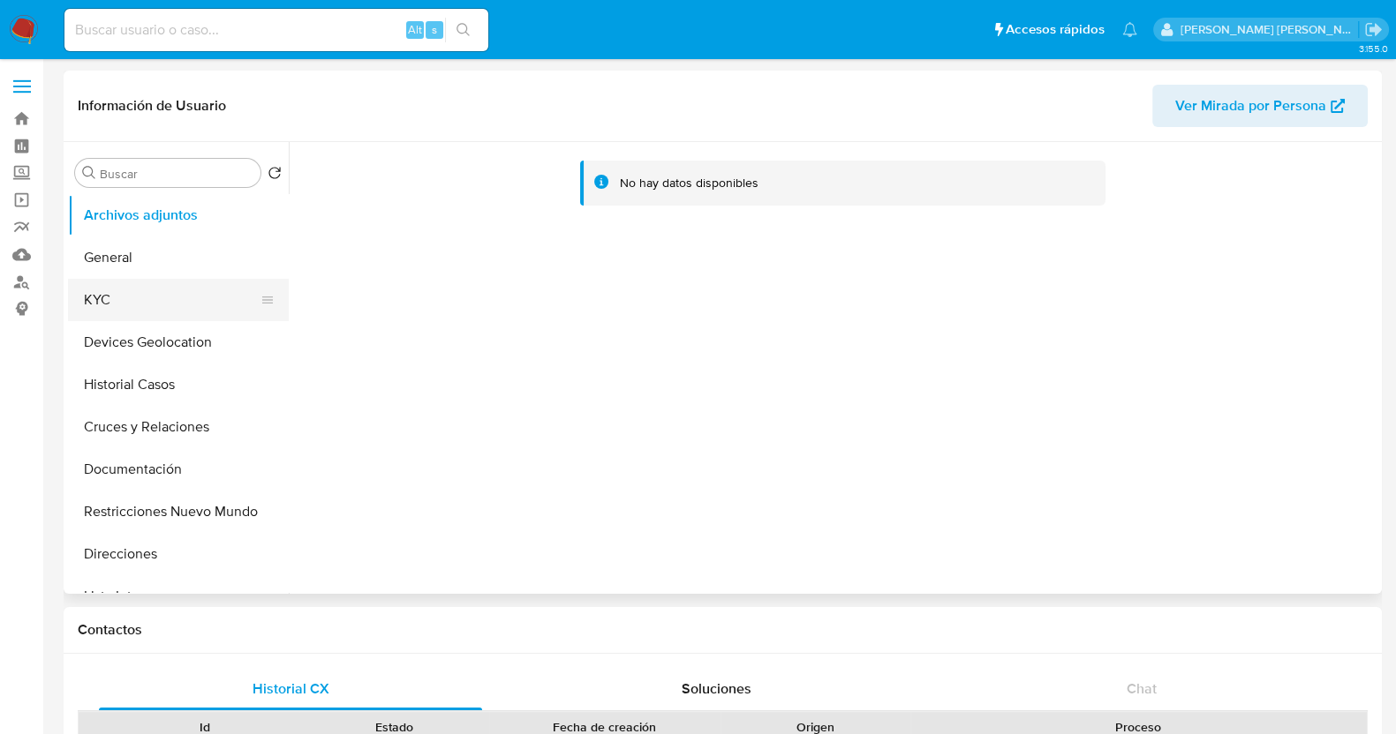
click at [119, 303] on button "KYC" at bounding box center [171, 300] width 207 height 42
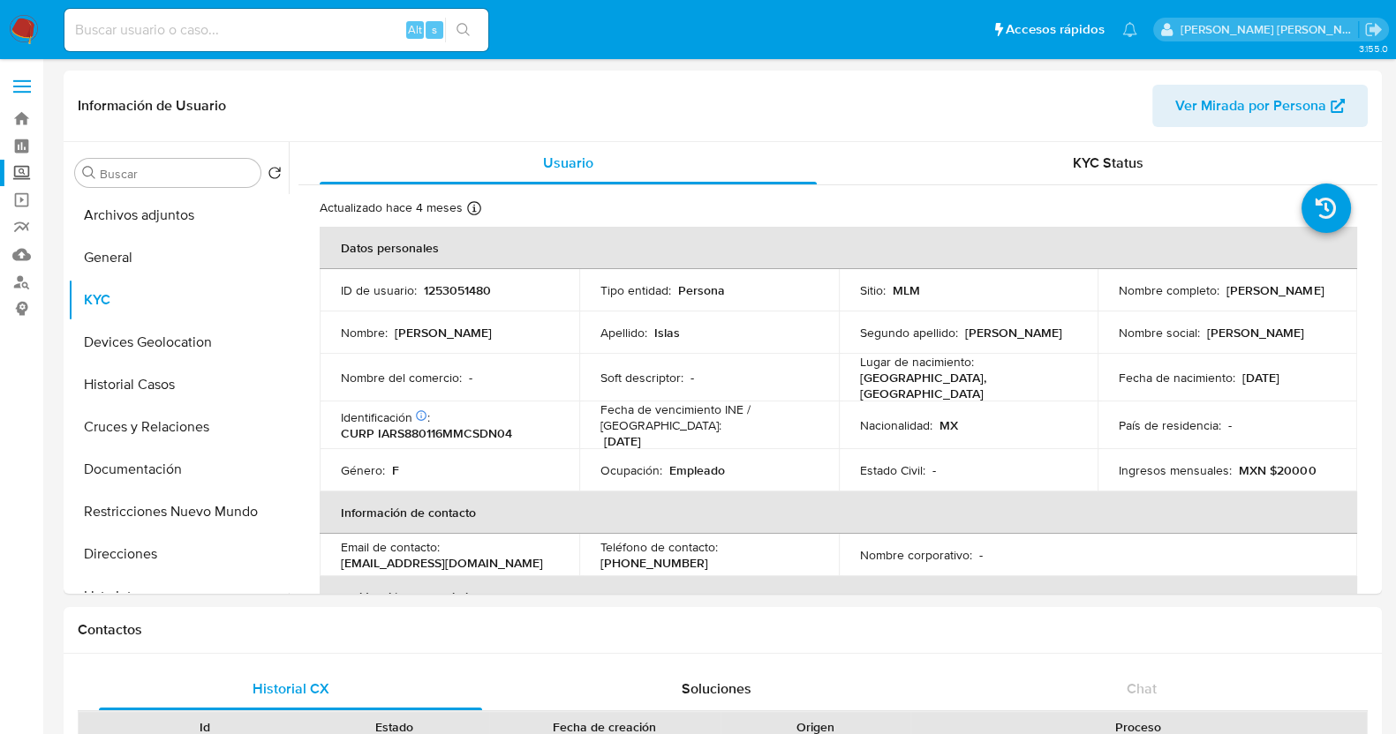
click at [22, 174] on label "Screening" at bounding box center [105, 173] width 210 height 27
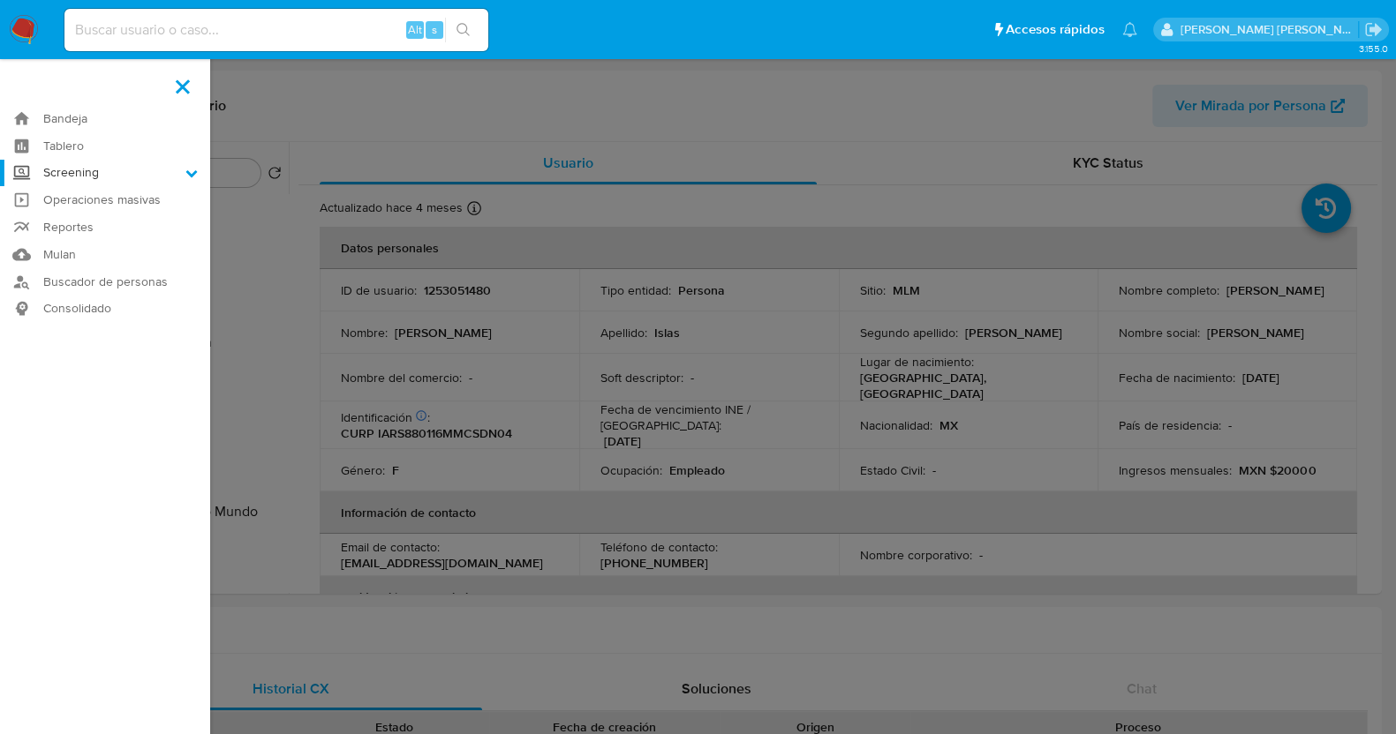
click at [0, 0] on input "Screening" at bounding box center [0, 0] width 0 height 0
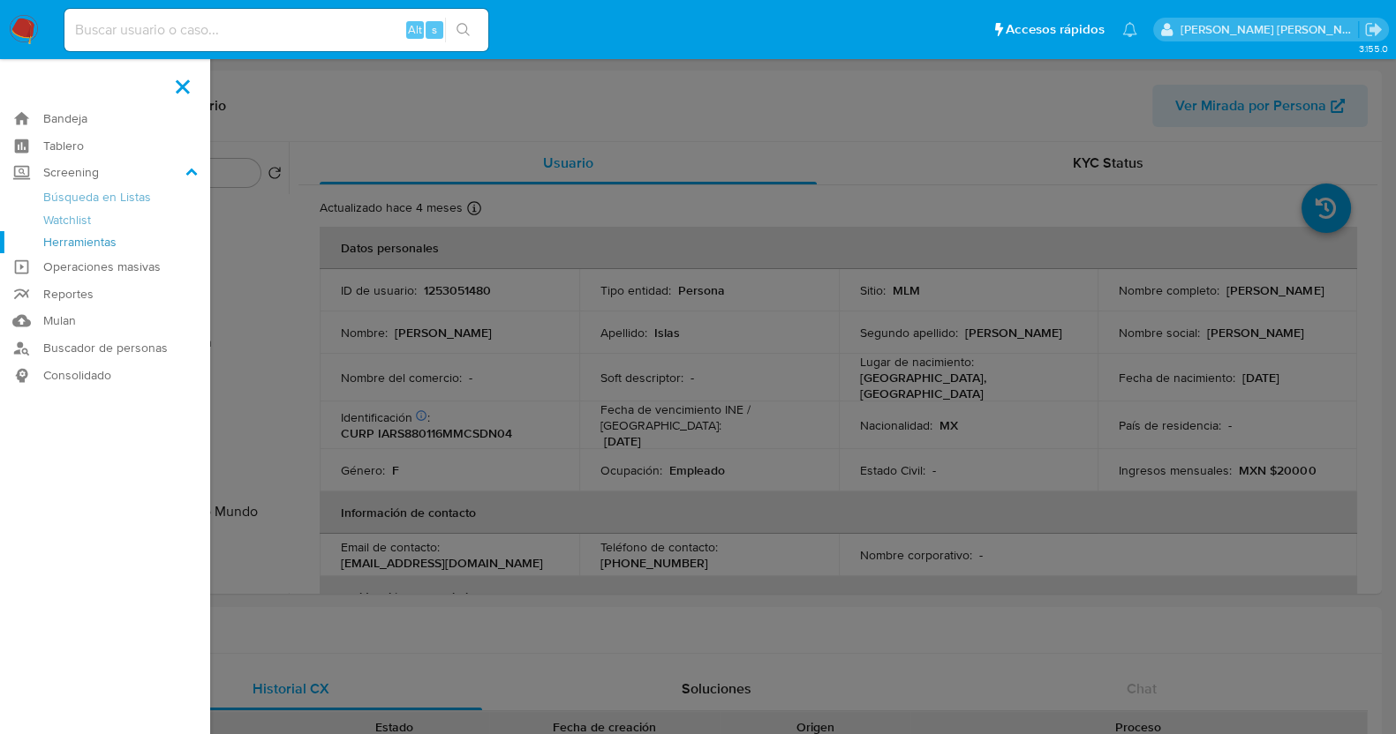
click at [95, 245] on link "Herramientas" at bounding box center [105, 242] width 210 height 22
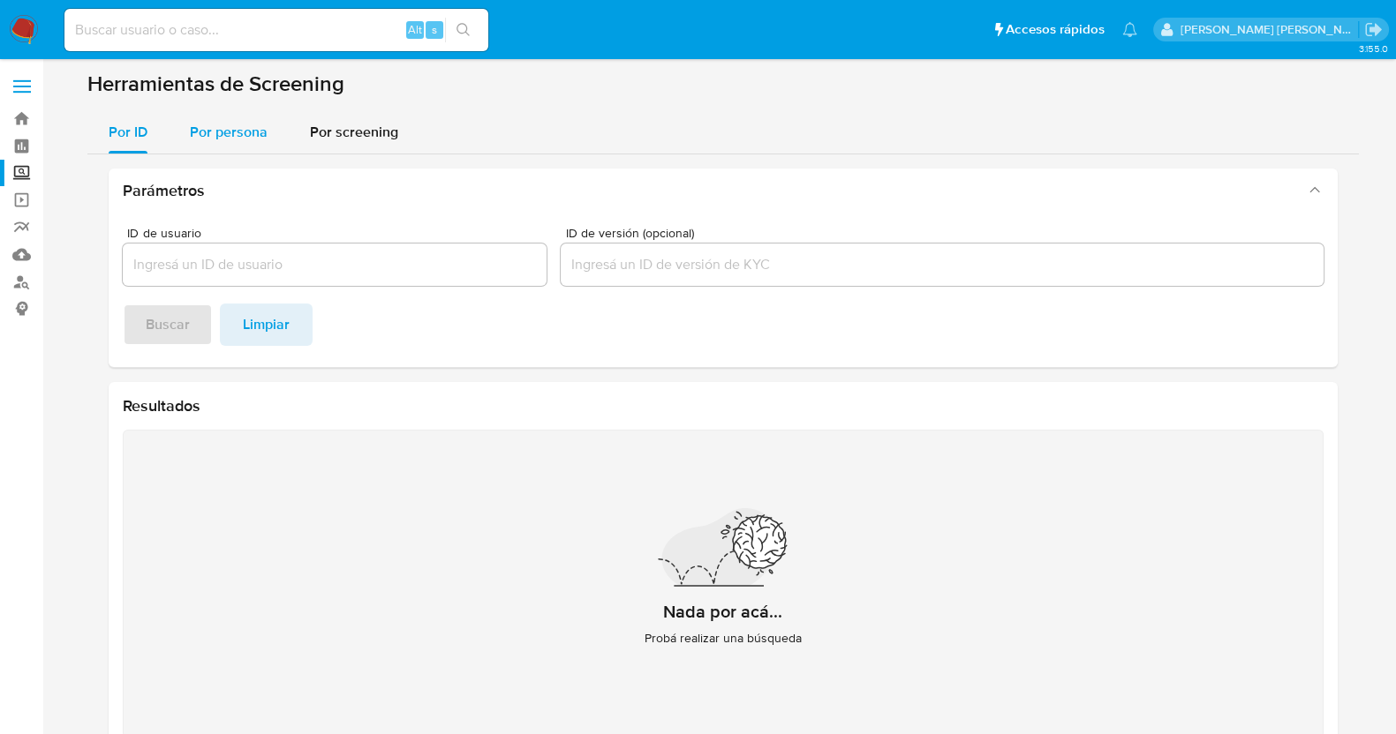
click at [208, 129] on span "Por persona" at bounding box center [229, 132] width 78 height 20
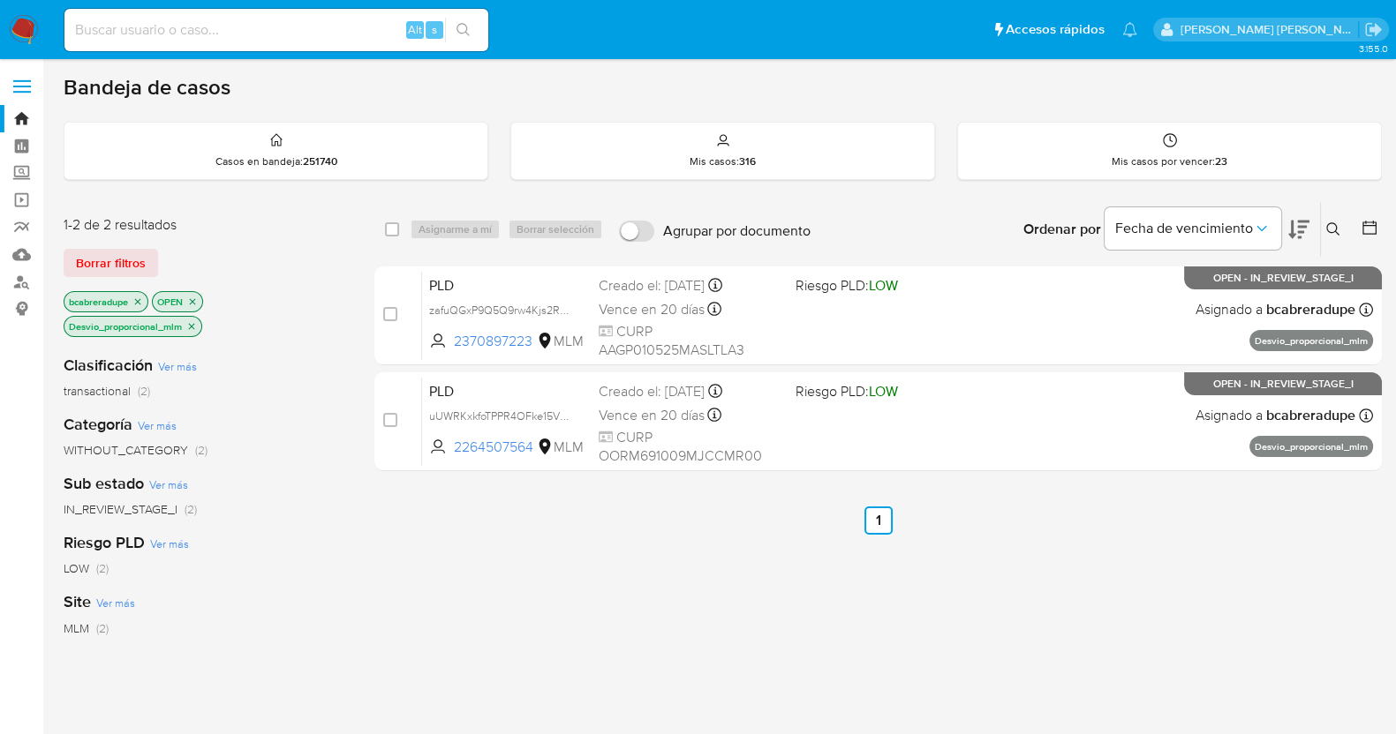
click at [191, 324] on icon "close-filter" at bounding box center [192, 326] width 6 height 6
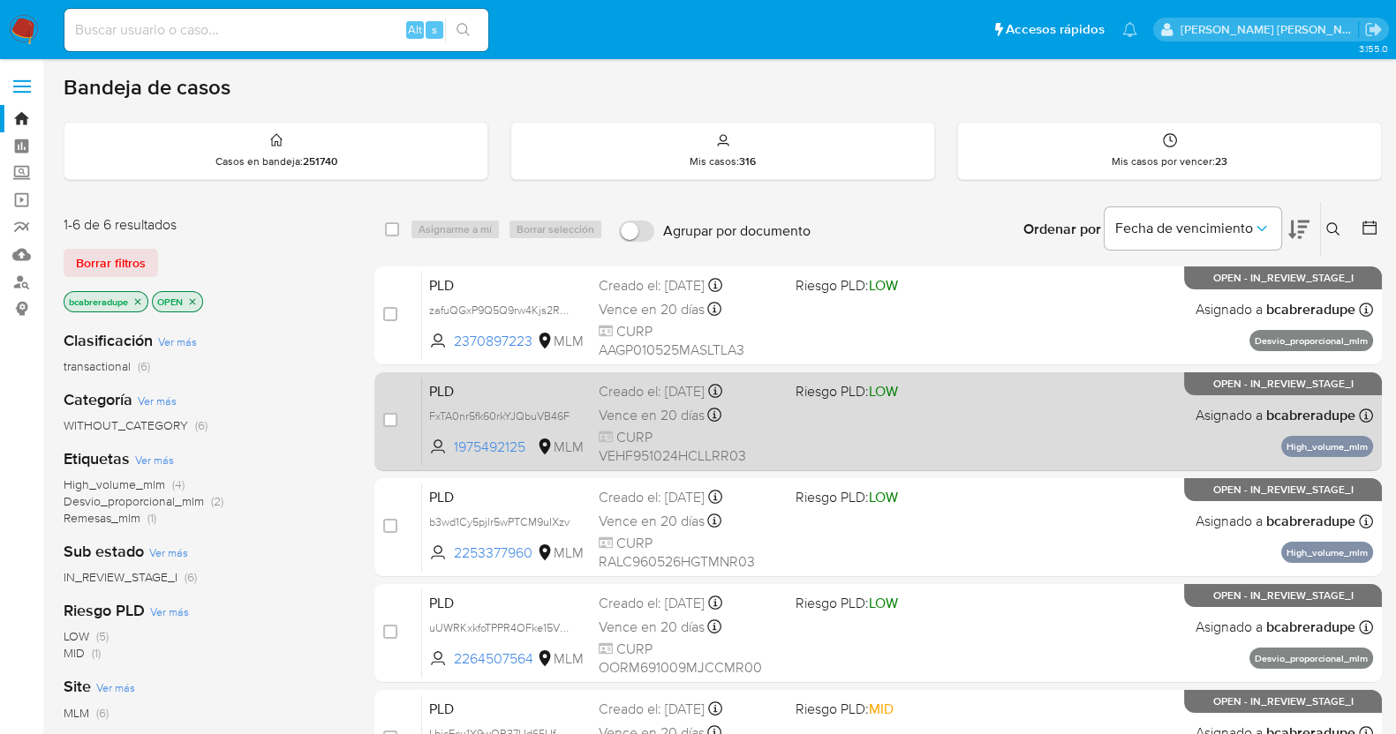
click at [634, 413] on span "Vence en 20 días" at bounding box center [652, 415] width 106 height 19
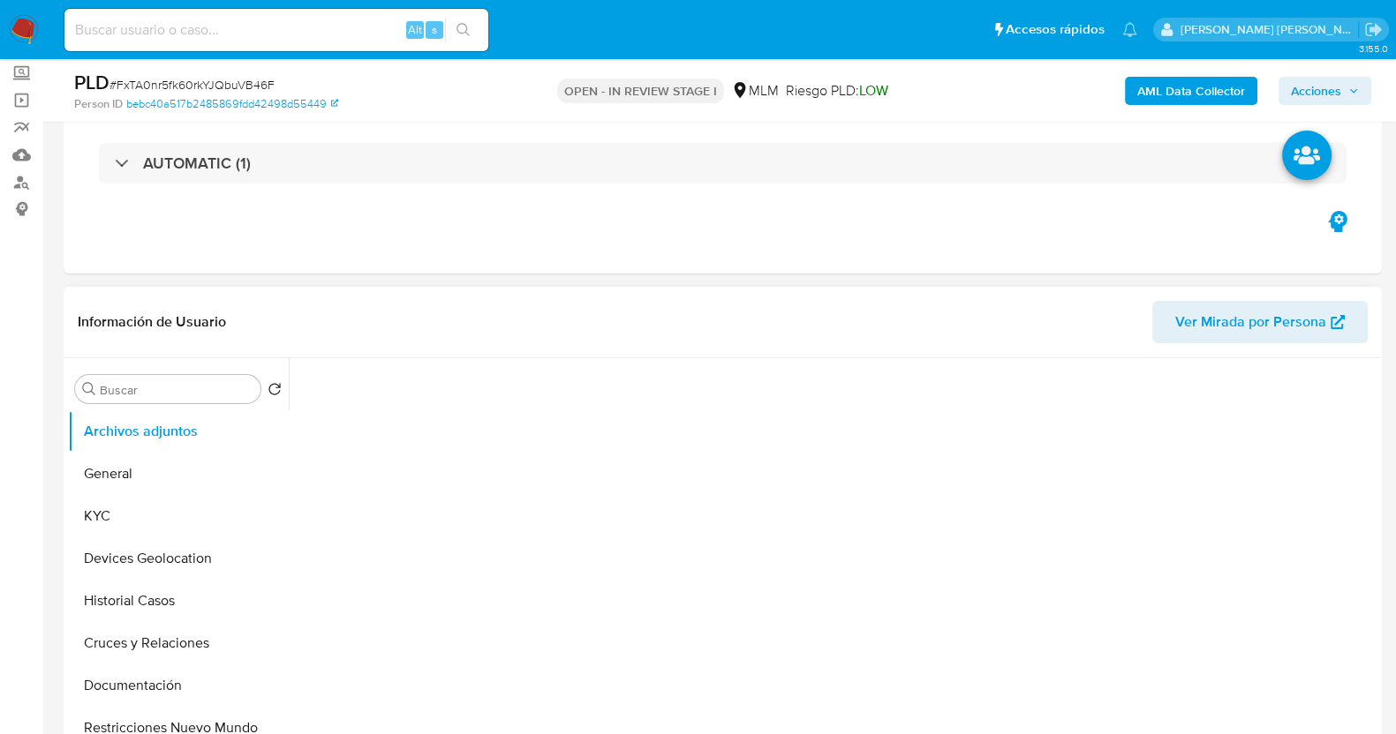
scroll to position [220, 0]
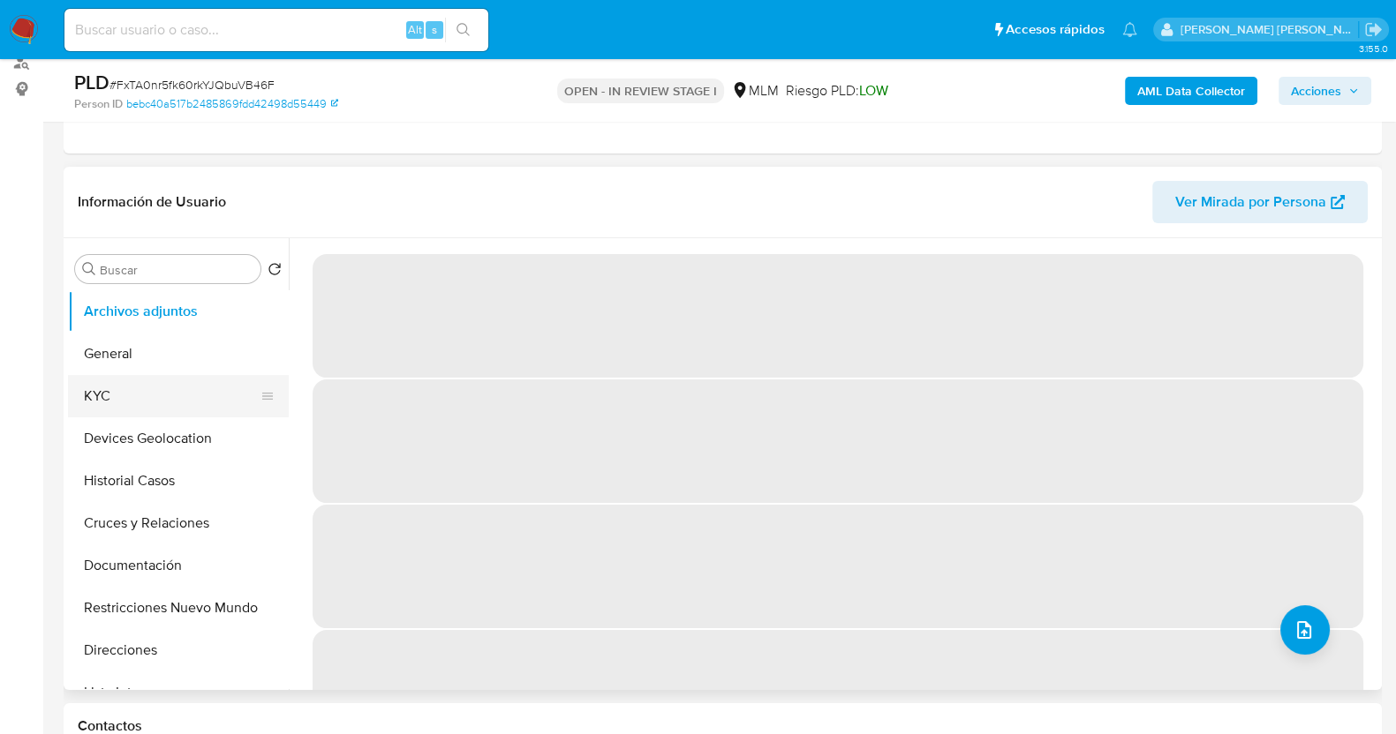
click at [155, 395] on button "KYC" at bounding box center [171, 396] width 207 height 42
select select "10"
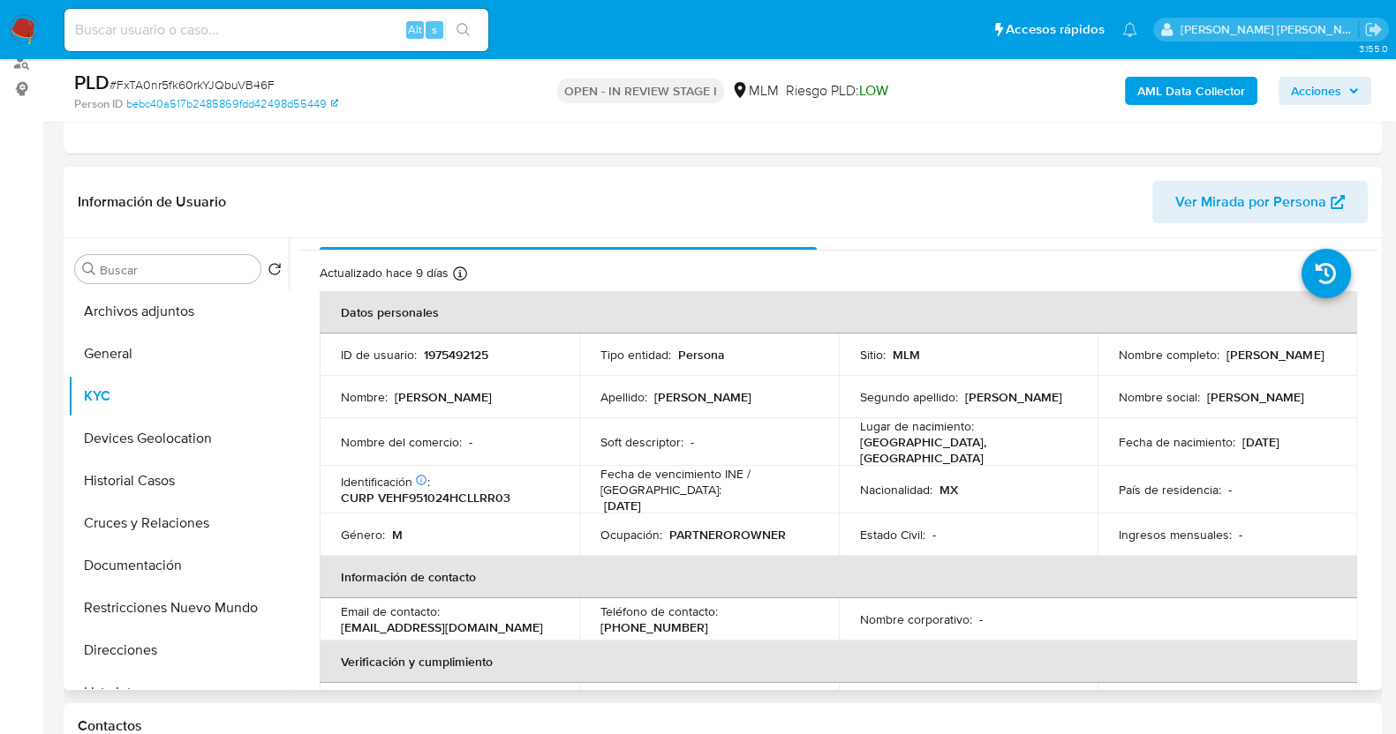
scroll to position [0, 0]
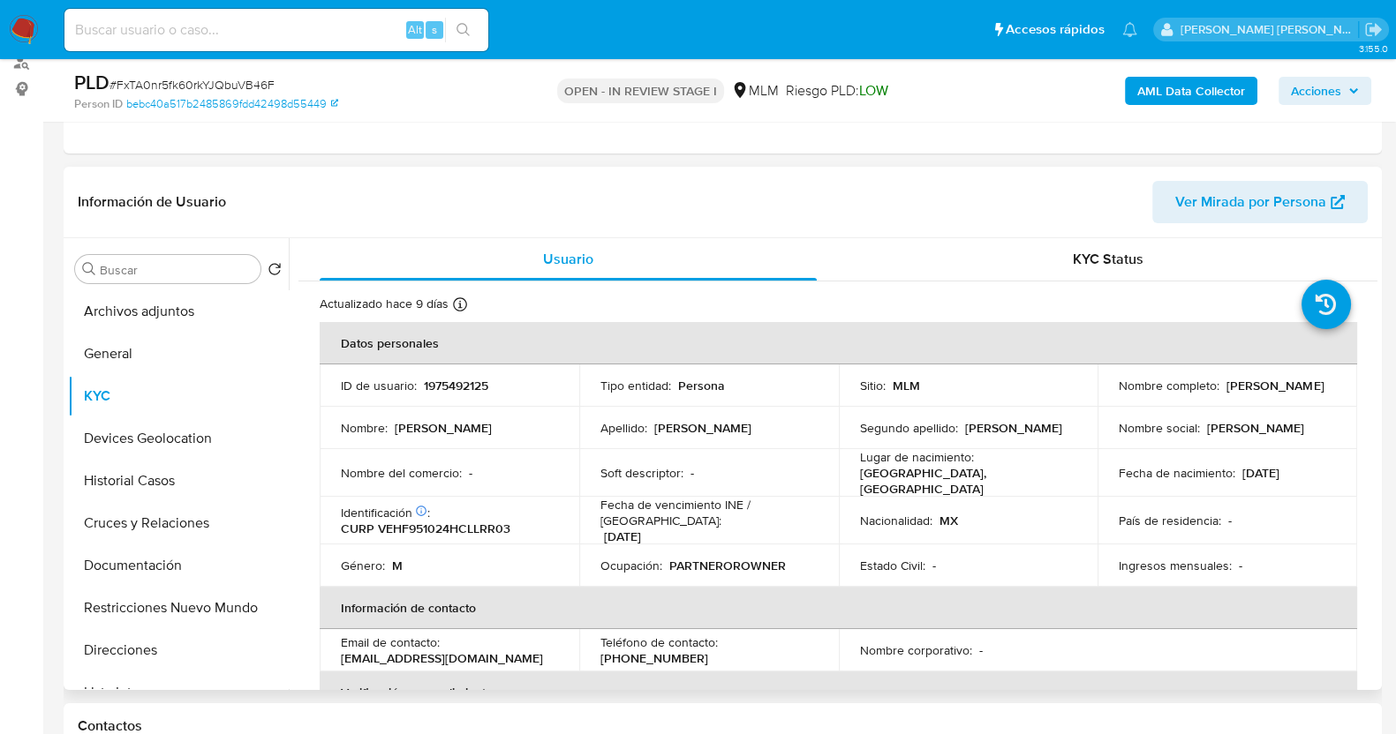
click at [644, 382] on p "Tipo entidad :" at bounding box center [635, 386] width 71 height 16
click at [700, 440] on td "Apellido : [PERSON_NAME]" at bounding box center [709, 428] width 260 height 42
click at [733, 418] on td "Apellido : [PERSON_NAME]" at bounding box center [709, 428] width 260 height 42
click at [687, 479] on td "Soft descriptor : -" at bounding box center [709, 473] width 260 height 48
click at [737, 425] on div "Apellido : [PERSON_NAME]" at bounding box center [708, 428] width 217 height 16
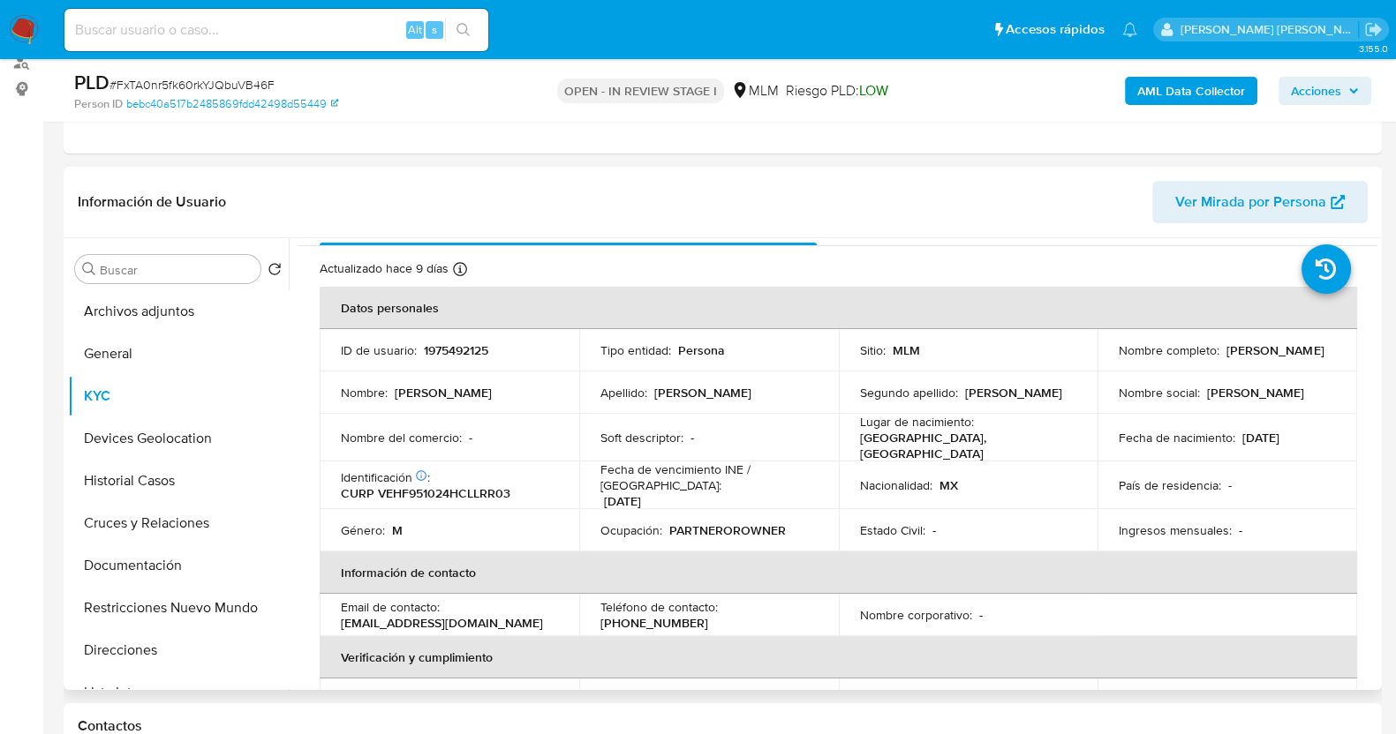
scroll to position [109, 0]
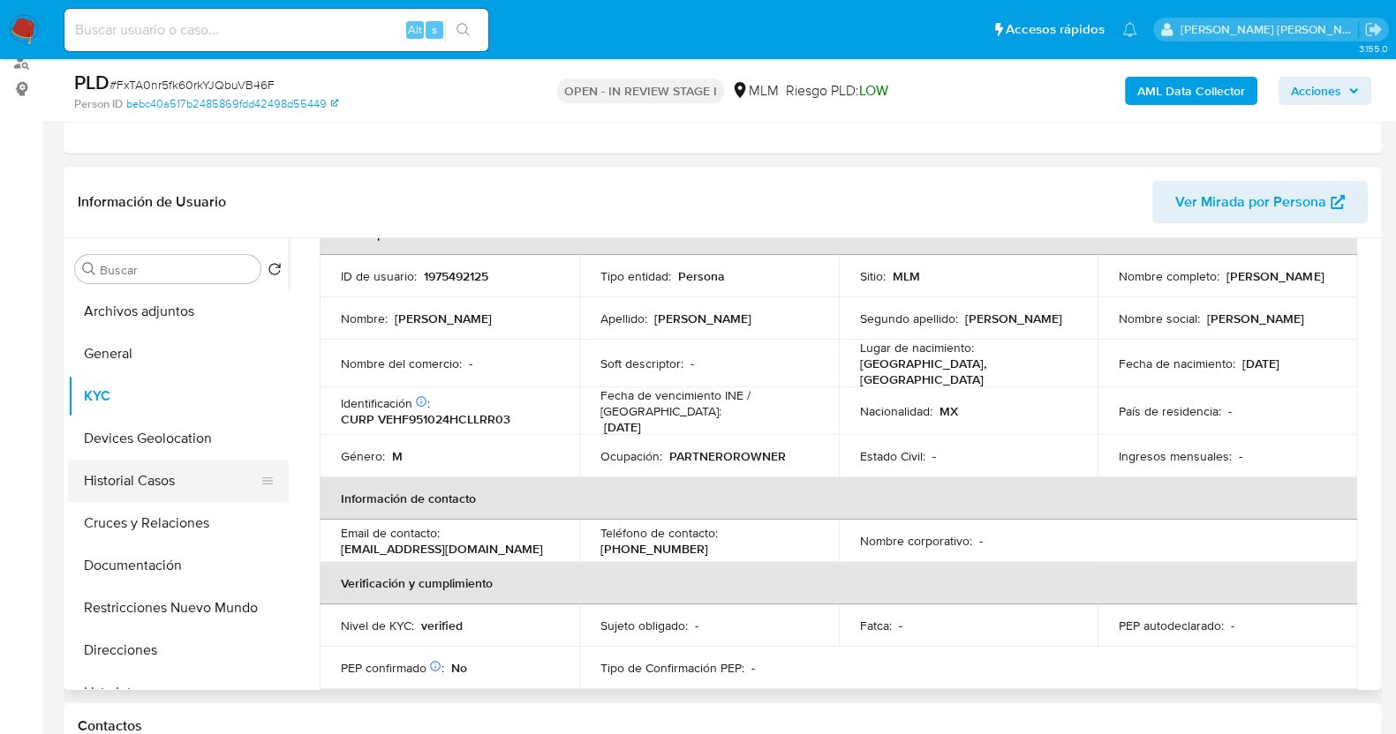
click at [151, 487] on button "Historial Casos" at bounding box center [171, 481] width 207 height 42
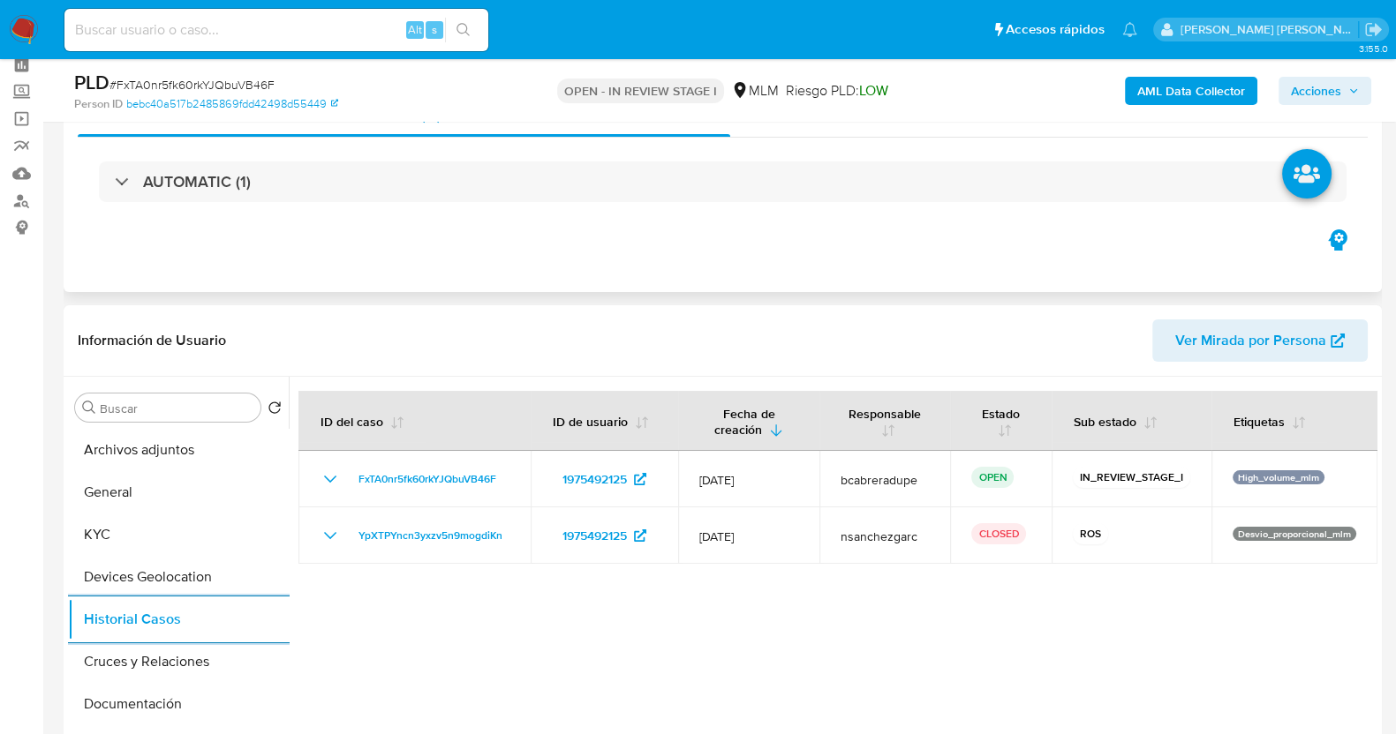
scroll to position [0, 0]
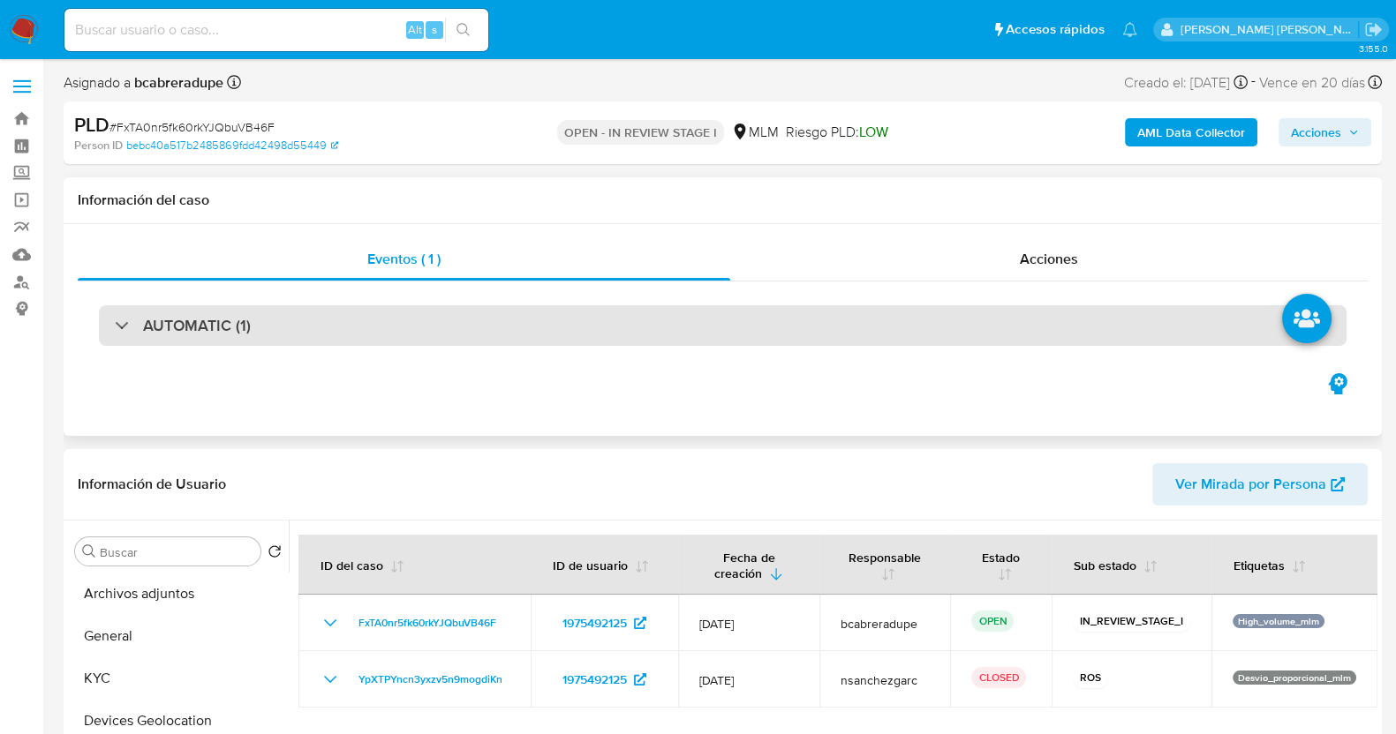
click at [180, 333] on h3 "AUTOMATIC (1)" at bounding box center [197, 325] width 108 height 19
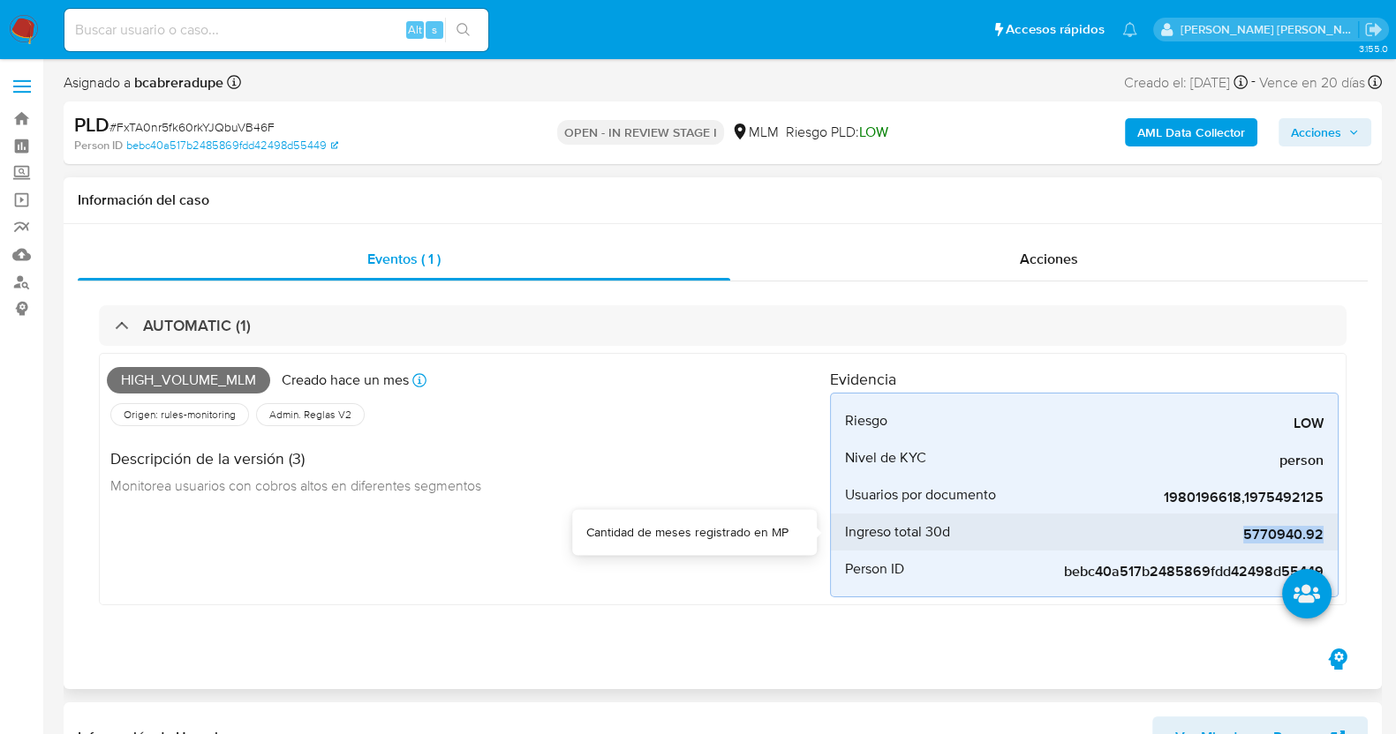
drag, startPoint x: 1246, startPoint y: 540, endPoint x: 1326, endPoint y: 545, distance: 80.5
click at [1326, 545] on li "Ingreso total 30d 5770940.92" at bounding box center [1084, 532] width 507 height 37
copy span "5770940.92"
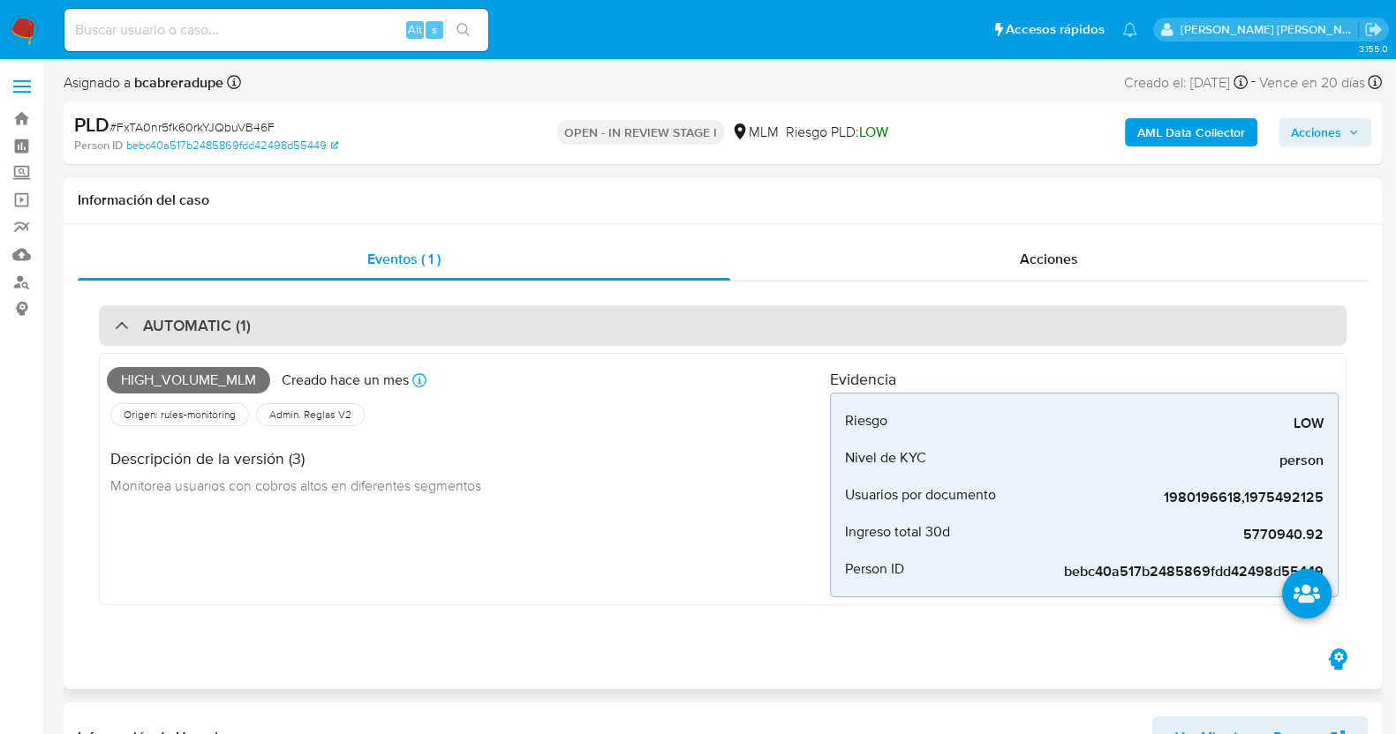
click at [159, 325] on h3 "AUTOMATIC (1)" at bounding box center [197, 325] width 108 height 19
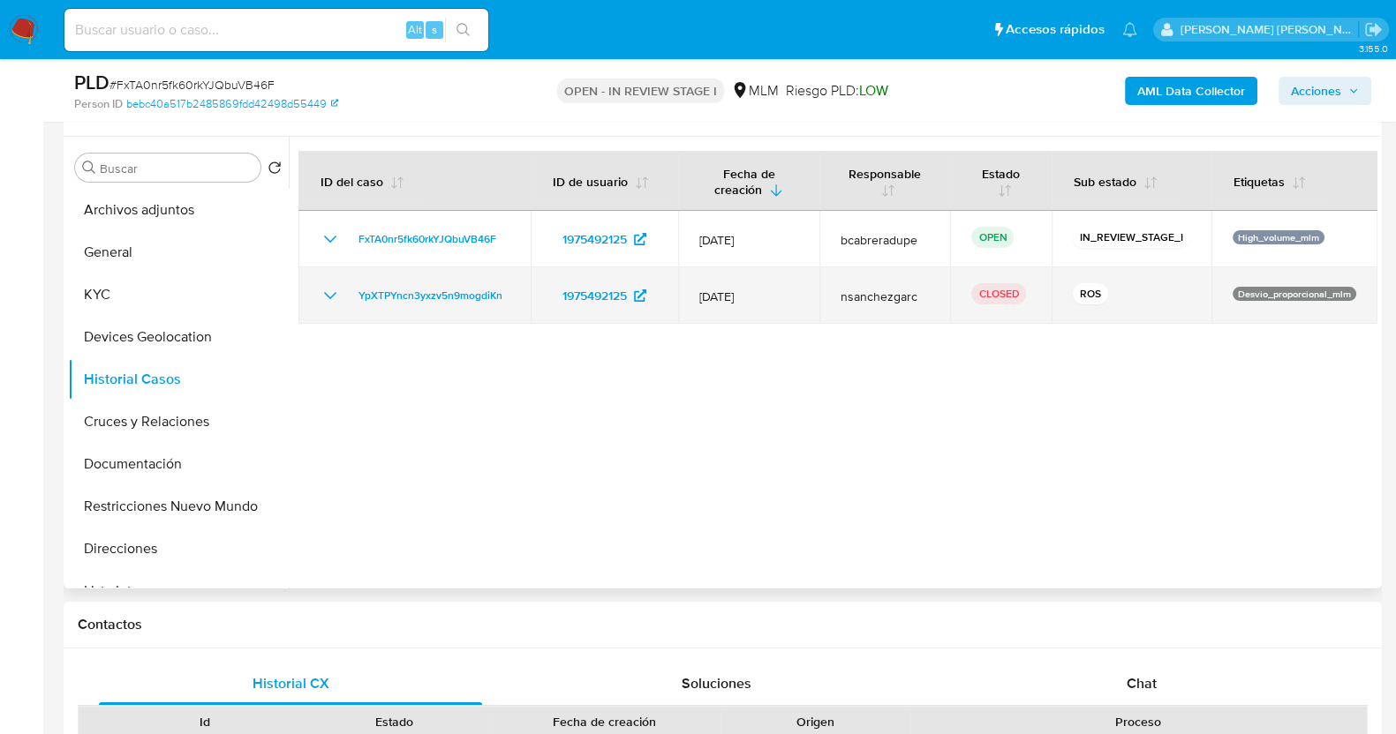
scroll to position [331, 0]
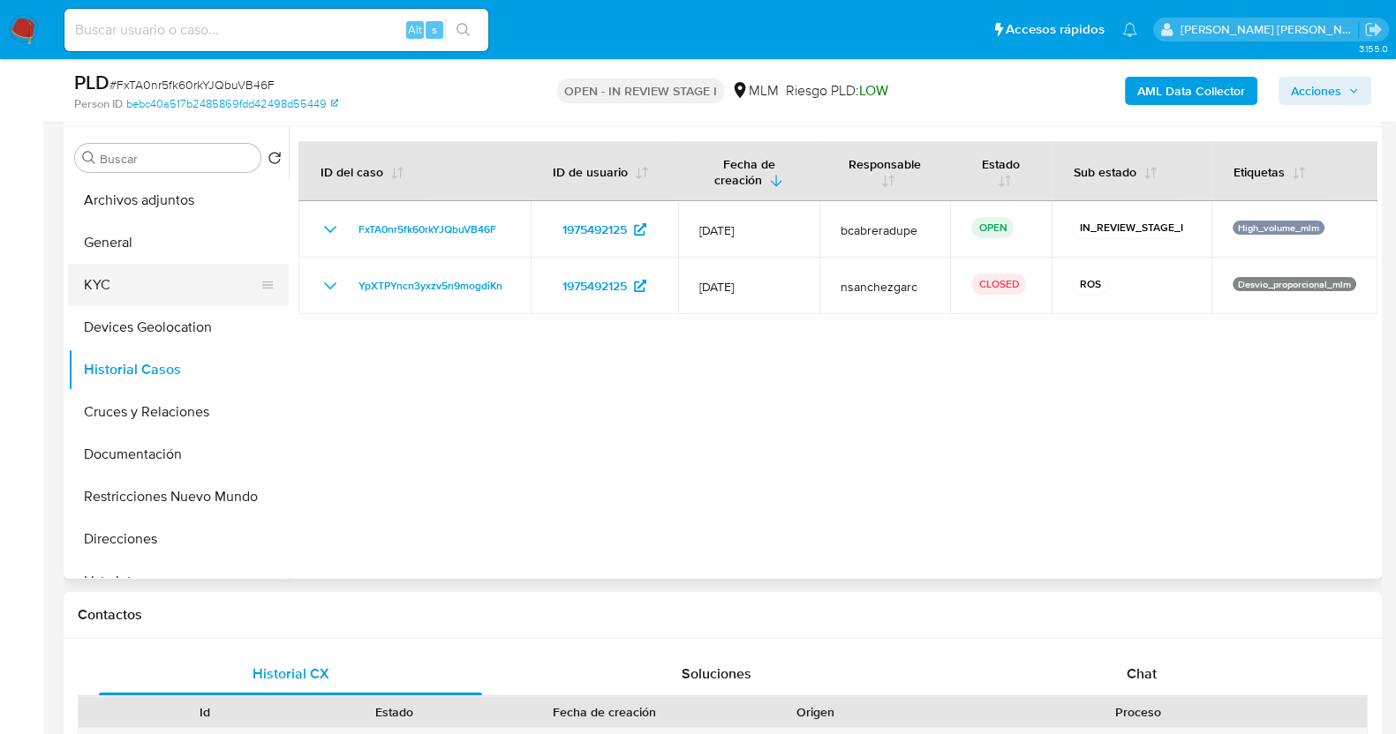
click at [137, 290] on button "KYC" at bounding box center [171, 285] width 207 height 42
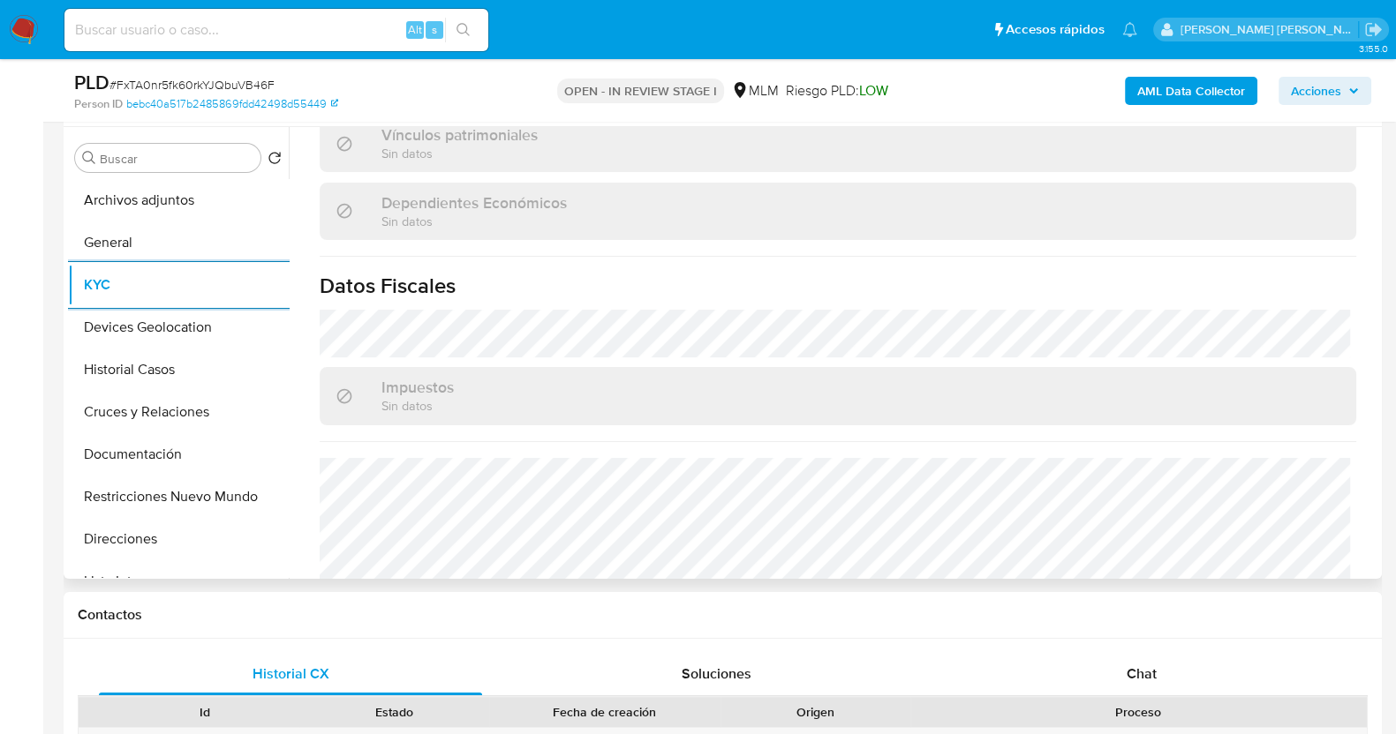
scroll to position [1092, 0]
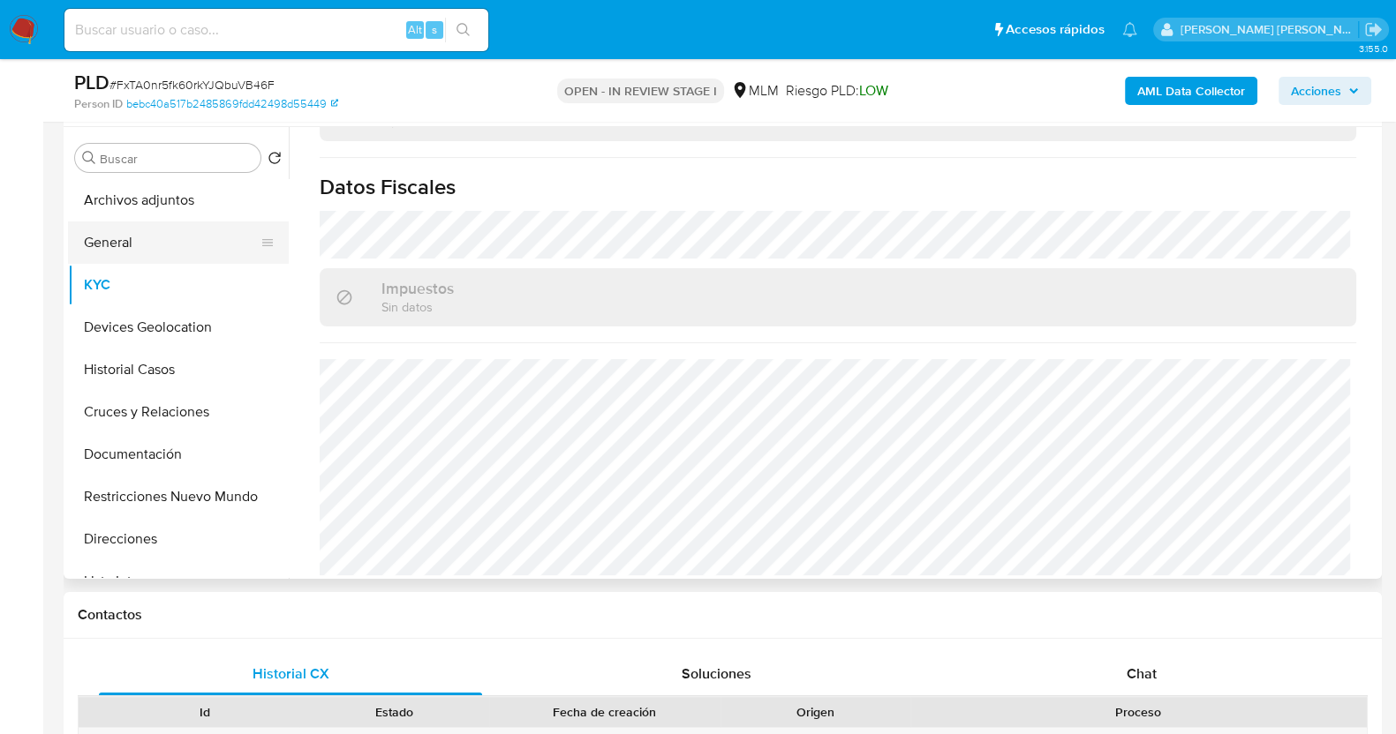
click at [144, 240] on button "General" at bounding box center [171, 243] width 207 height 42
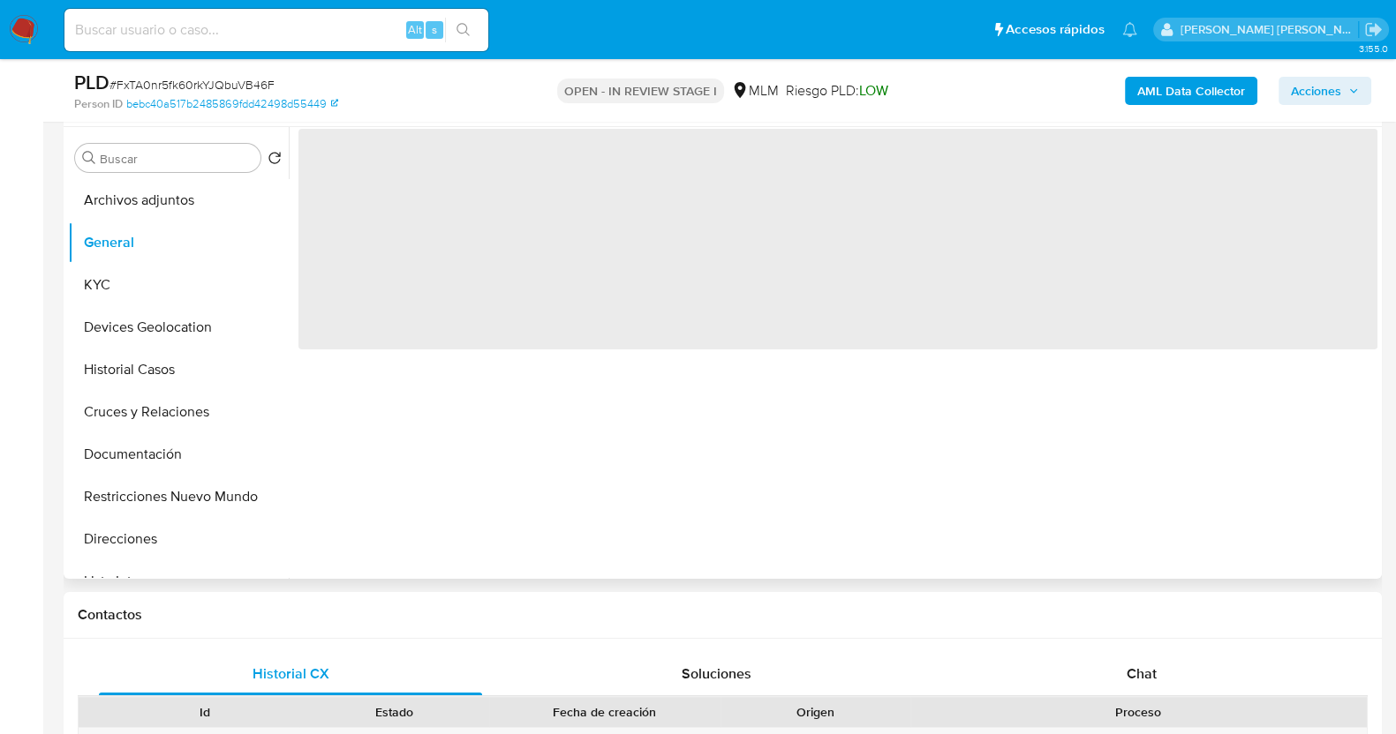
scroll to position [0, 0]
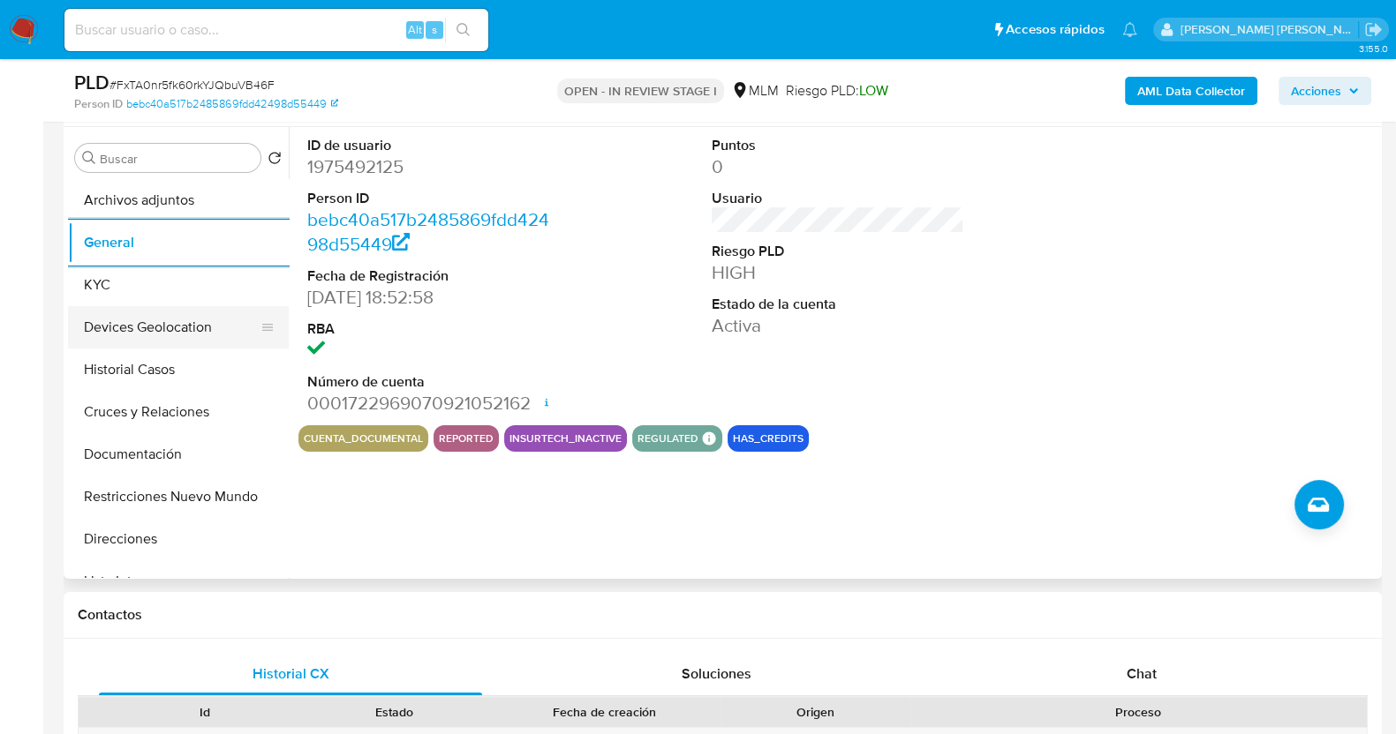
click at [192, 321] on button "Devices Geolocation" at bounding box center [171, 327] width 207 height 42
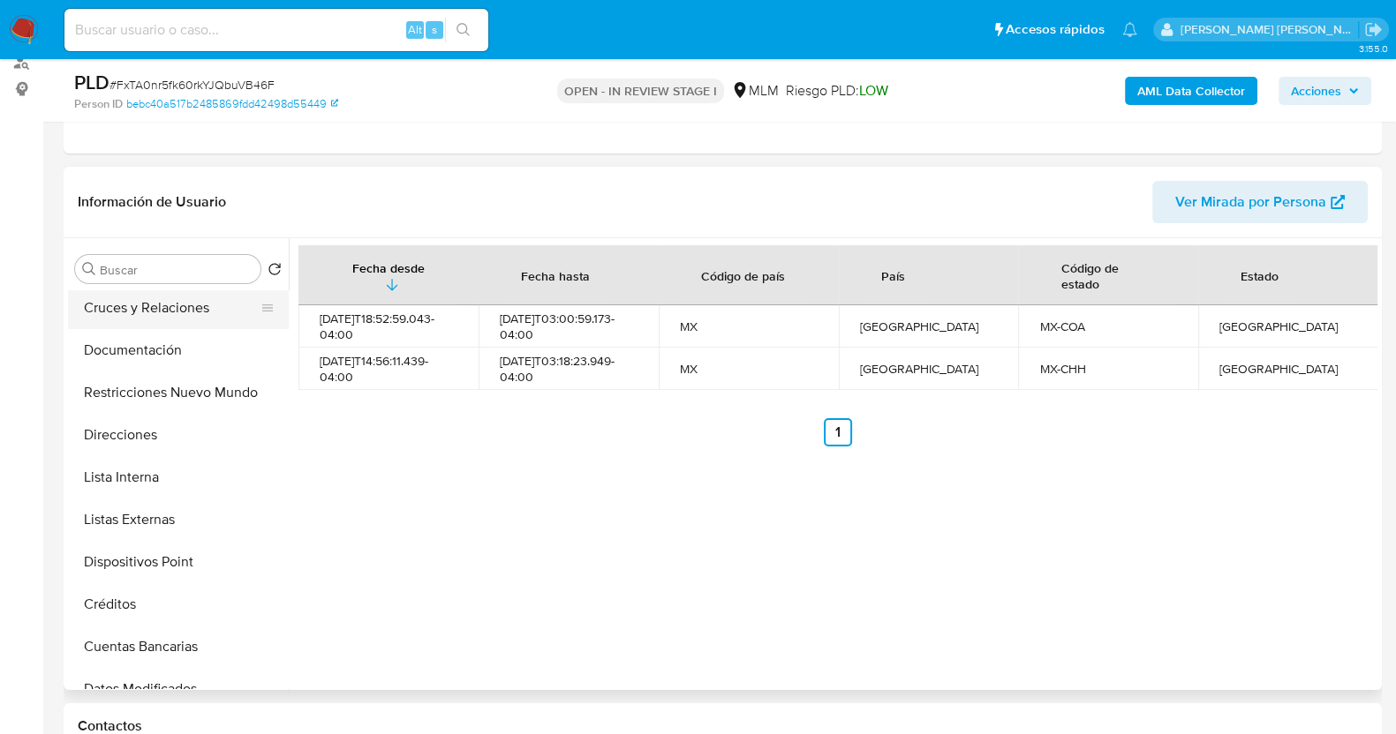
scroll to position [220, 0]
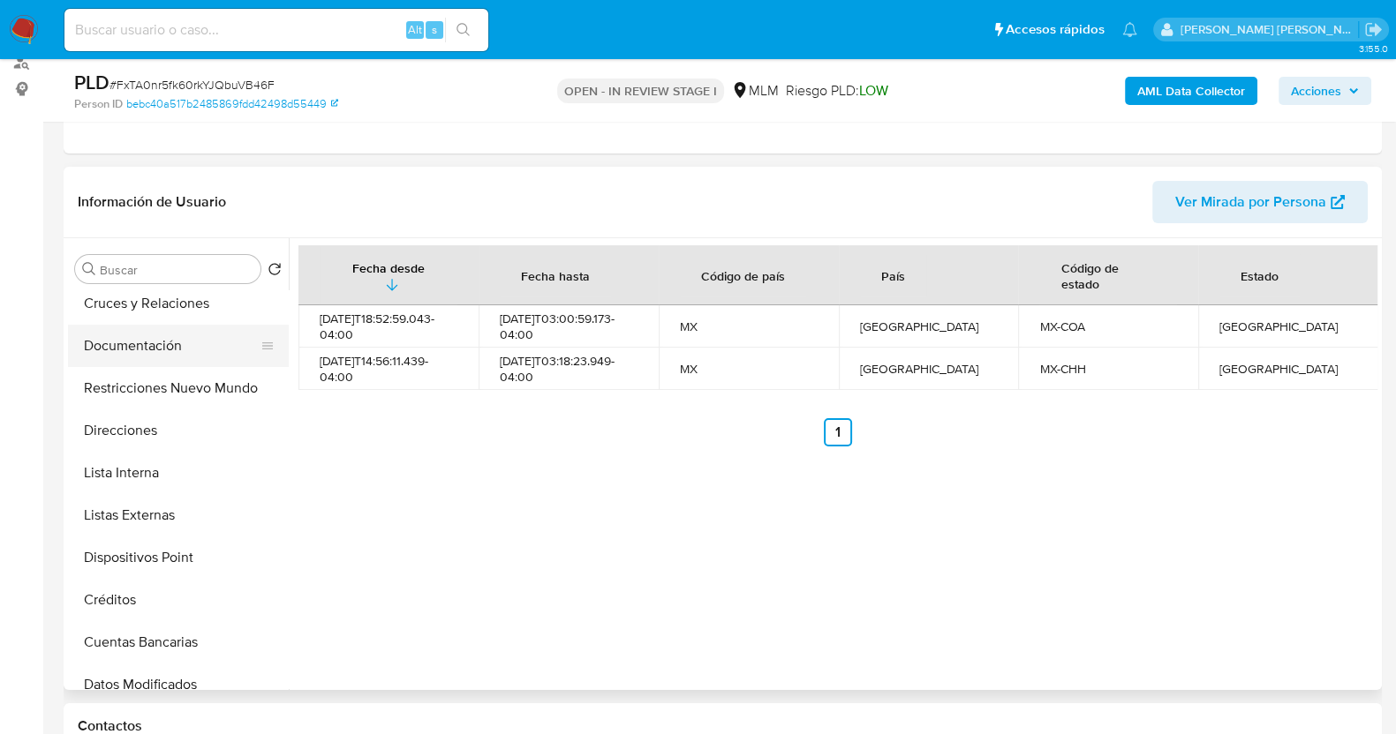
drag, startPoint x: 147, startPoint y: 350, endPoint x: 158, endPoint y: 350, distance: 10.6
click at [146, 350] on button "Documentación" at bounding box center [171, 346] width 207 height 42
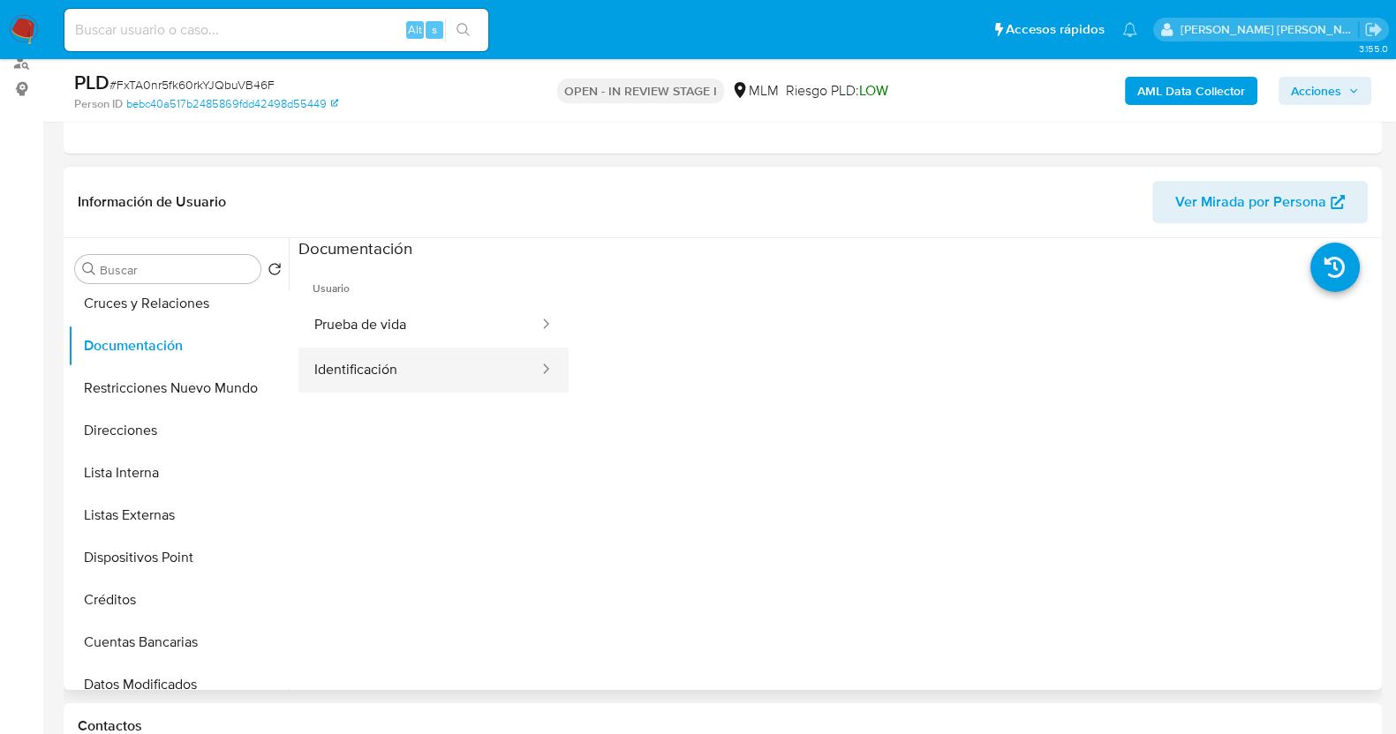
click at [471, 368] on button "Identificación" at bounding box center [419, 370] width 242 height 45
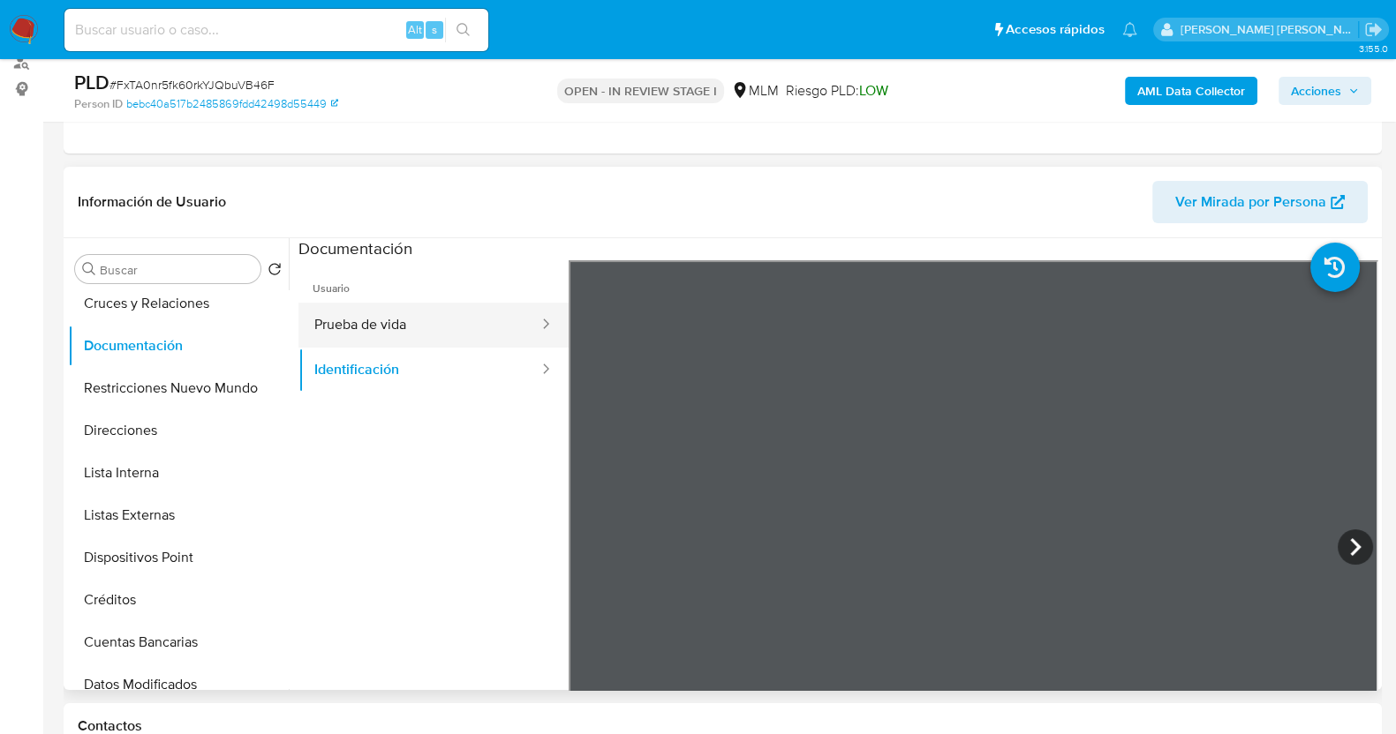
click at [428, 324] on button "Prueba de vida" at bounding box center [419, 325] width 242 height 45
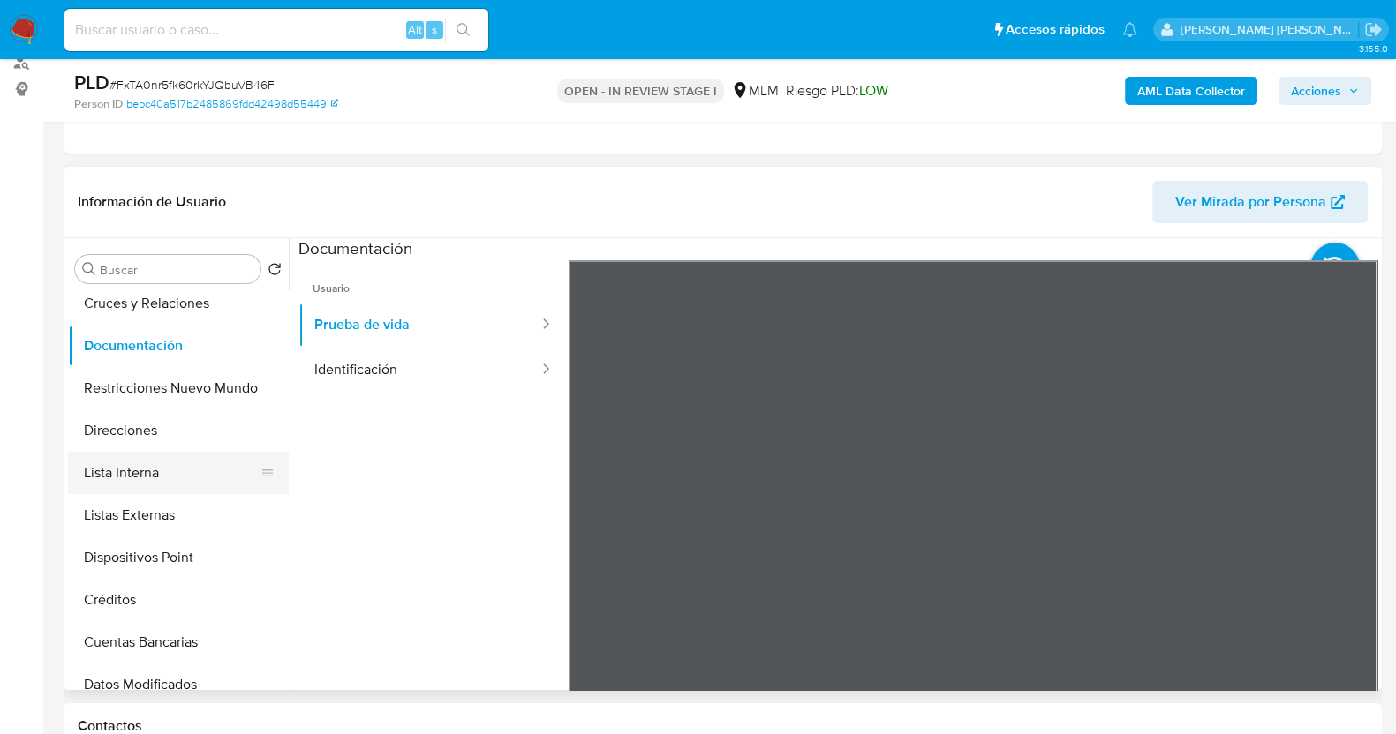
click at [162, 483] on button "Lista Interna" at bounding box center [171, 473] width 207 height 42
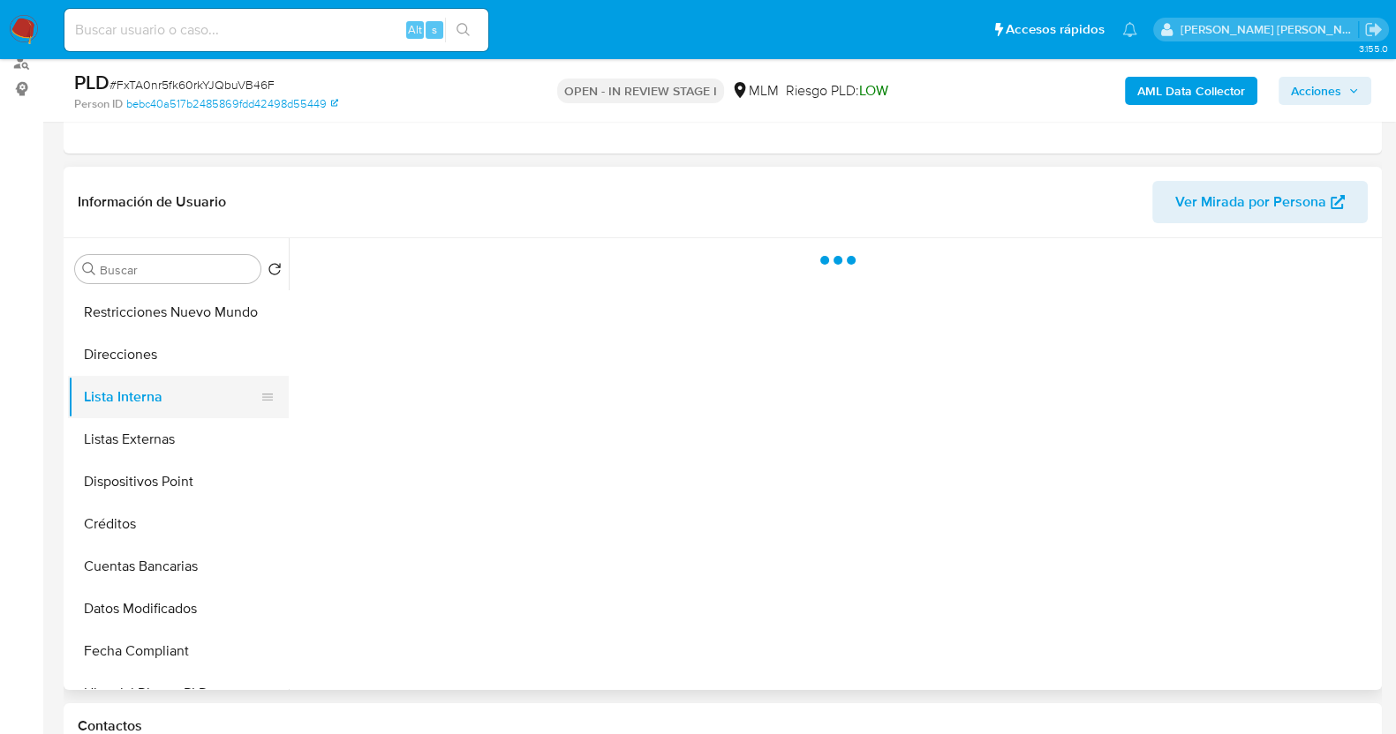
scroll to position [331, 0]
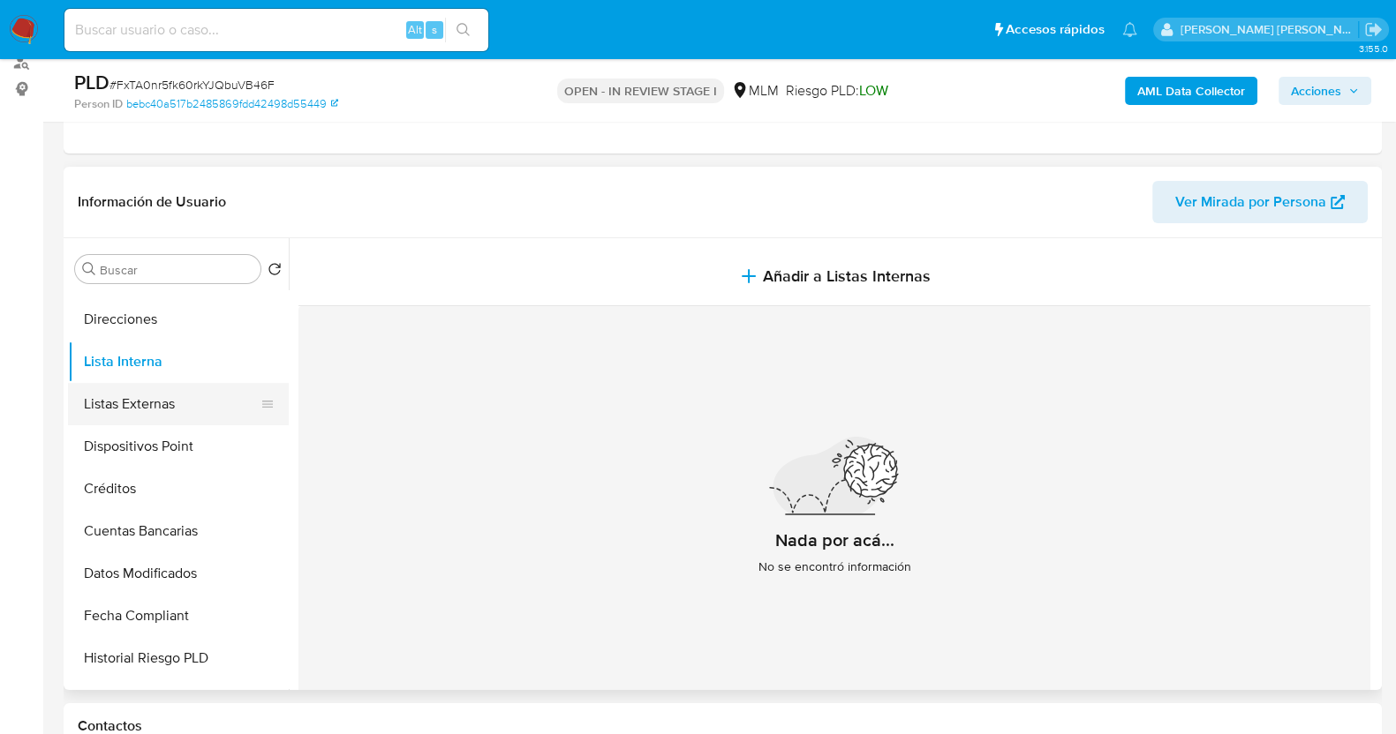
click at [162, 408] on button "Listas Externas" at bounding box center [171, 404] width 207 height 42
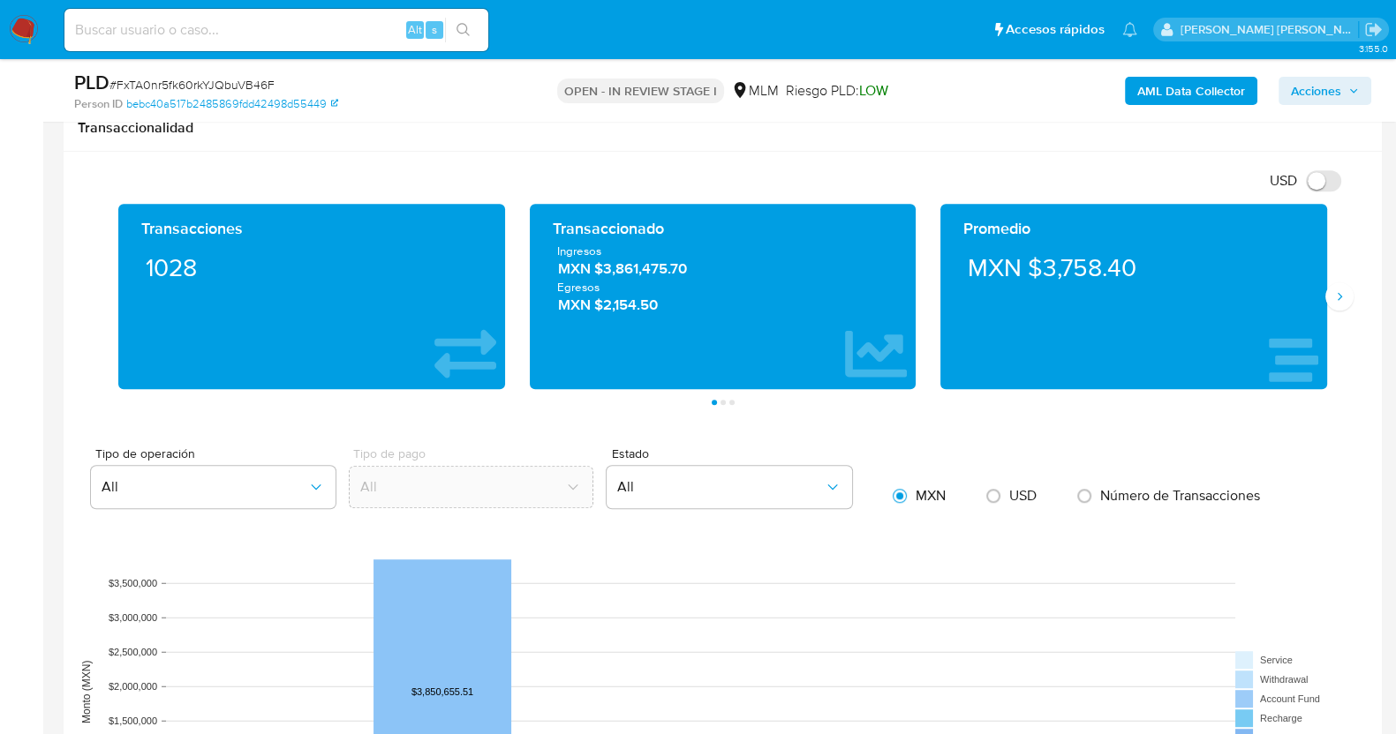
scroll to position [1262, 0]
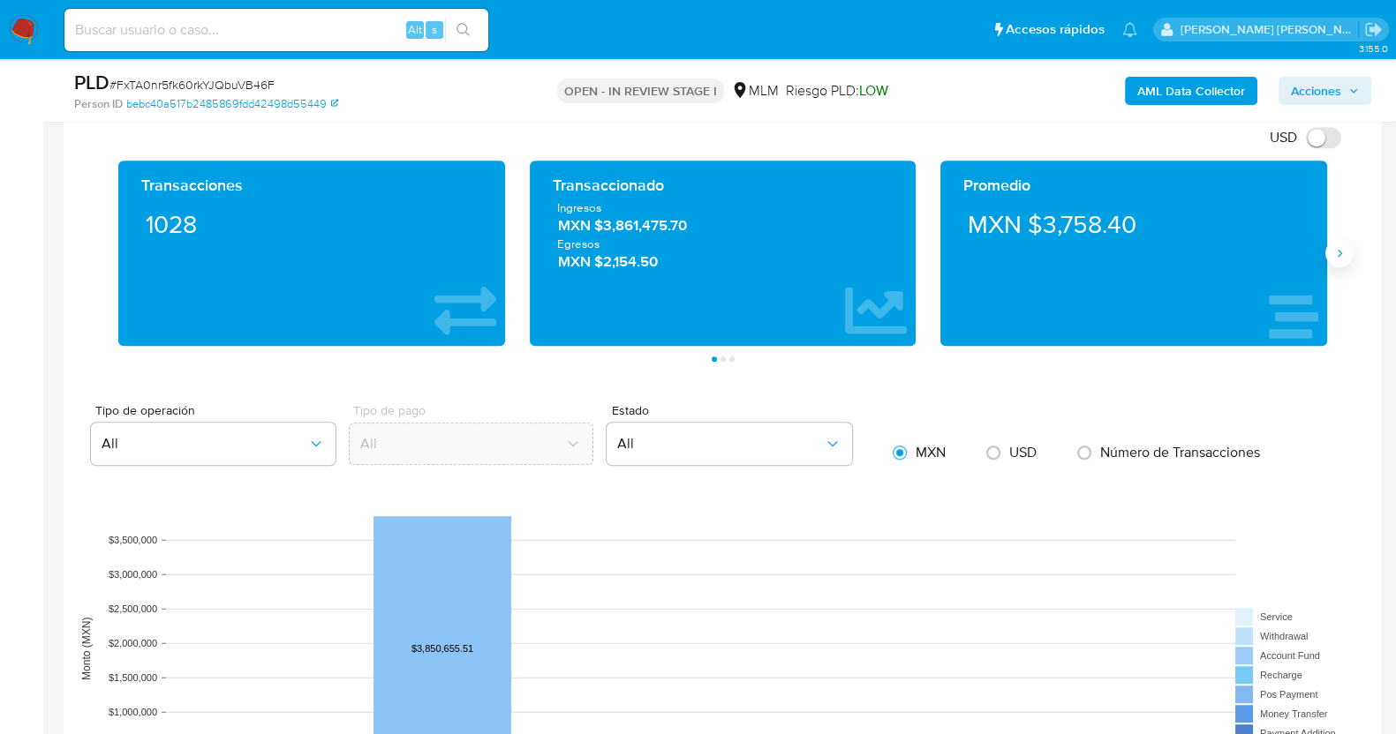
click at [1339, 260] on button "Siguiente" at bounding box center [1339, 253] width 28 height 28
